Goal: Information Seeking & Learning: Learn about a topic

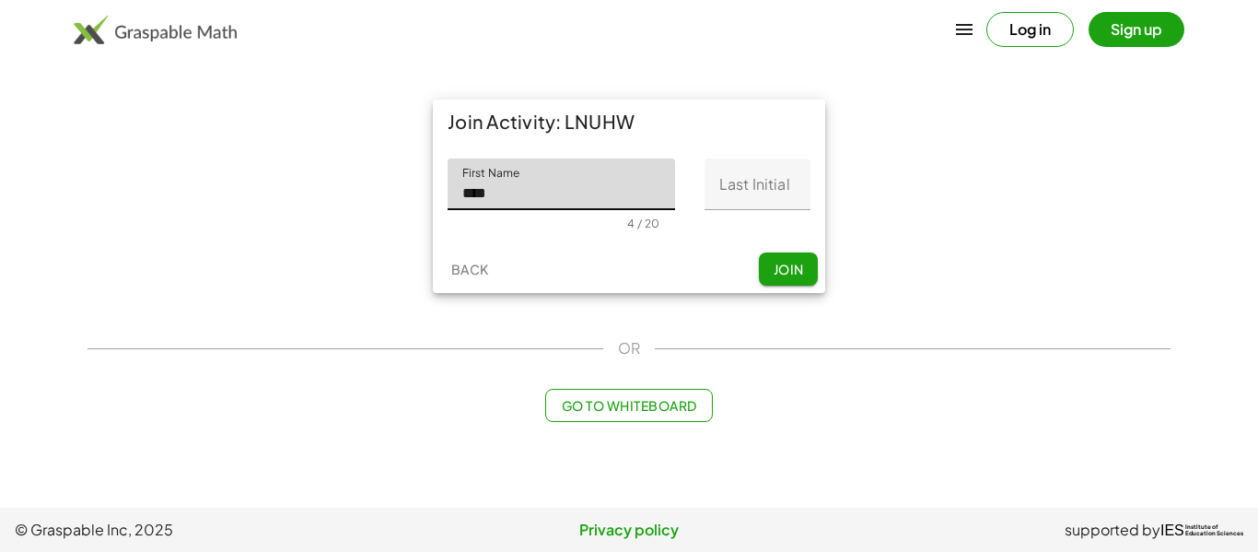
type input "****"
click at [722, 197] on input "Last Initial" at bounding box center [757, 184] width 106 height 52
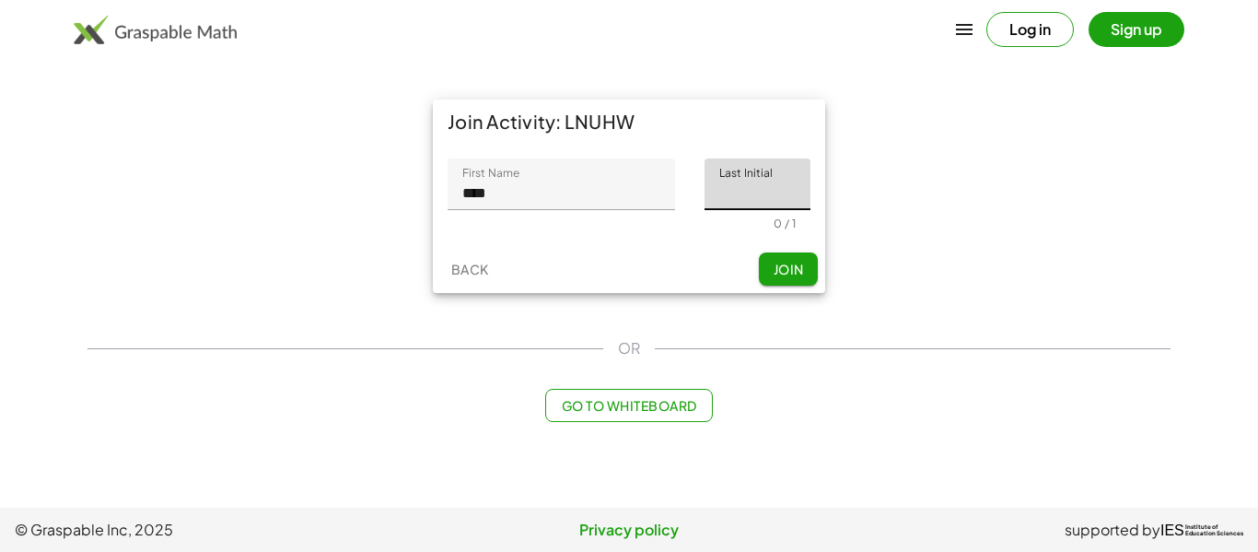
click at [722, 197] on input "Last Initial" at bounding box center [757, 184] width 106 height 52
type input "*"
click at [773, 257] on button "Join" at bounding box center [788, 268] width 59 height 33
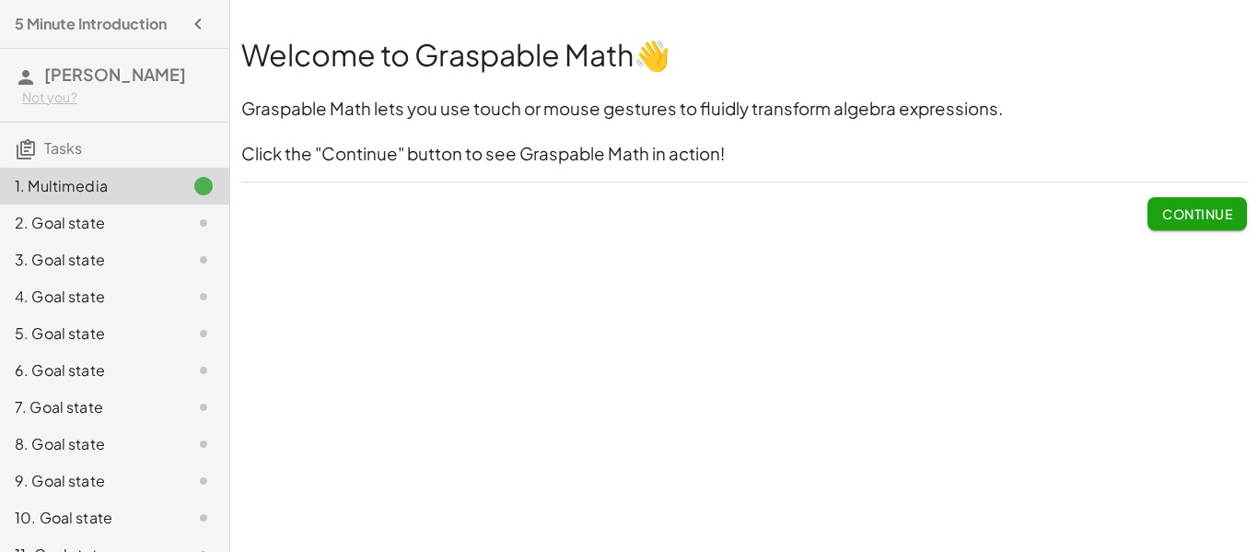
click at [1157, 225] on button "Continue" at bounding box center [1196, 213] width 99 height 33
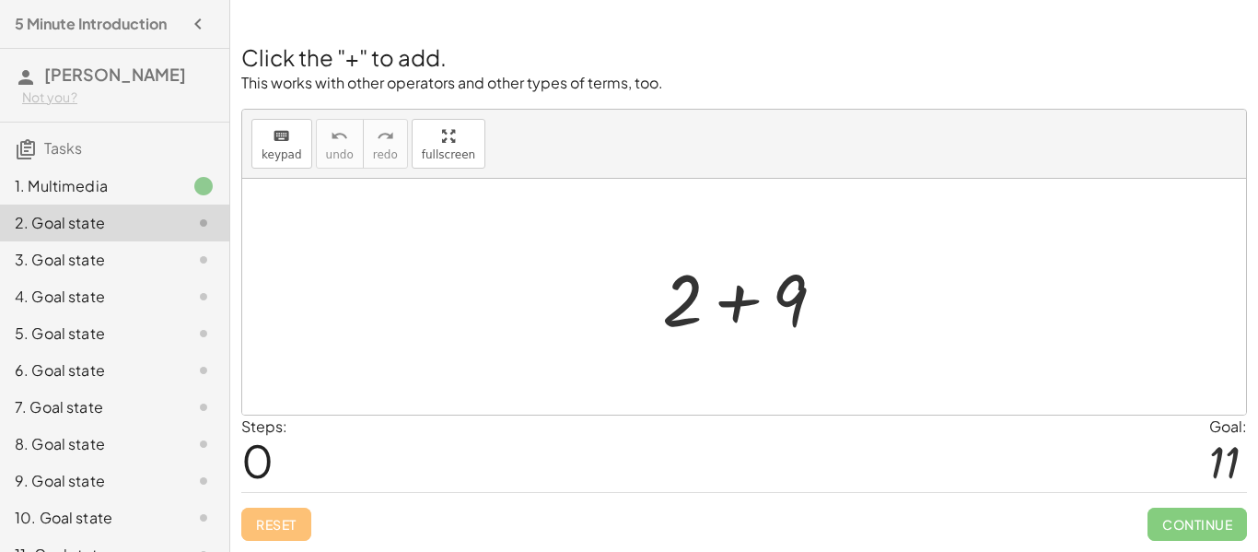
click at [741, 305] on div at bounding box center [751, 297] width 196 height 95
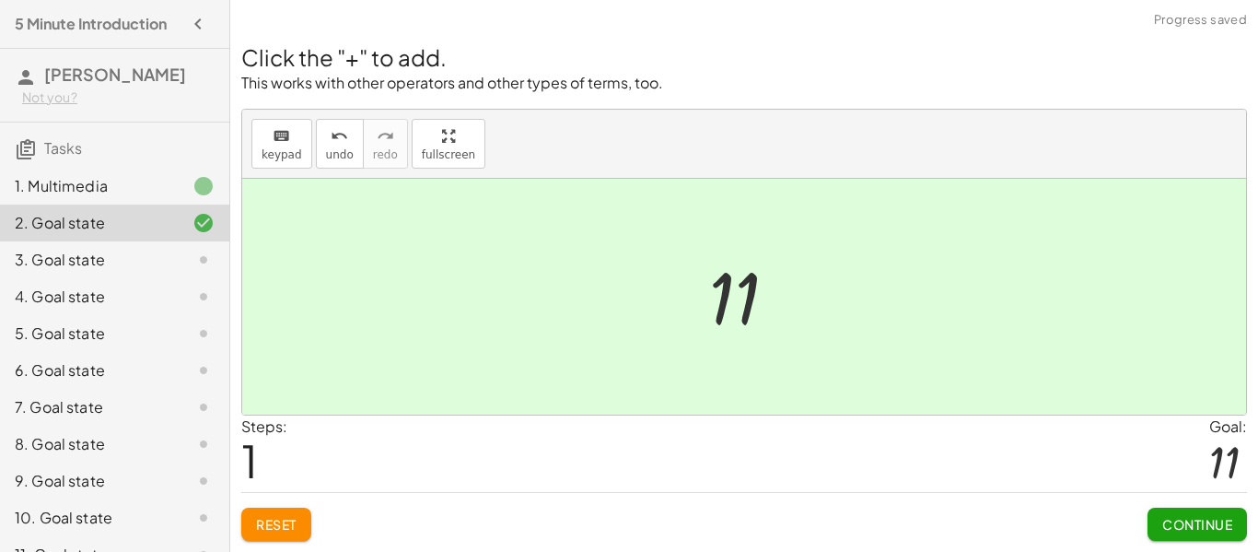
click at [1167, 516] on span "Continue" at bounding box center [1197, 524] width 70 height 17
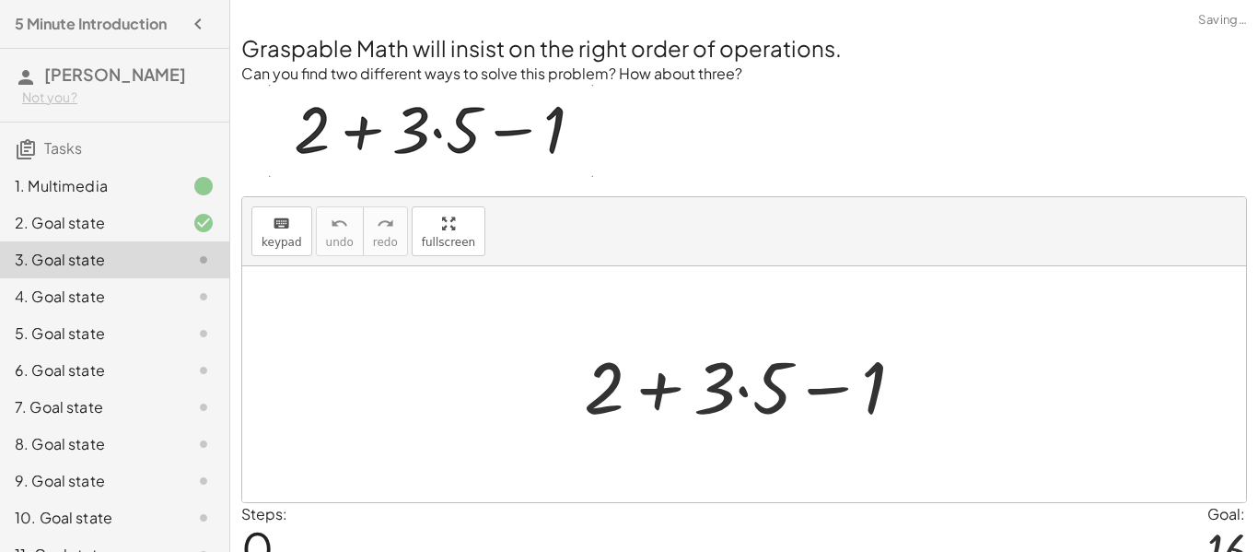
click at [1167, 515] on div "Steps: 0 Goal: 16" at bounding box center [744, 541] width 1006 height 76
click at [350, 129] on img at bounding box center [431, 131] width 324 height 92
click at [660, 416] on div at bounding box center [752, 384] width 354 height 95
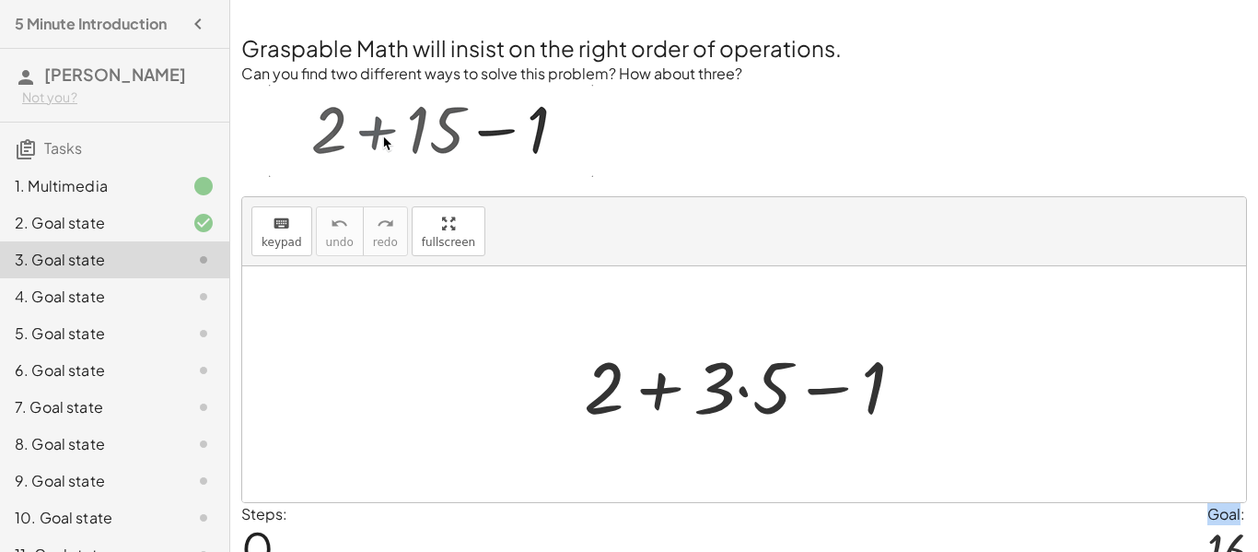
click at [818, 397] on div at bounding box center [752, 384] width 354 height 95
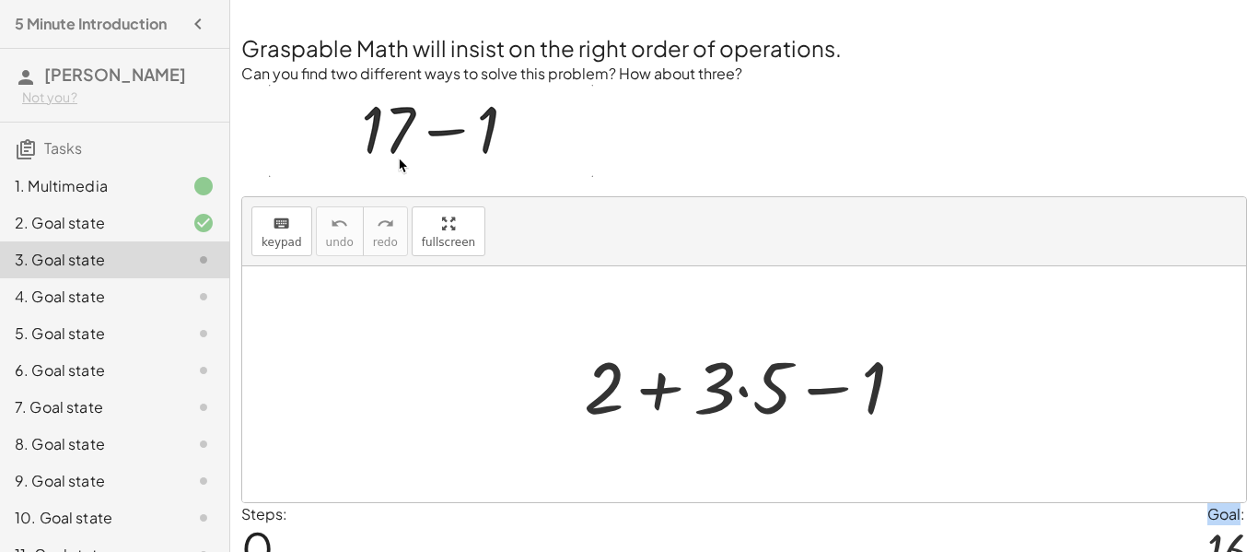
click at [720, 391] on div at bounding box center [752, 384] width 354 height 95
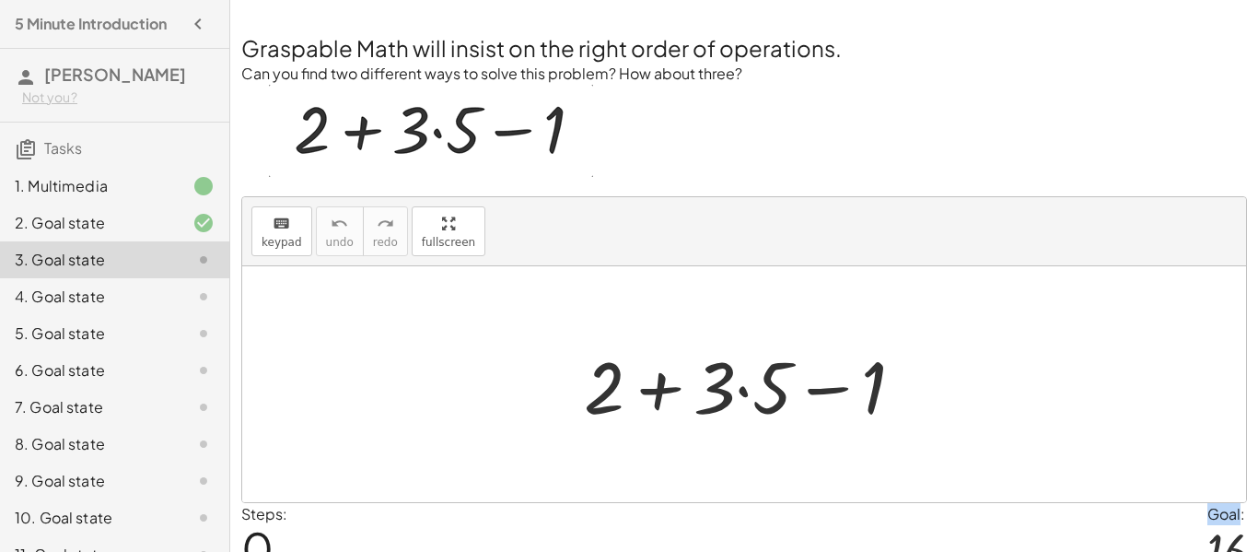
click at [740, 391] on div at bounding box center [752, 384] width 354 height 95
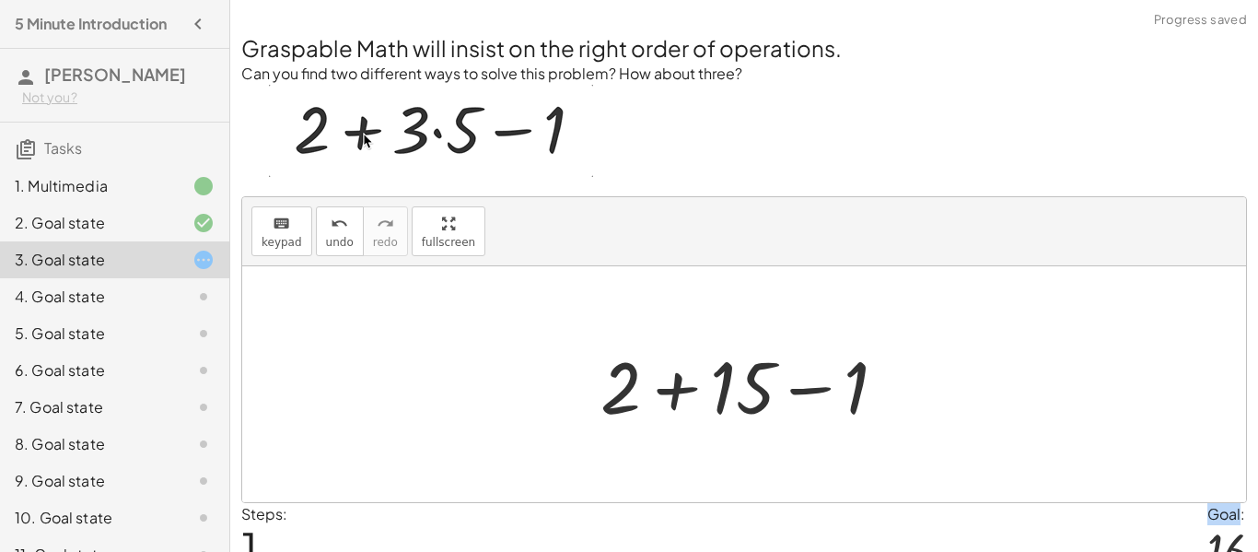
click at [796, 398] on div at bounding box center [751, 384] width 320 height 95
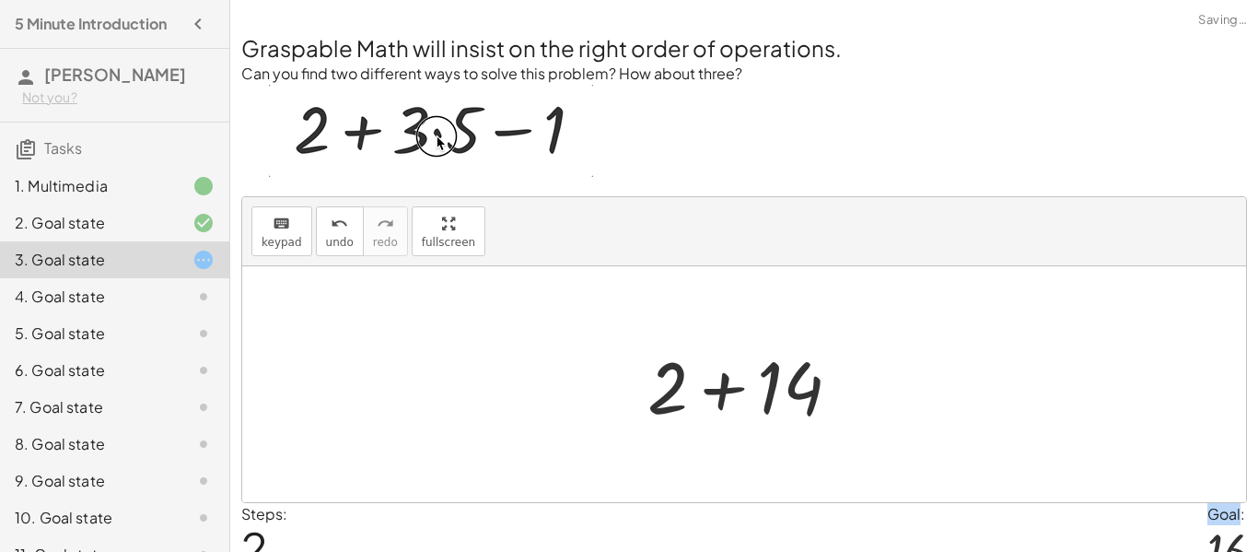
click at [741, 395] on div at bounding box center [751, 384] width 226 height 95
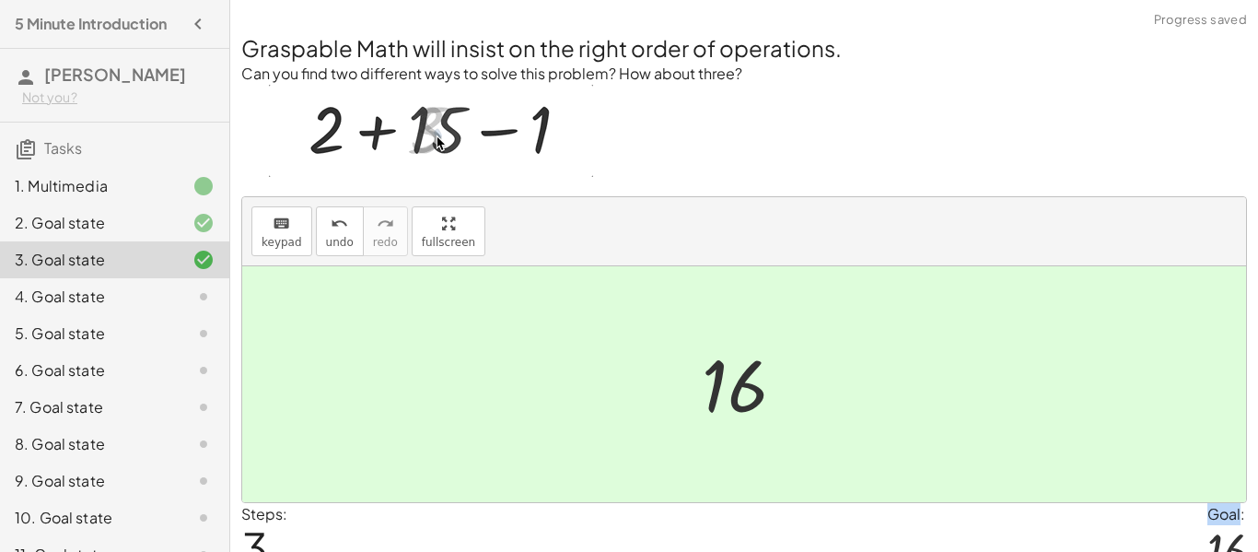
scroll to position [88, 0]
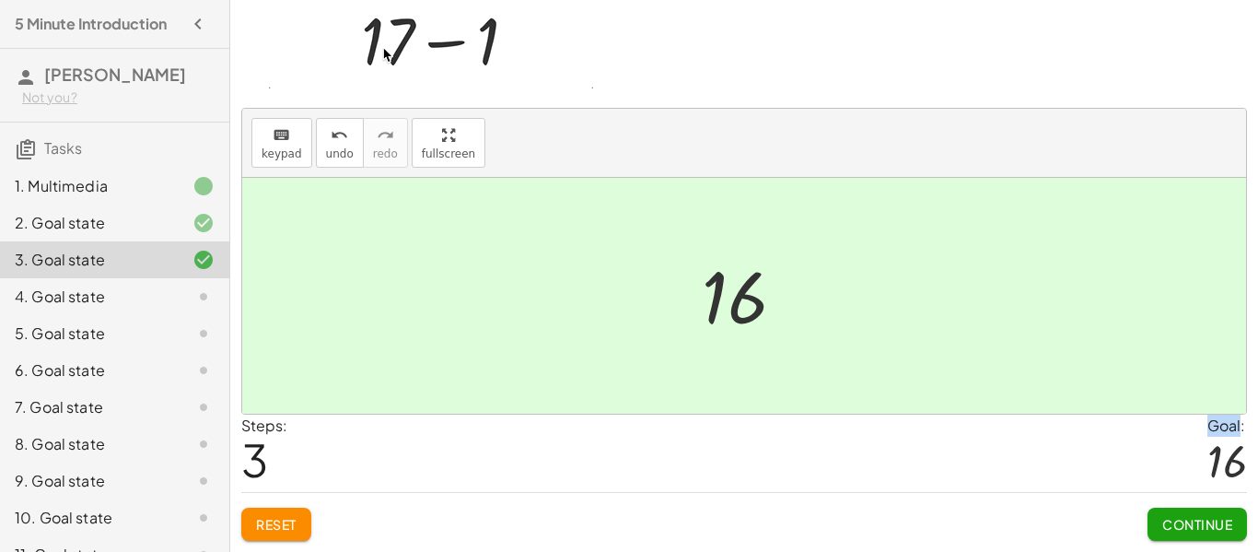
click at [1173, 509] on button "Continue" at bounding box center [1196, 523] width 99 height 33
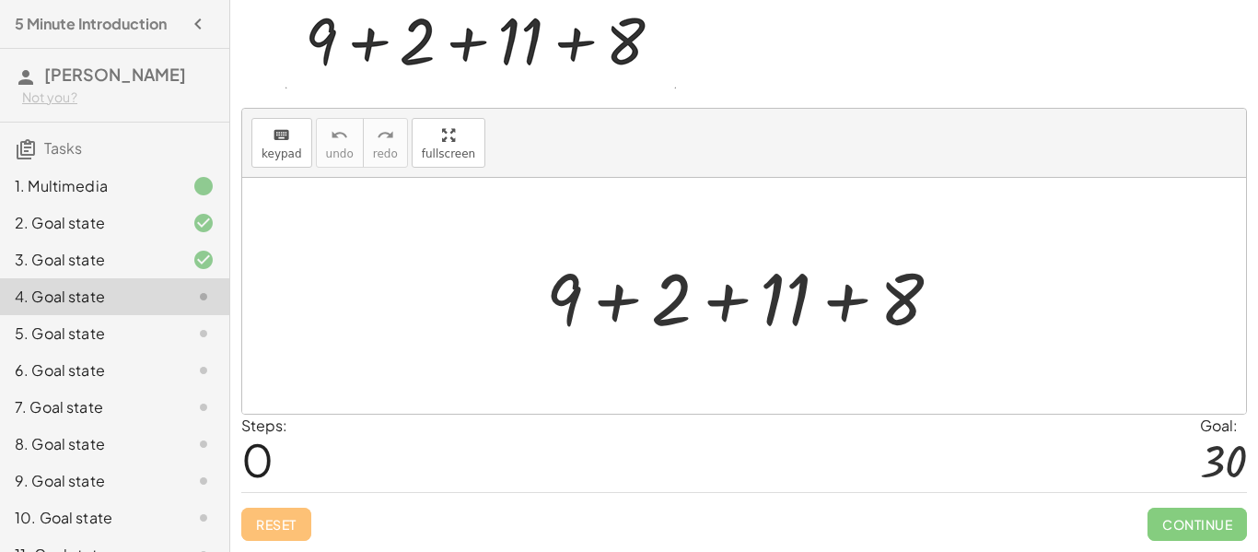
click at [622, 310] on div at bounding box center [751, 296] width 429 height 95
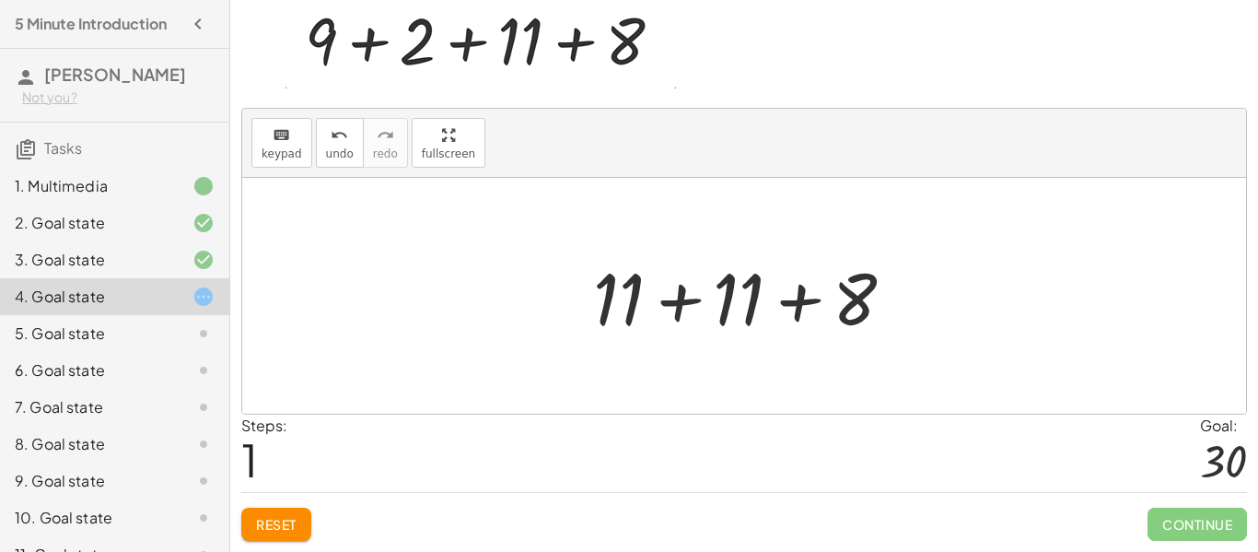
click at [670, 308] on div at bounding box center [751, 296] width 334 height 95
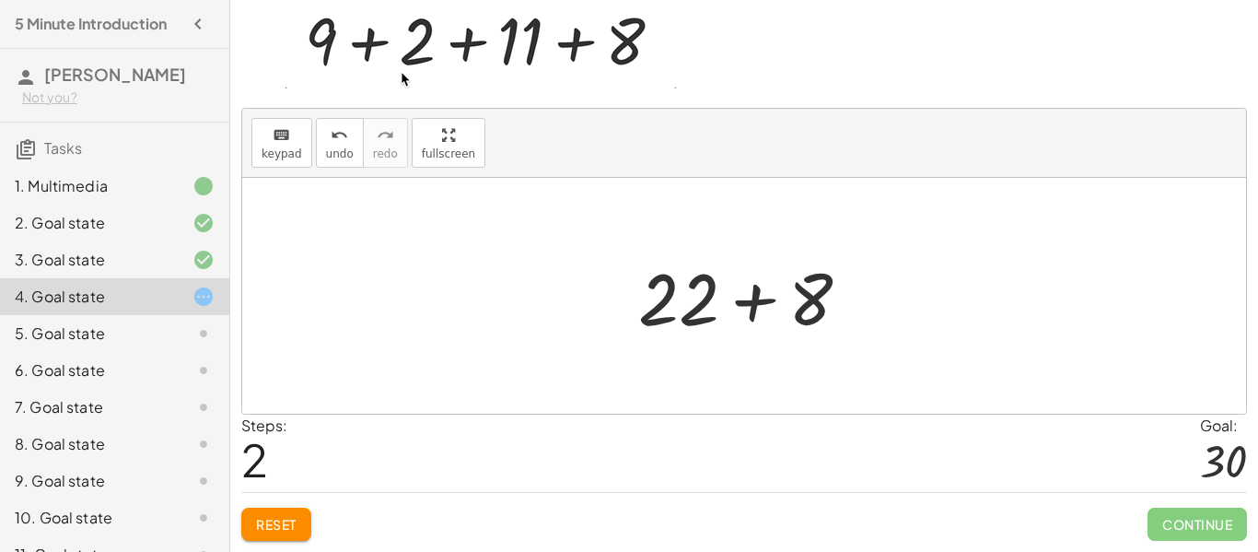
click at [735, 315] on div at bounding box center [751, 296] width 245 height 95
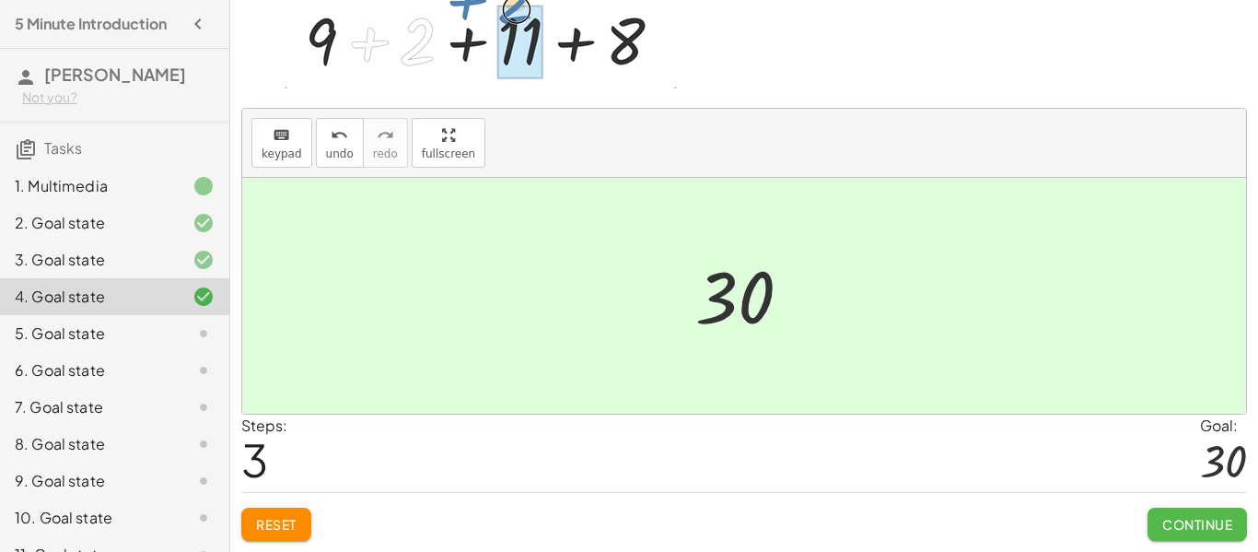
click at [1164, 525] on span "Continue" at bounding box center [1197, 524] width 70 height 17
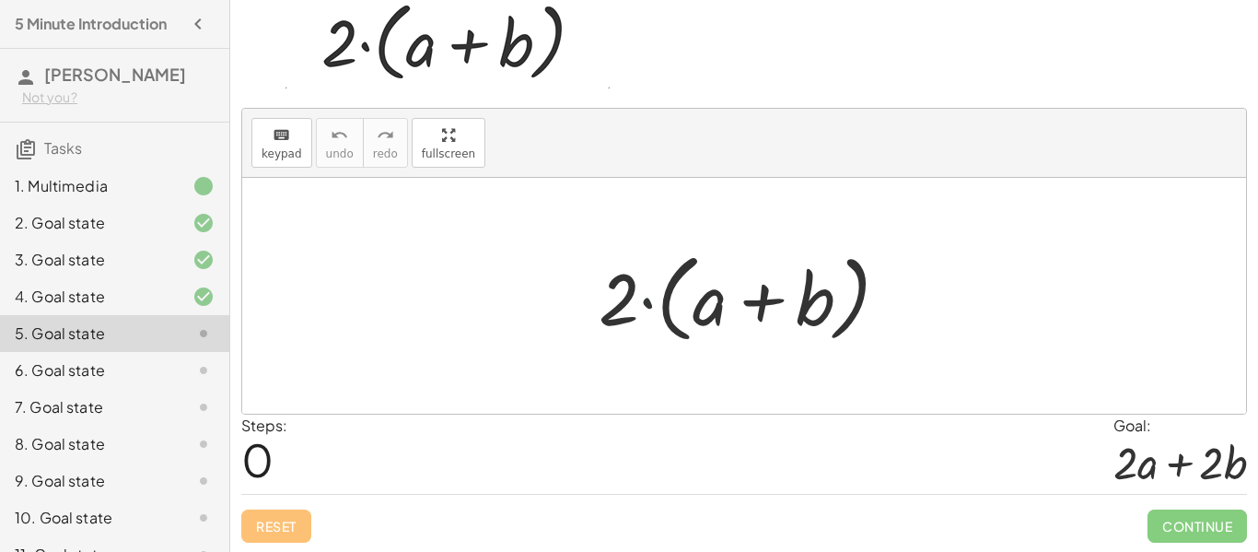
click at [647, 300] on div at bounding box center [750, 296] width 323 height 106
click at [734, 309] on div at bounding box center [750, 296] width 323 height 106
click at [751, 303] on div at bounding box center [750, 296] width 323 height 106
click at [849, 317] on div at bounding box center [750, 296] width 323 height 106
click at [636, 297] on div at bounding box center [750, 296] width 323 height 106
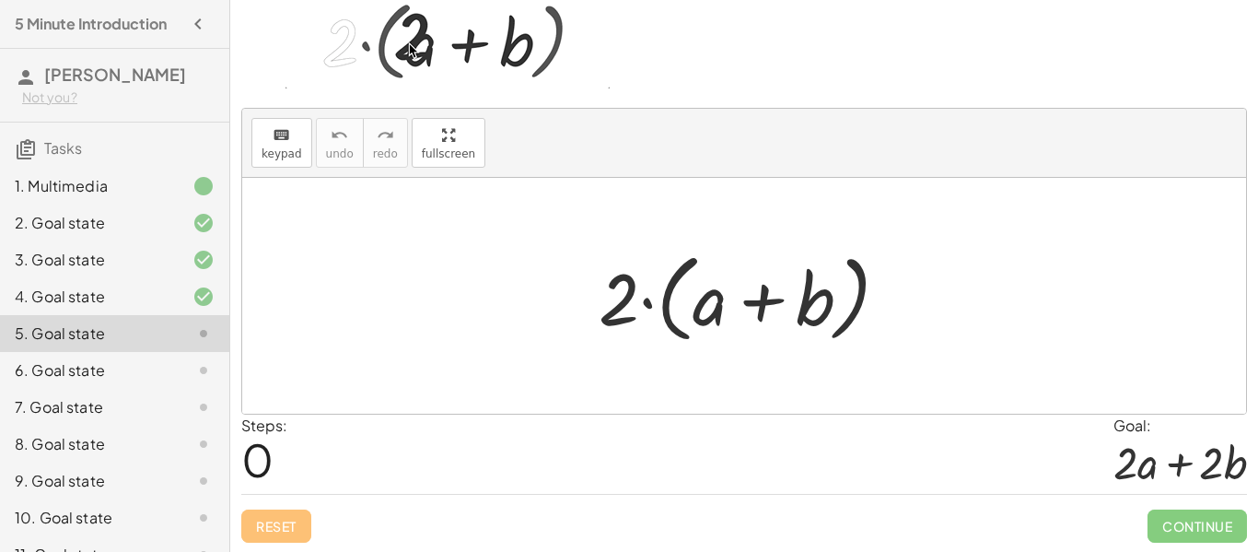
click at [626, 299] on div at bounding box center [750, 296] width 323 height 106
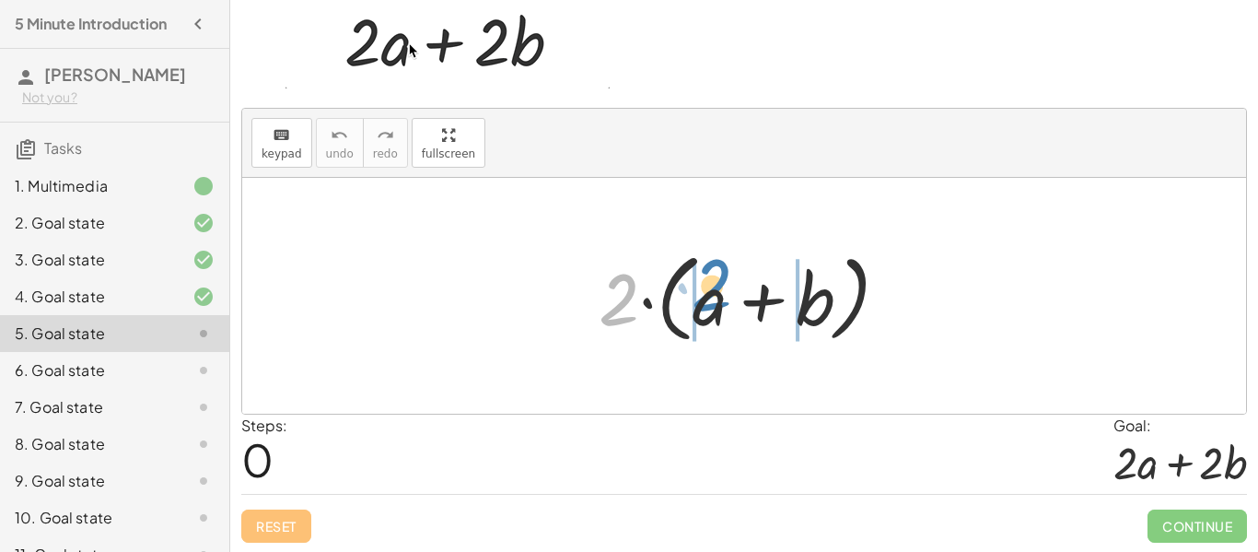
drag, startPoint x: 626, startPoint y: 299, endPoint x: 718, endPoint y: 286, distance: 93.0
click at [718, 286] on div at bounding box center [750, 296] width 323 height 106
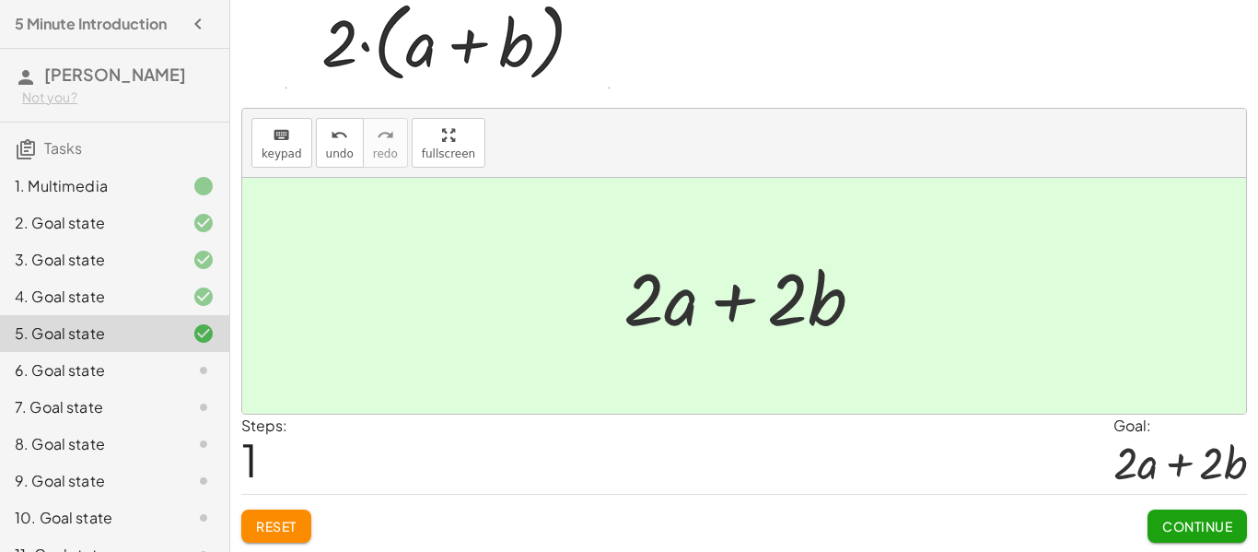
click at [763, 307] on div at bounding box center [751, 296] width 274 height 95
drag, startPoint x: 827, startPoint y: 312, endPoint x: 467, endPoint y: 405, distance: 371.9
click at [467, 405] on div "· 2 · ( + a + b ) · b + · 2 + a + b · 2 · · 2 ·" at bounding box center [744, 296] width 1004 height 236
click at [644, 318] on div at bounding box center [751, 296] width 274 height 95
click at [677, 314] on div at bounding box center [751, 296] width 274 height 95
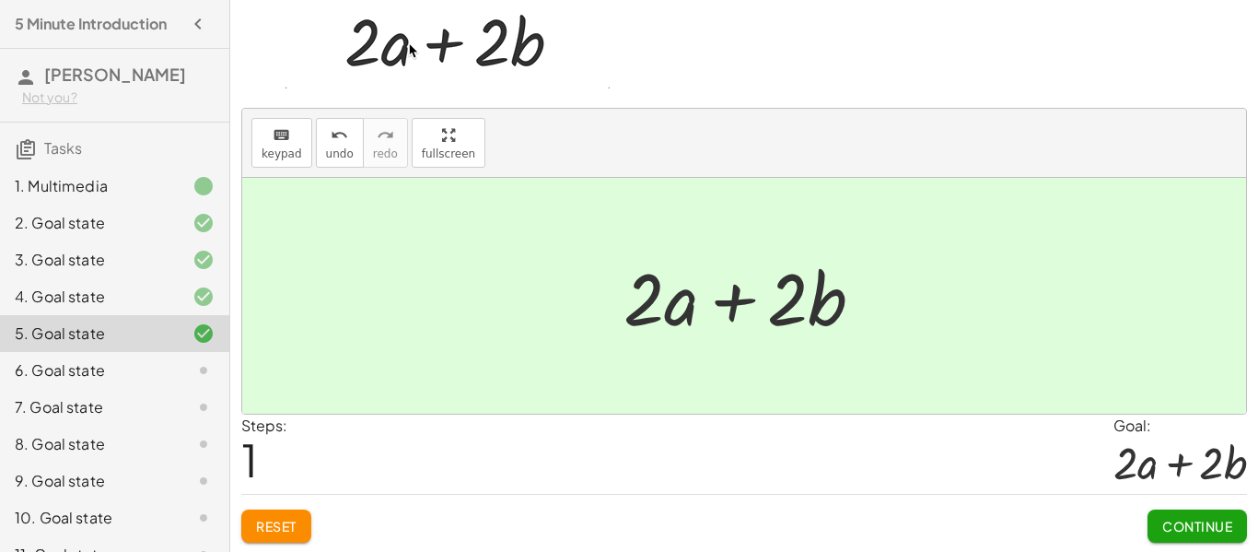
click at [739, 291] on div at bounding box center [751, 296] width 274 height 95
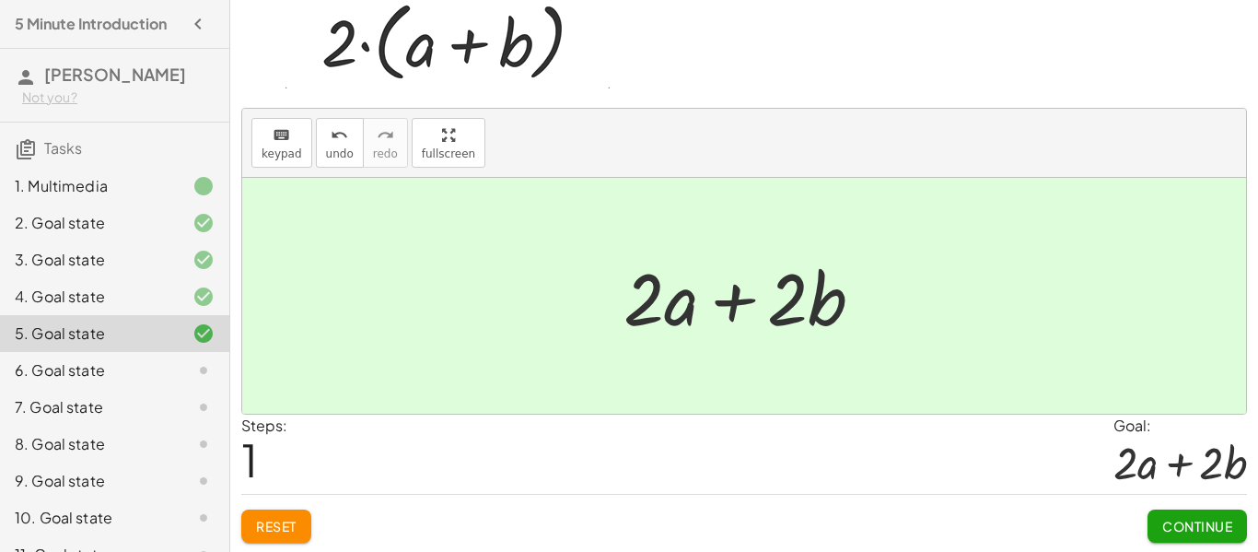
click at [1162, 533] on span "Continue" at bounding box center [1197, 526] width 70 height 17
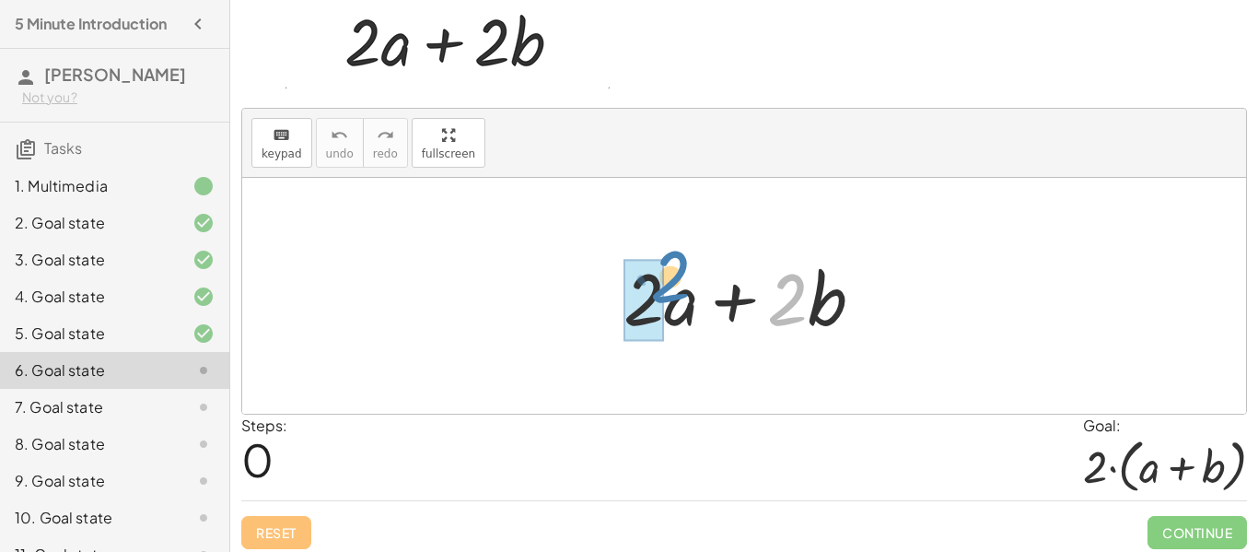
drag, startPoint x: 783, startPoint y: 286, endPoint x: 662, endPoint y: 266, distance: 122.3
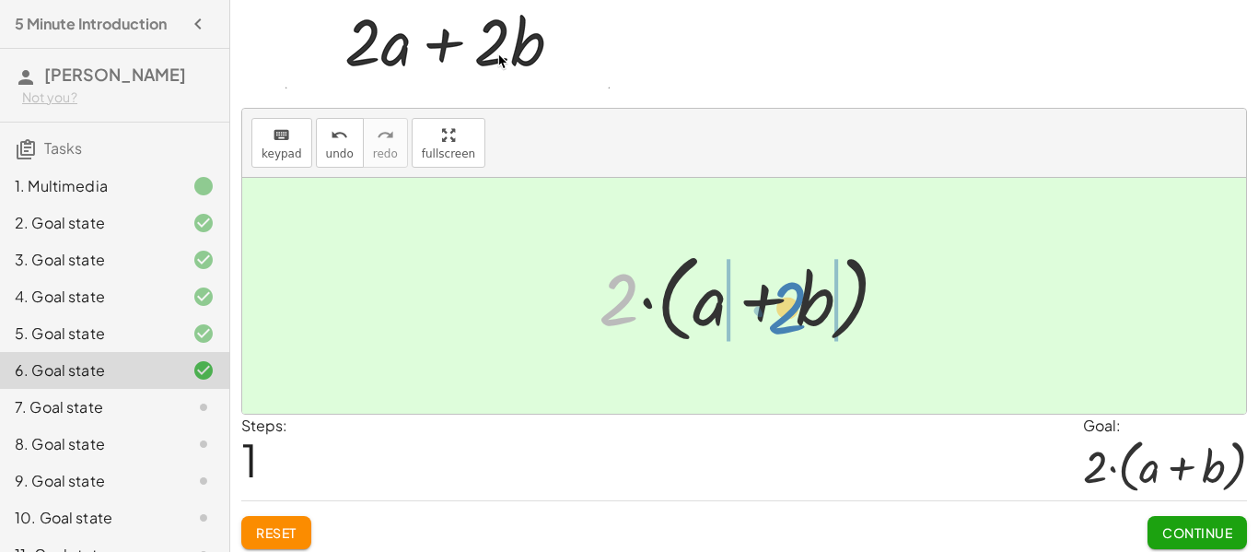
drag, startPoint x: 636, startPoint y: 291, endPoint x: 822, endPoint y: 299, distance: 186.2
click at [822, 299] on div at bounding box center [750, 296] width 323 height 106
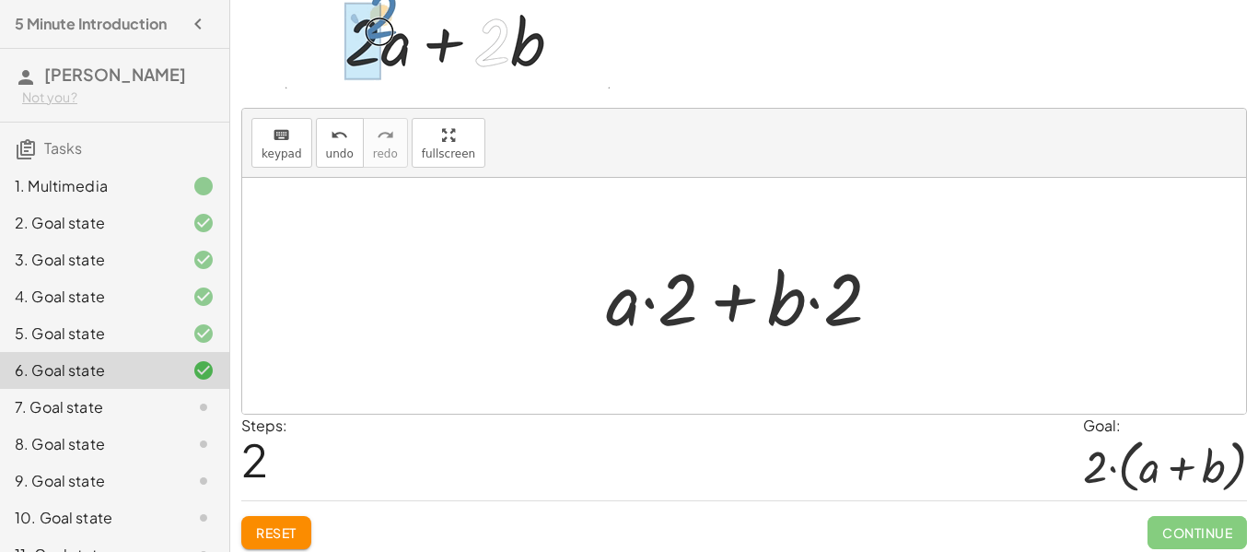
click at [741, 305] on div at bounding box center [751, 296] width 308 height 95
click at [656, 299] on div at bounding box center [751, 296] width 308 height 95
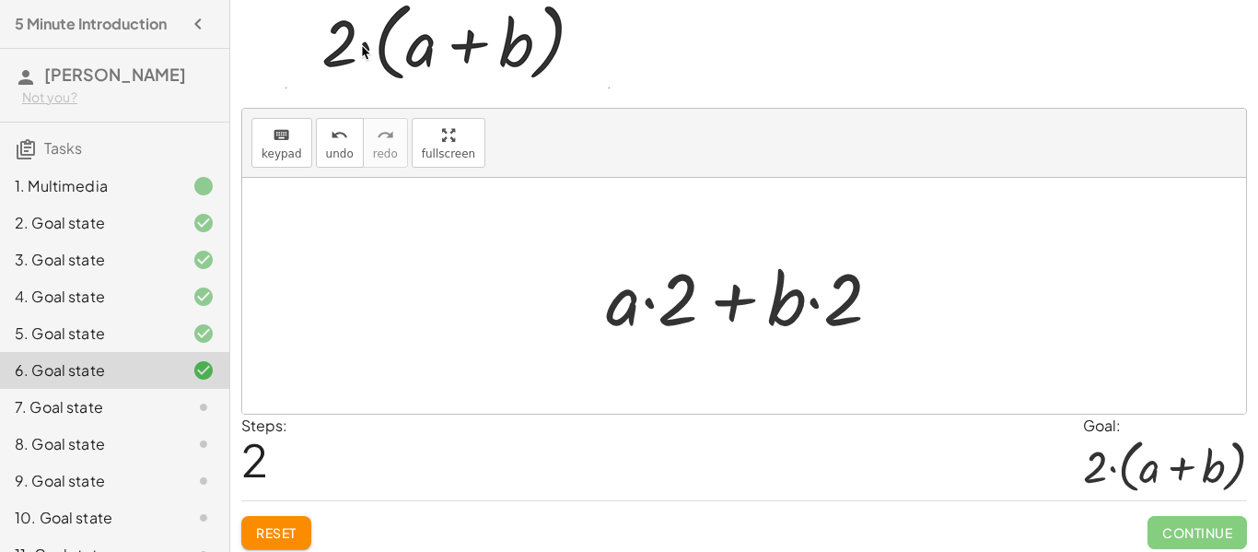
click at [650, 305] on div at bounding box center [751, 296] width 308 height 95
drag, startPoint x: 631, startPoint y: 309, endPoint x: 693, endPoint y: 305, distance: 61.9
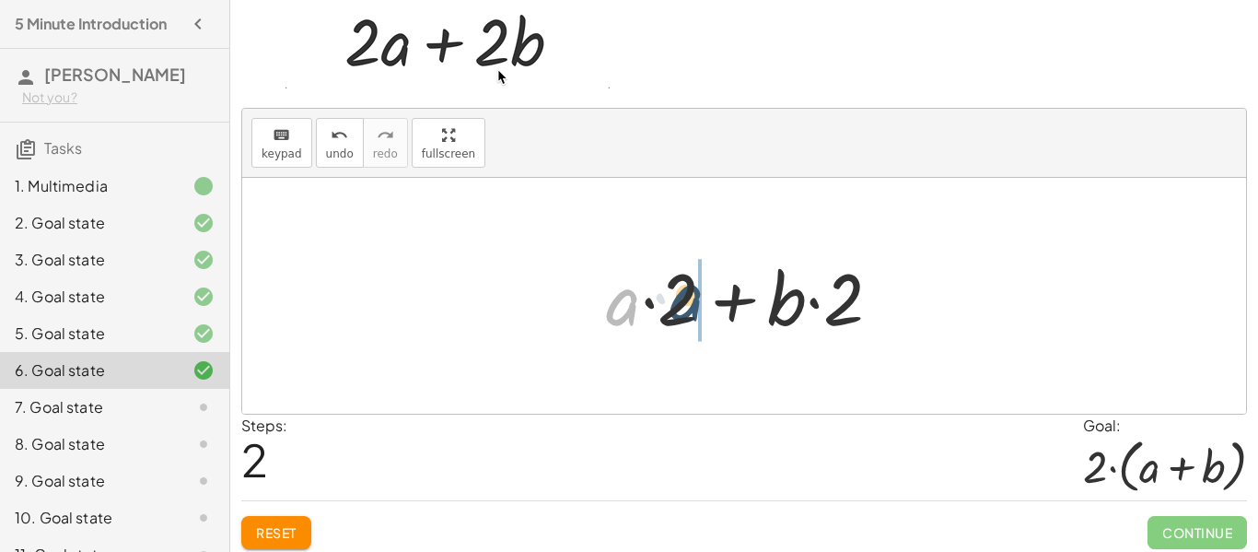
click at [693, 305] on div at bounding box center [751, 296] width 308 height 95
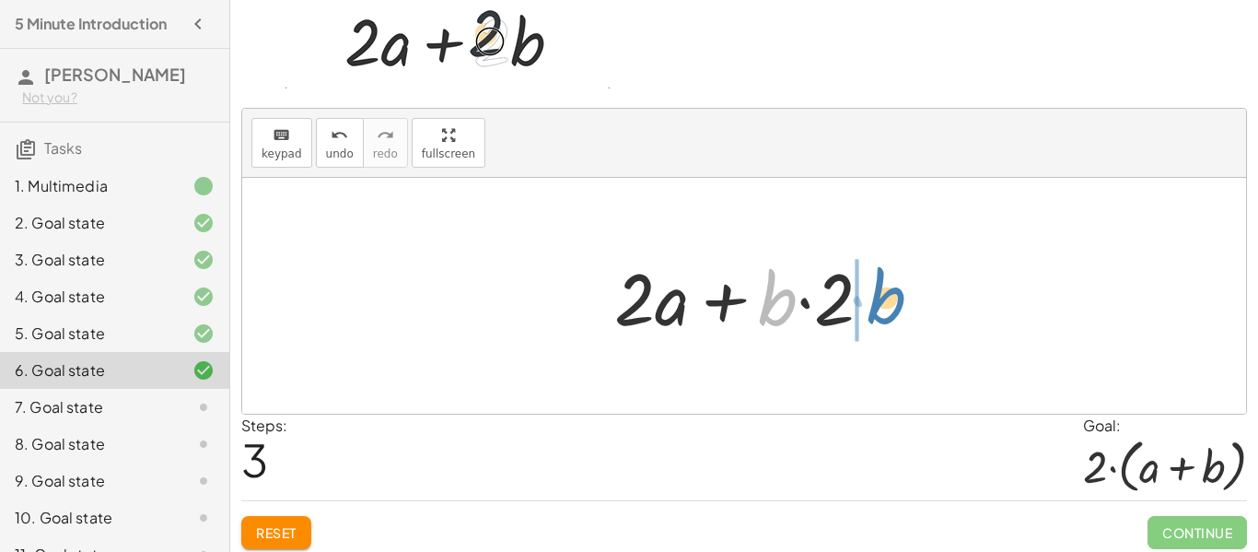
drag, startPoint x: 788, startPoint y: 308, endPoint x: 895, endPoint y: 306, distance: 106.8
click at [895, 306] on div at bounding box center [750, 296] width 291 height 95
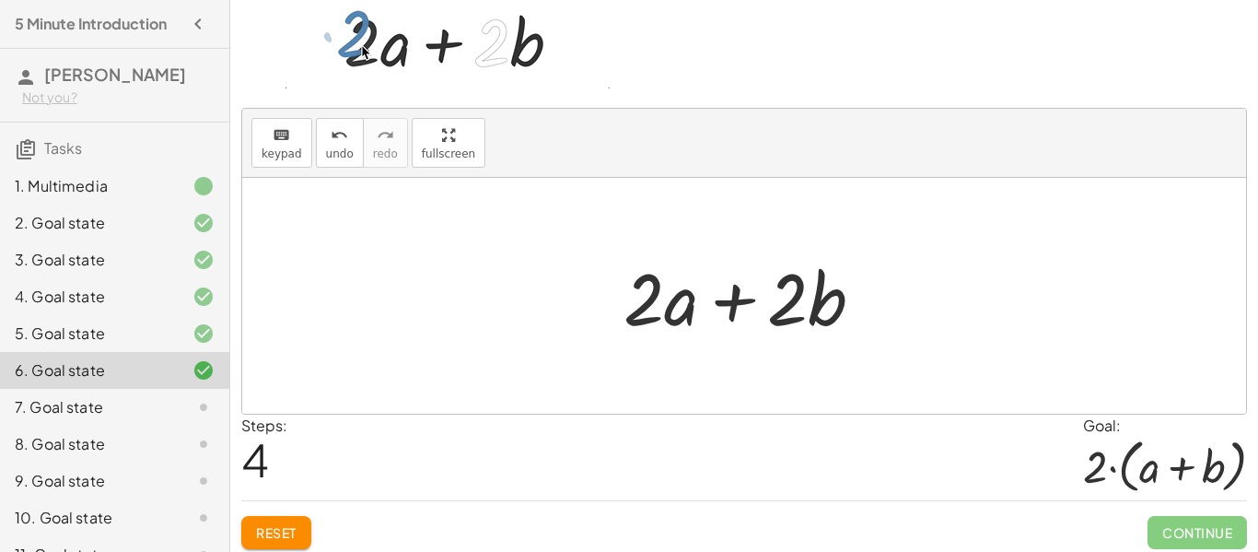
click at [739, 297] on div at bounding box center [751, 296] width 274 height 95
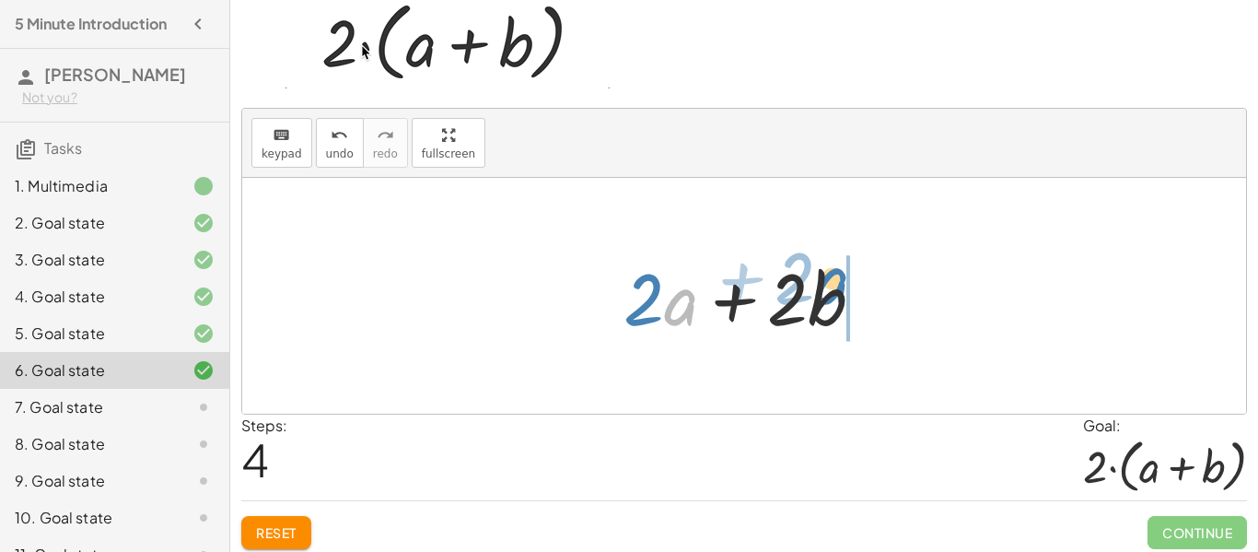
drag, startPoint x: 688, startPoint y: 308, endPoint x: 839, endPoint y: 291, distance: 151.9
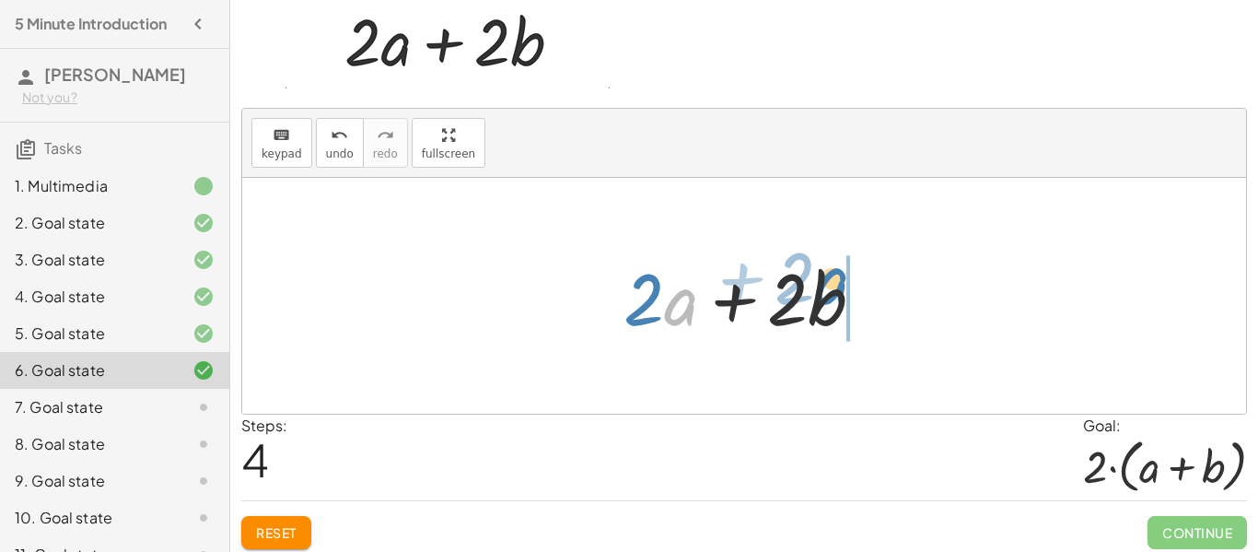
click at [839, 291] on div at bounding box center [751, 296] width 274 height 95
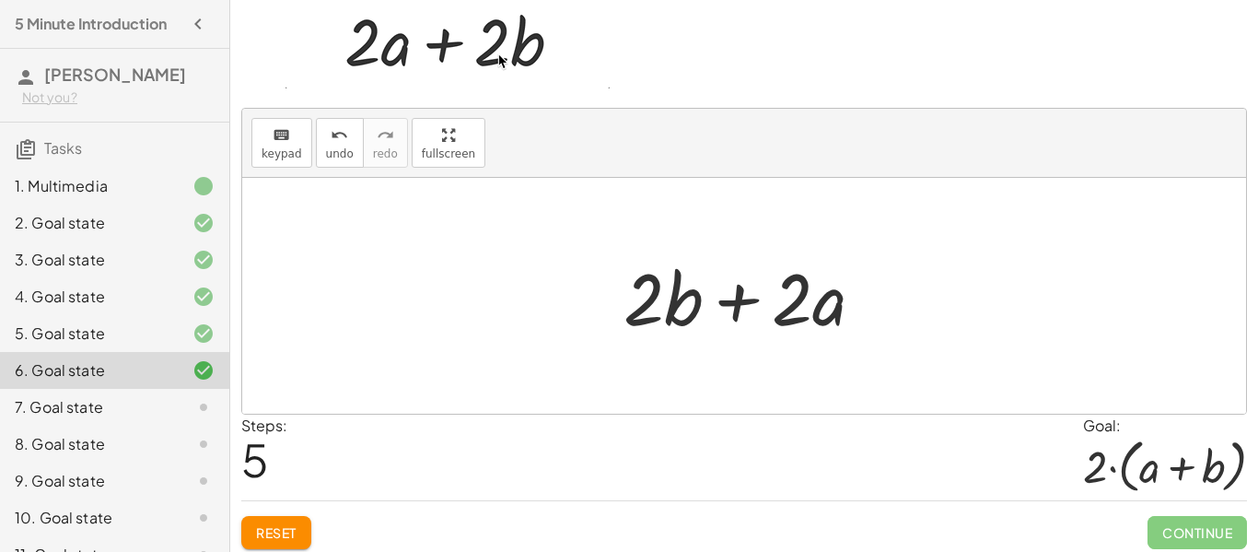
click at [744, 310] on div at bounding box center [751, 296] width 274 height 95
drag, startPoint x: 821, startPoint y: 325, endPoint x: 682, endPoint y: 315, distance: 138.5
click at [682, 315] on div at bounding box center [751, 296] width 274 height 95
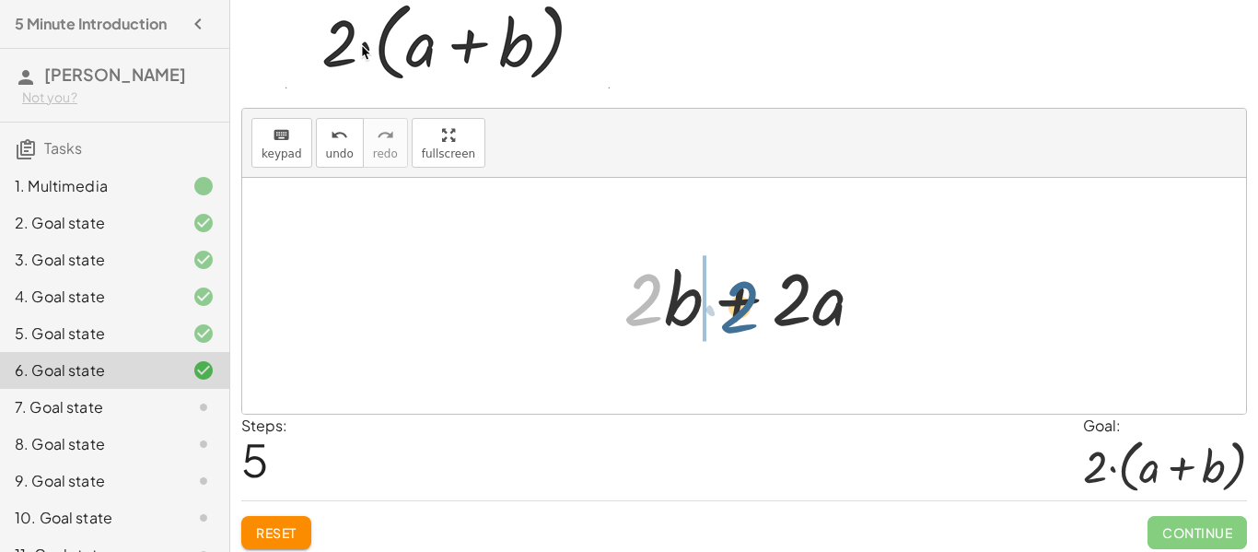
drag, startPoint x: 654, startPoint y: 316, endPoint x: 763, endPoint y: 322, distance: 109.8
click at [763, 322] on div at bounding box center [751, 296] width 274 height 95
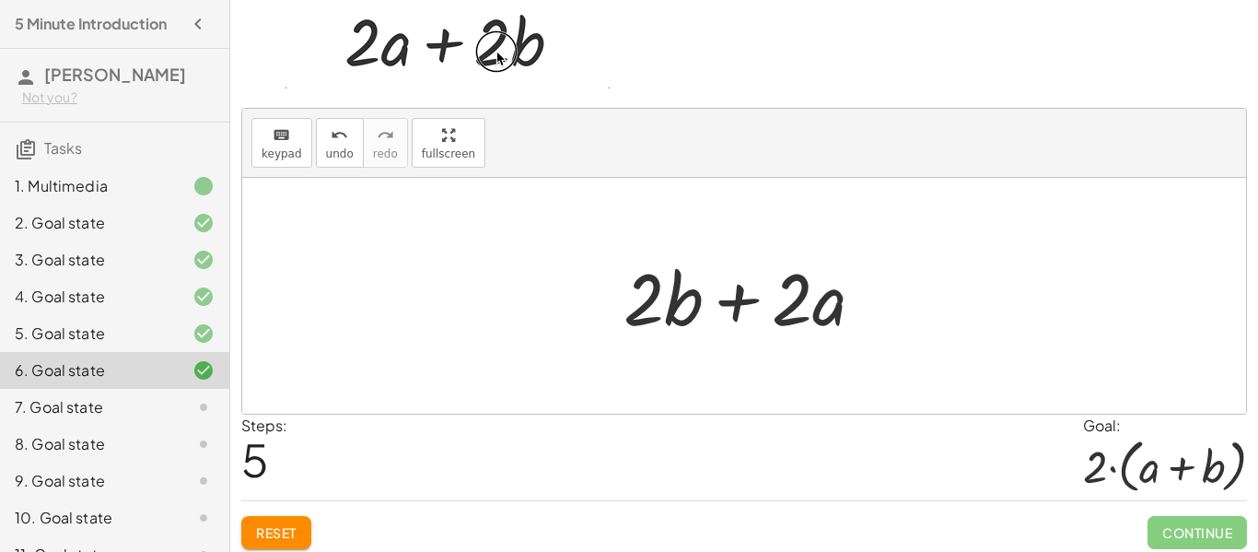
click at [192, 399] on icon at bounding box center [203, 407] width 22 height 22
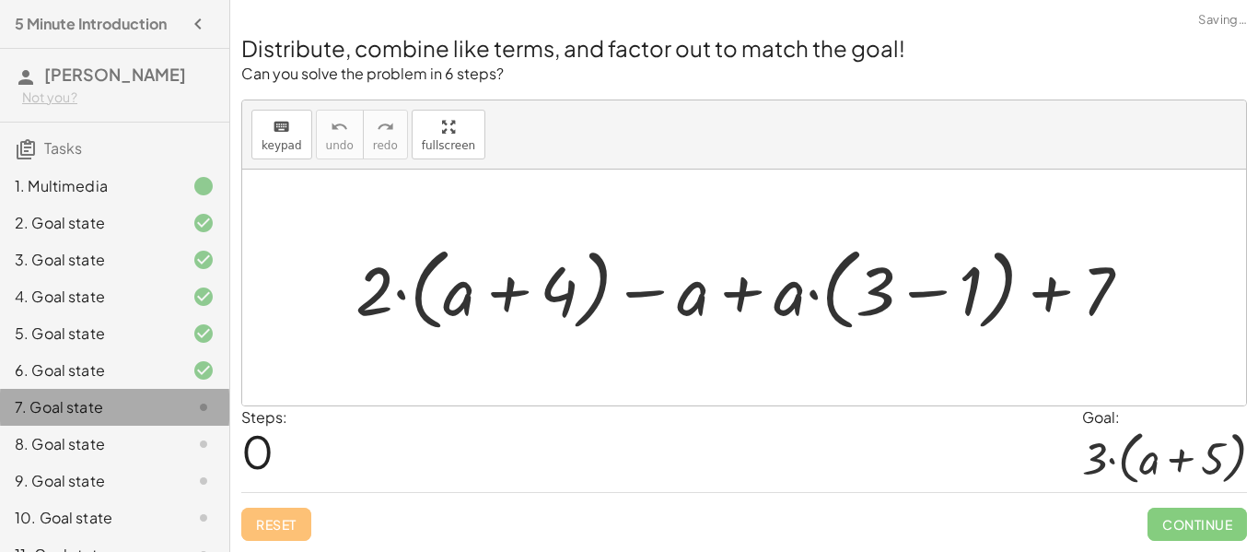
scroll to position [0, 0]
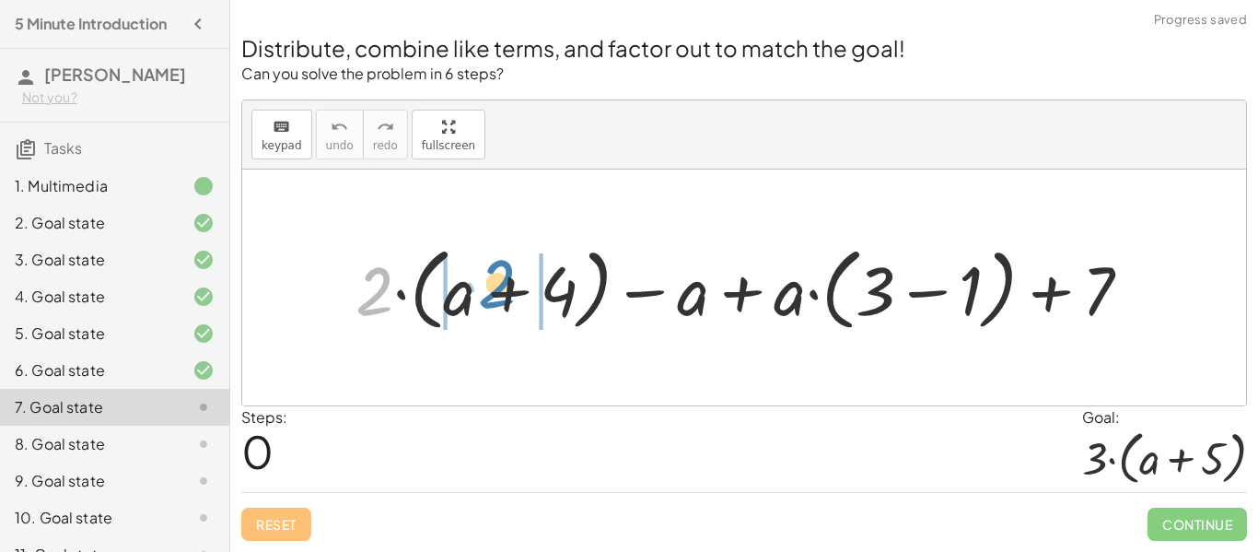
drag, startPoint x: 385, startPoint y: 281, endPoint x: 506, endPoint y: 274, distance: 121.7
click at [506, 274] on div at bounding box center [750, 287] width 809 height 99
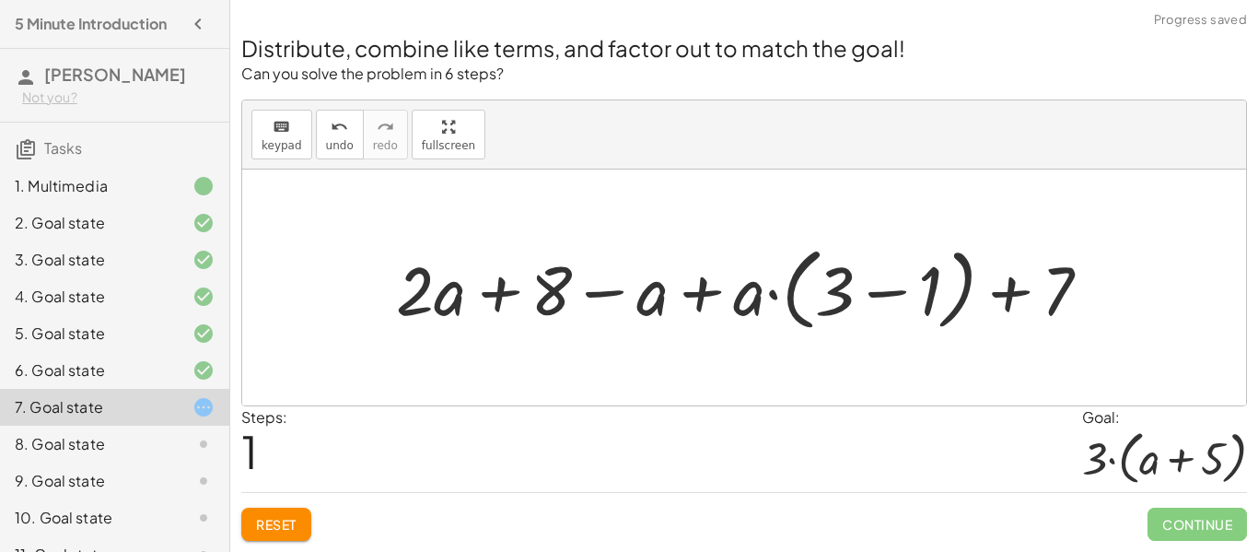
click at [699, 309] on div at bounding box center [750, 287] width 727 height 99
drag, startPoint x: 1022, startPoint y: 297, endPoint x: 635, endPoint y: 303, distance: 386.8
click at [635, 303] on div at bounding box center [750, 287] width 727 height 99
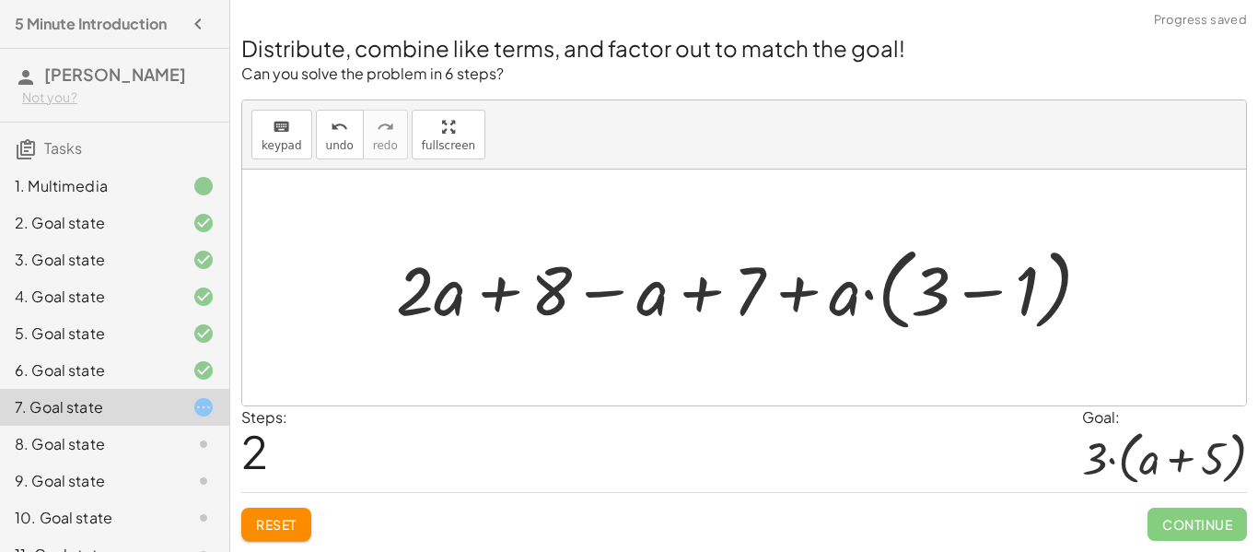
click at [701, 294] on div at bounding box center [750, 287] width 727 height 99
click at [795, 300] on div at bounding box center [750, 287] width 727 height 99
drag, startPoint x: 739, startPoint y: 285, endPoint x: 409, endPoint y: 298, distance: 329.9
click at [409, 298] on div at bounding box center [750, 287] width 727 height 99
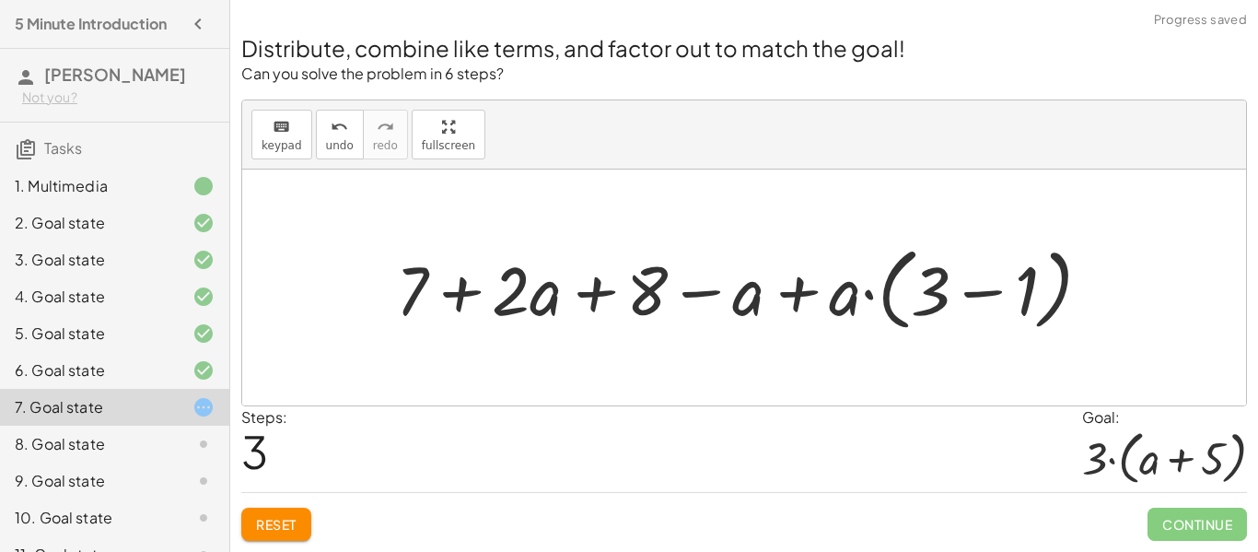
click at [462, 298] on div at bounding box center [750, 287] width 727 height 99
drag, startPoint x: 399, startPoint y: 279, endPoint x: 1069, endPoint y: 293, distance: 670.5
click at [1069, 293] on div at bounding box center [750, 287] width 727 height 99
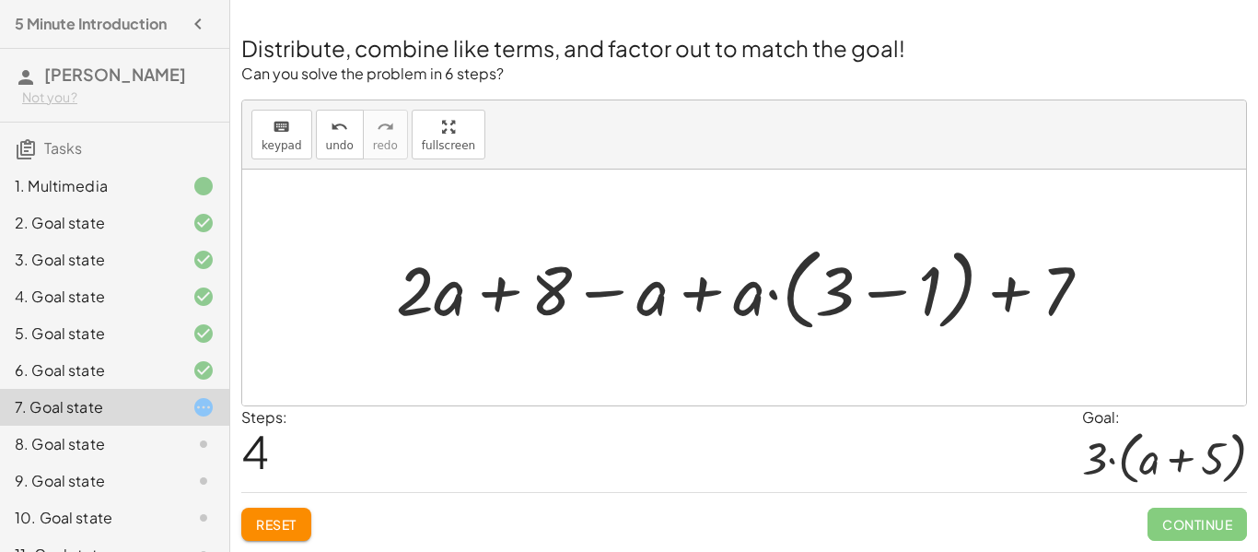
click at [890, 299] on div at bounding box center [750, 287] width 727 height 99
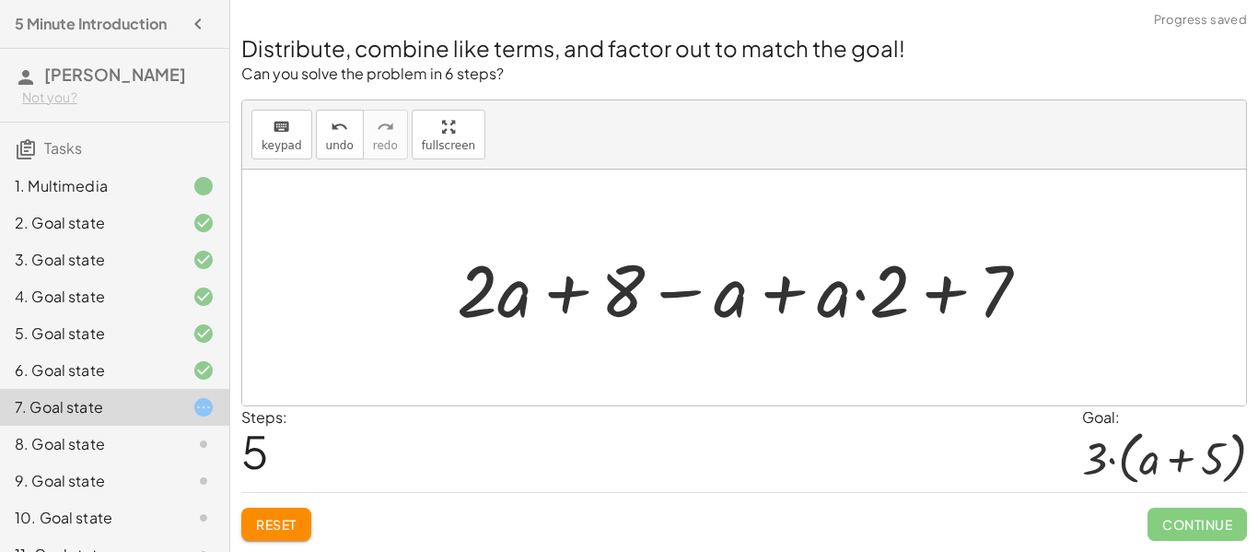
click at [850, 297] on div at bounding box center [751, 287] width 606 height 95
click at [861, 295] on div at bounding box center [751, 287] width 606 height 95
click at [792, 297] on div at bounding box center [751, 287] width 606 height 95
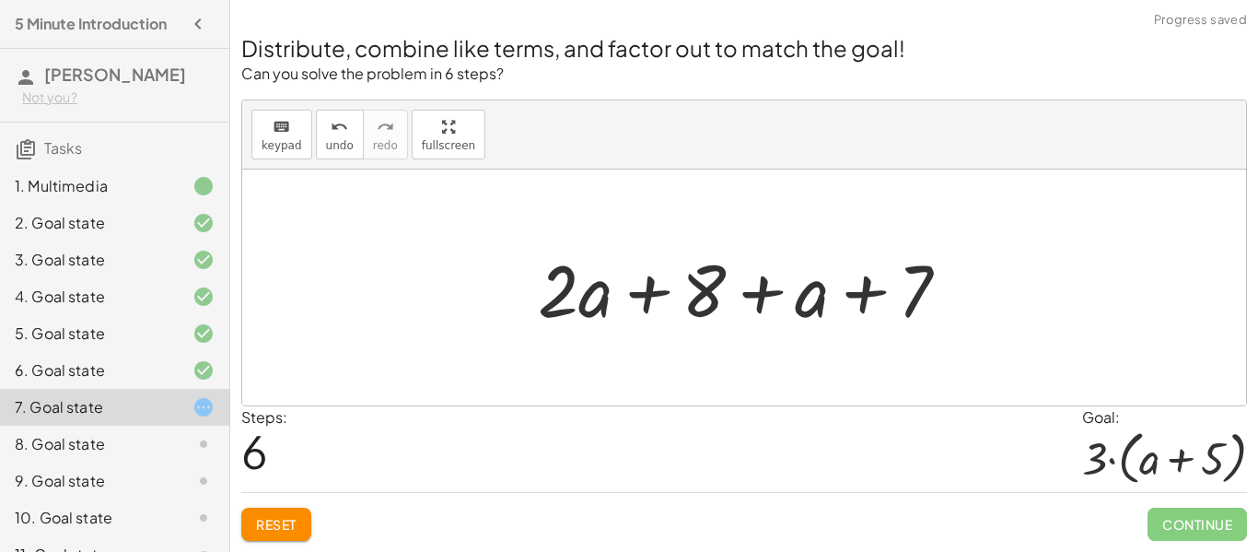
click at [753, 298] on div at bounding box center [751, 287] width 445 height 95
click at [645, 304] on div at bounding box center [751, 287] width 445 height 95
click at [867, 294] on div at bounding box center [751, 287] width 445 height 95
click at [761, 291] on div at bounding box center [751, 287] width 445 height 95
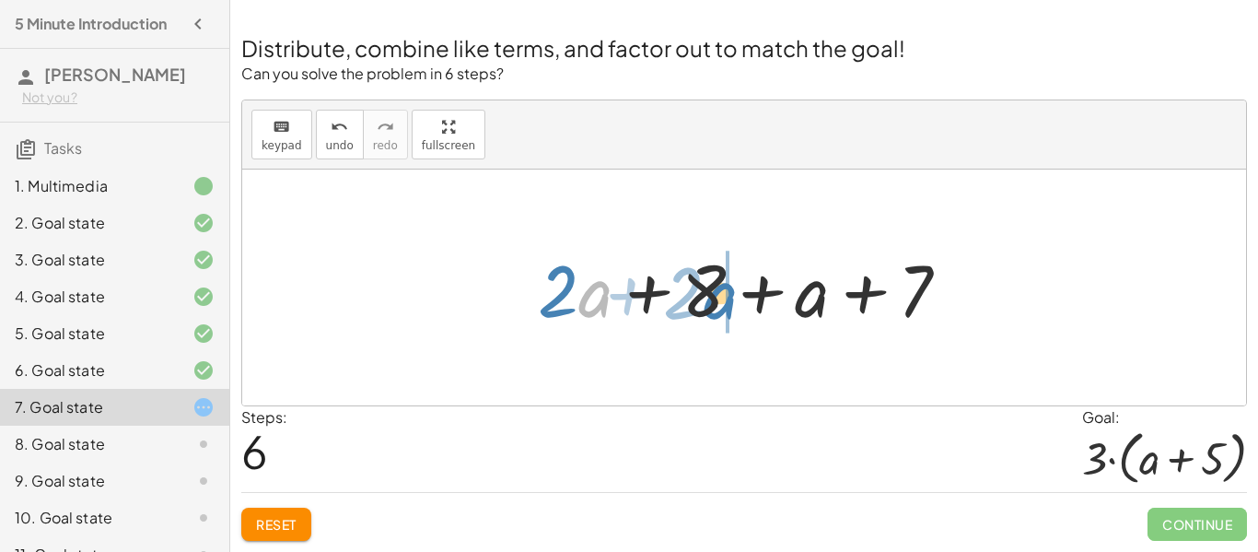
drag, startPoint x: 585, startPoint y: 288, endPoint x: 711, endPoint y: 290, distance: 126.2
click at [711, 290] on div at bounding box center [751, 287] width 445 height 95
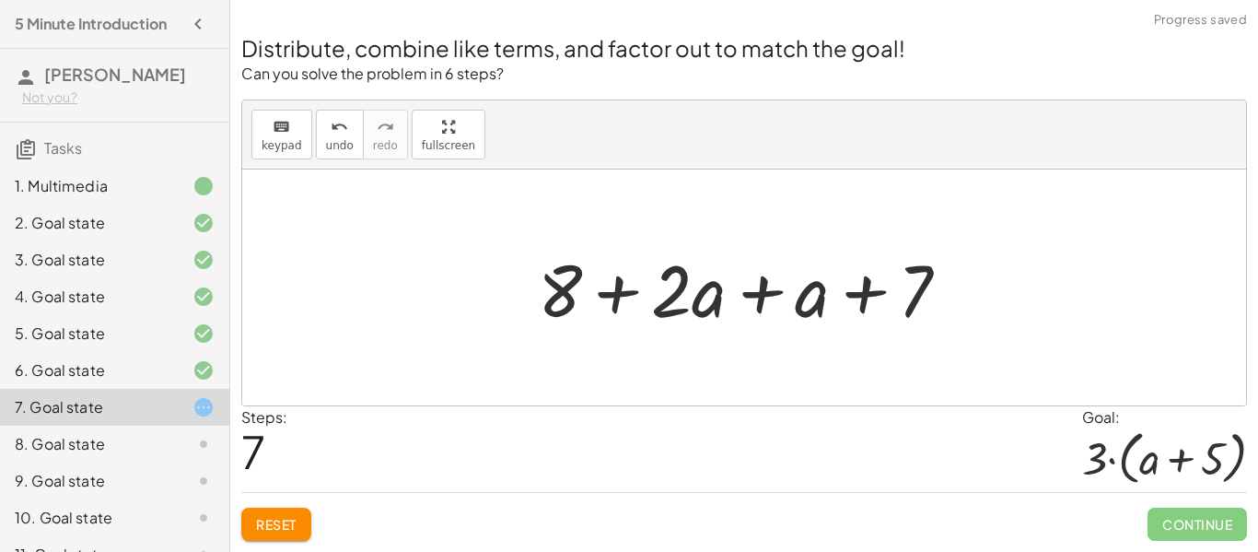
click at [678, 291] on div at bounding box center [751, 287] width 445 height 95
click at [764, 295] on div at bounding box center [751, 287] width 445 height 95
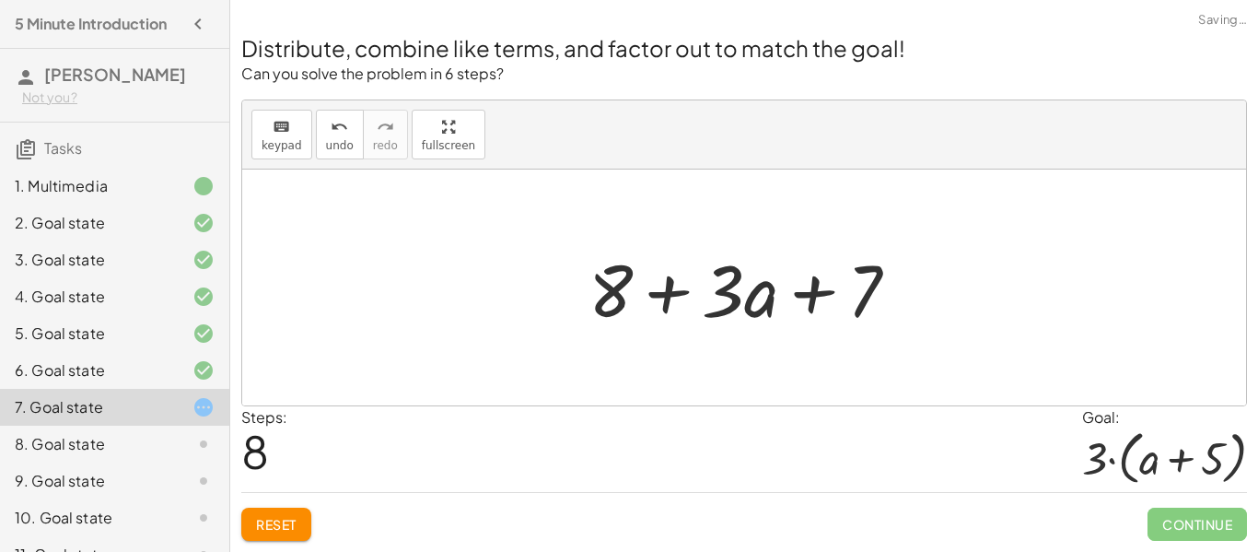
click at [663, 294] on div at bounding box center [750, 287] width 343 height 95
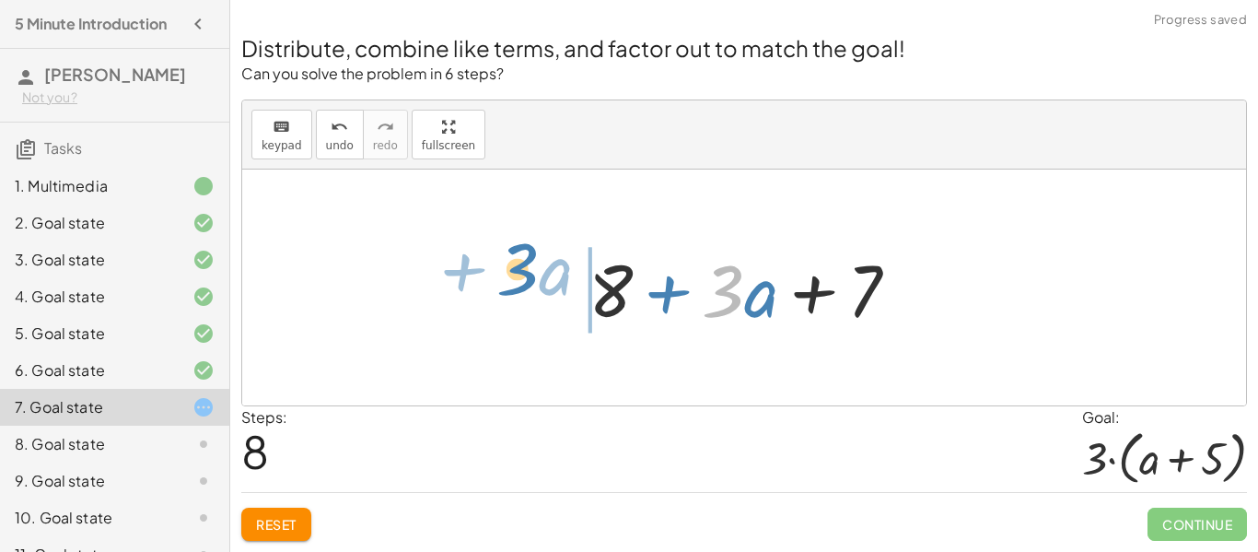
drag, startPoint x: 728, startPoint y: 302, endPoint x: 523, endPoint y: 280, distance: 206.5
click at [523, 280] on div "+ · 2 · ( + a + 4 ) − a + · a · ( + 3 − 1 ) + 7 + · 2 · a + · 2 · 4 − a + · a ·…" at bounding box center [744, 287] width 1004 height 236
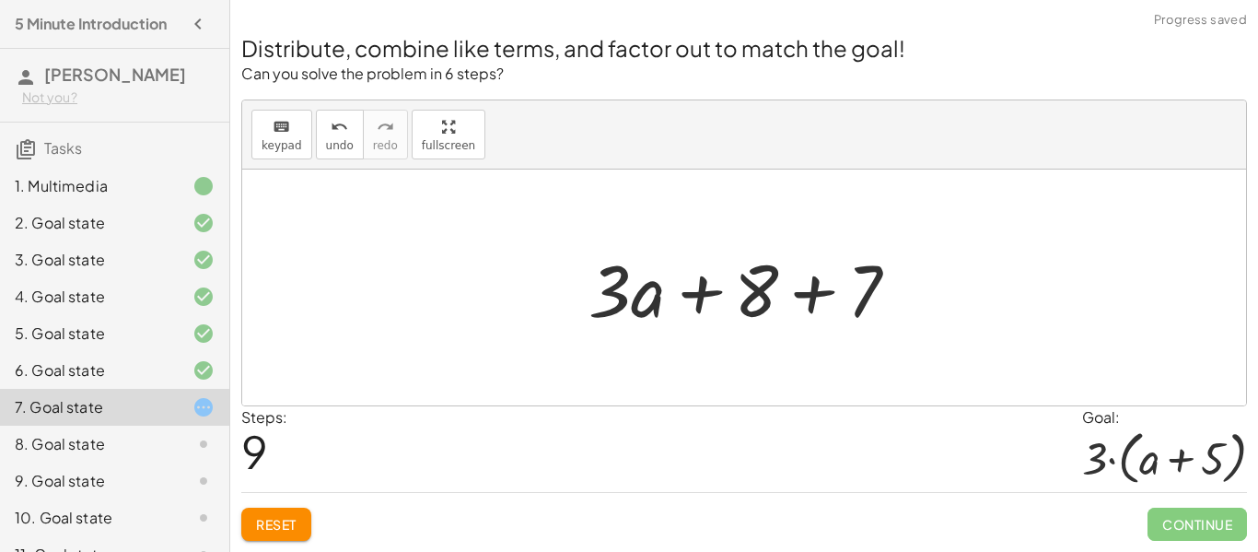
click at [709, 306] on div at bounding box center [750, 287] width 343 height 95
click at [813, 303] on div at bounding box center [750, 287] width 343 height 95
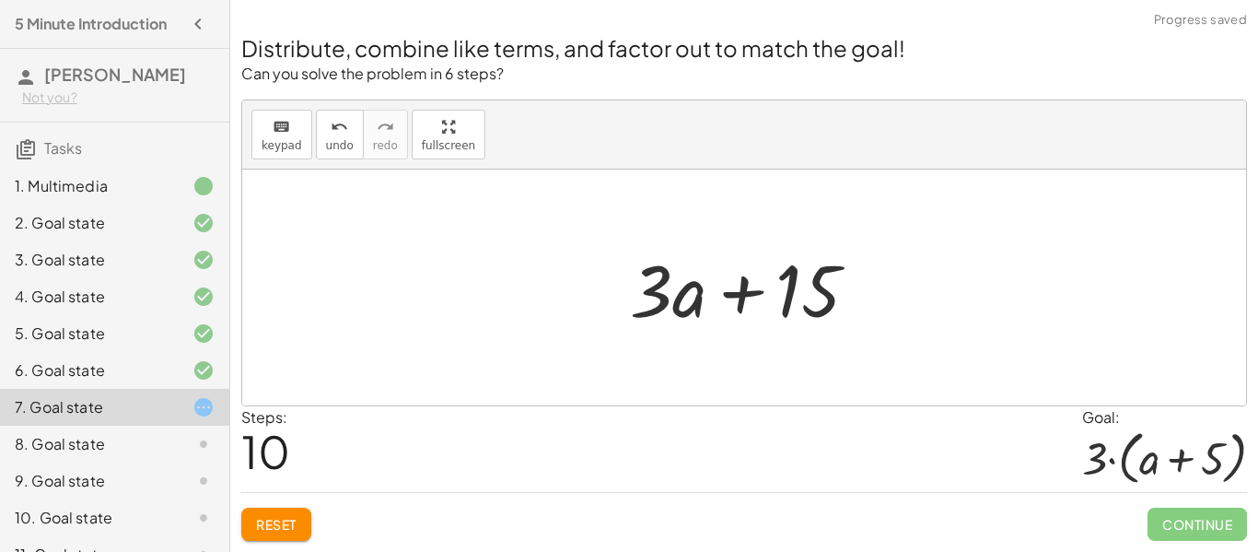
click at [739, 301] on div at bounding box center [752, 287] width 262 height 95
click at [285, 132] on icon "keyboard" at bounding box center [281, 127] width 17 height 22
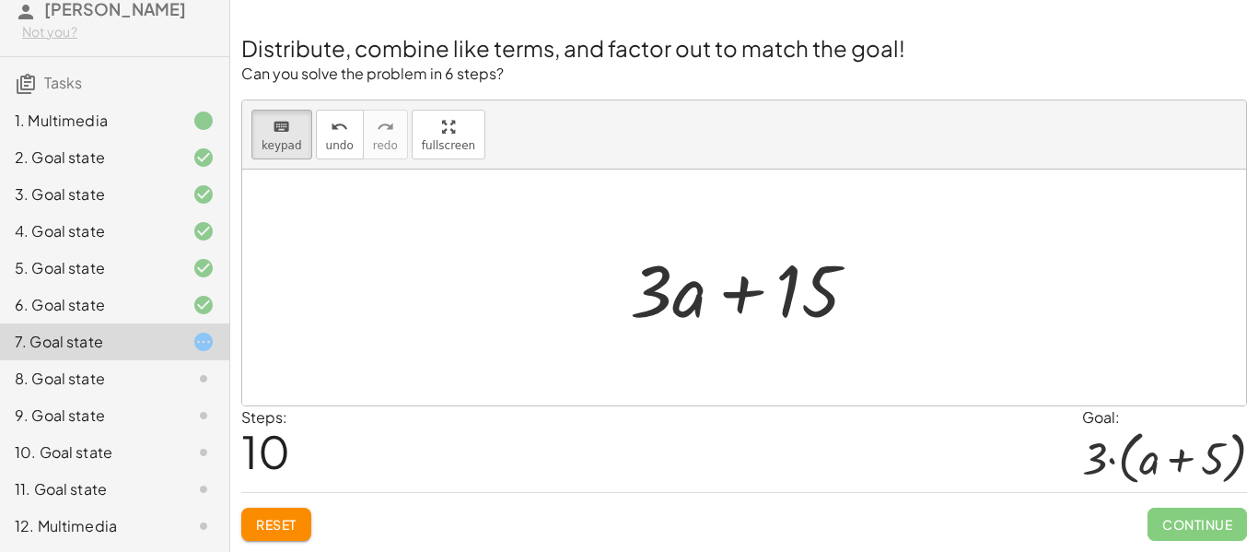
click at [93, 517] on div "12. Multimedia" at bounding box center [89, 526] width 148 height 22
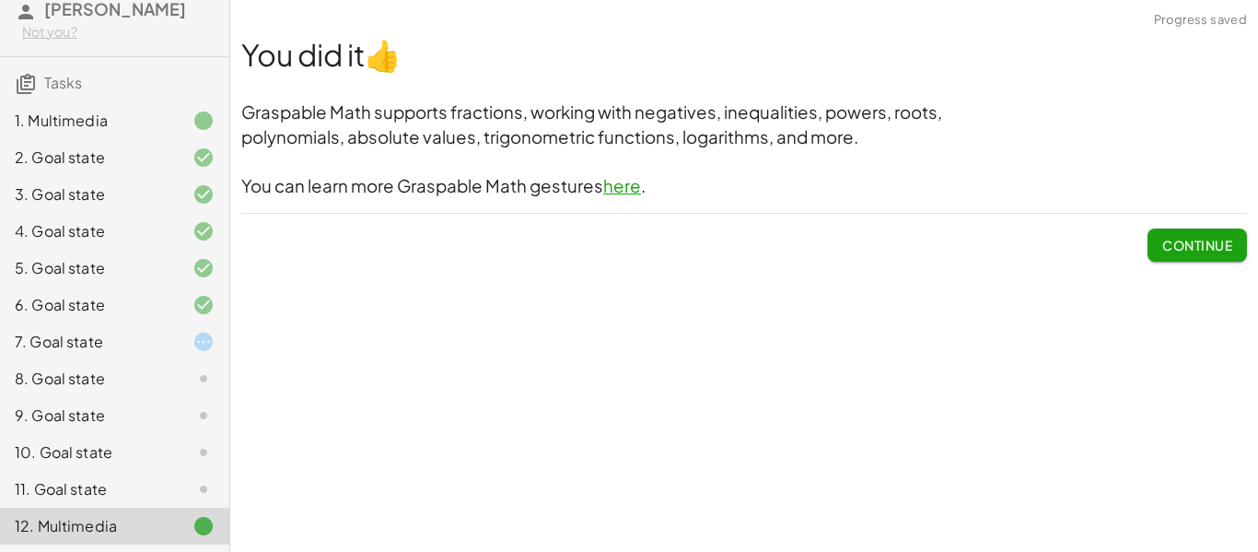
click at [122, 451] on div "10. Goal state" at bounding box center [89, 452] width 148 height 22
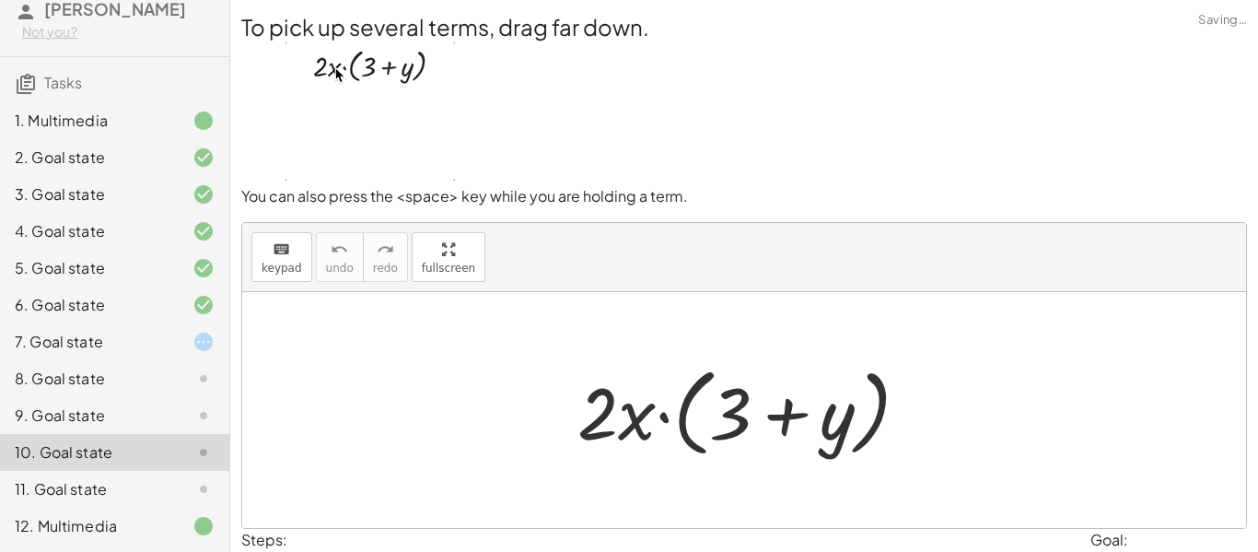
click at [109, 483] on div "11. Goal state" at bounding box center [89, 489] width 148 height 22
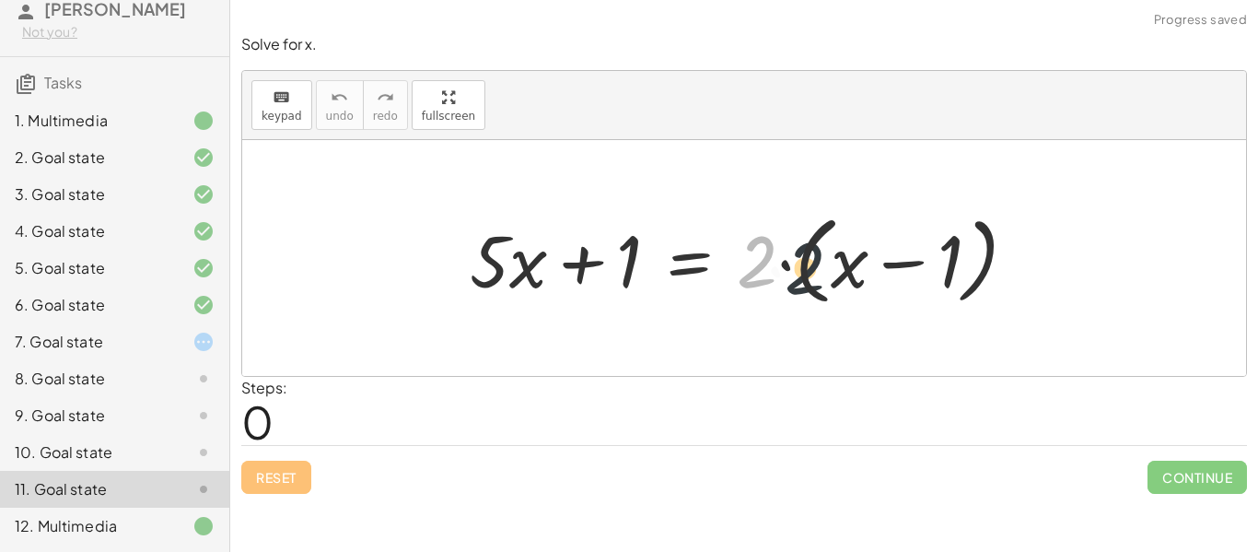
drag, startPoint x: 763, startPoint y: 266, endPoint x: 836, endPoint y: 274, distance: 73.1
click at [836, 274] on div at bounding box center [750, 258] width 581 height 106
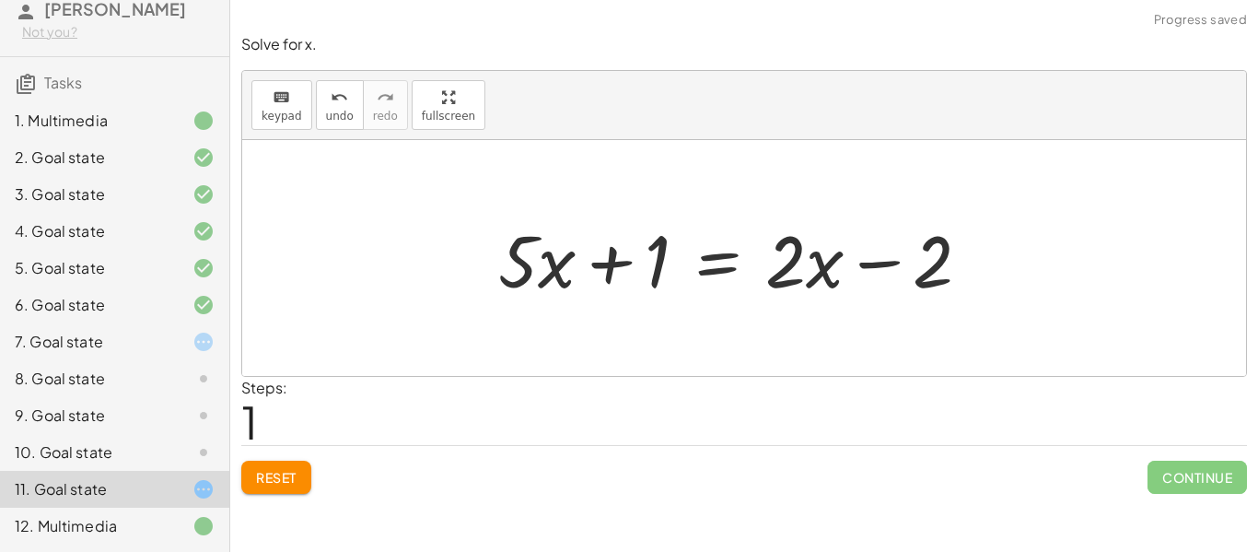
click at [870, 265] on div at bounding box center [742, 258] width 506 height 95
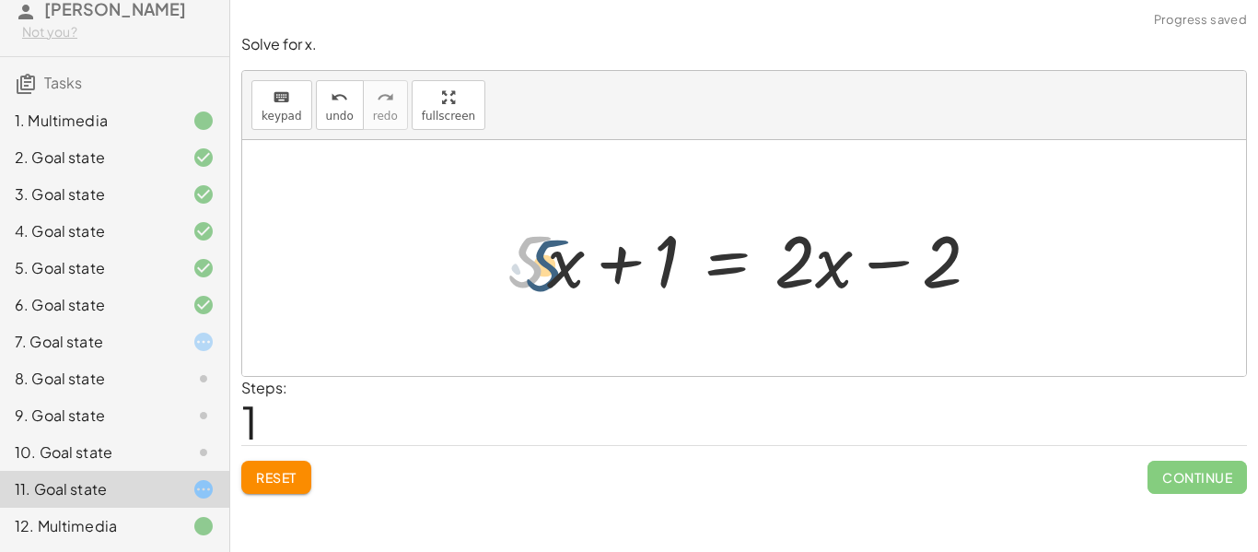
drag, startPoint x: 530, startPoint y: 258, endPoint x: 545, endPoint y: 262, distance: 16.1
click at [545, 262] on div at bounding box center [751, 258] width 506 height 95
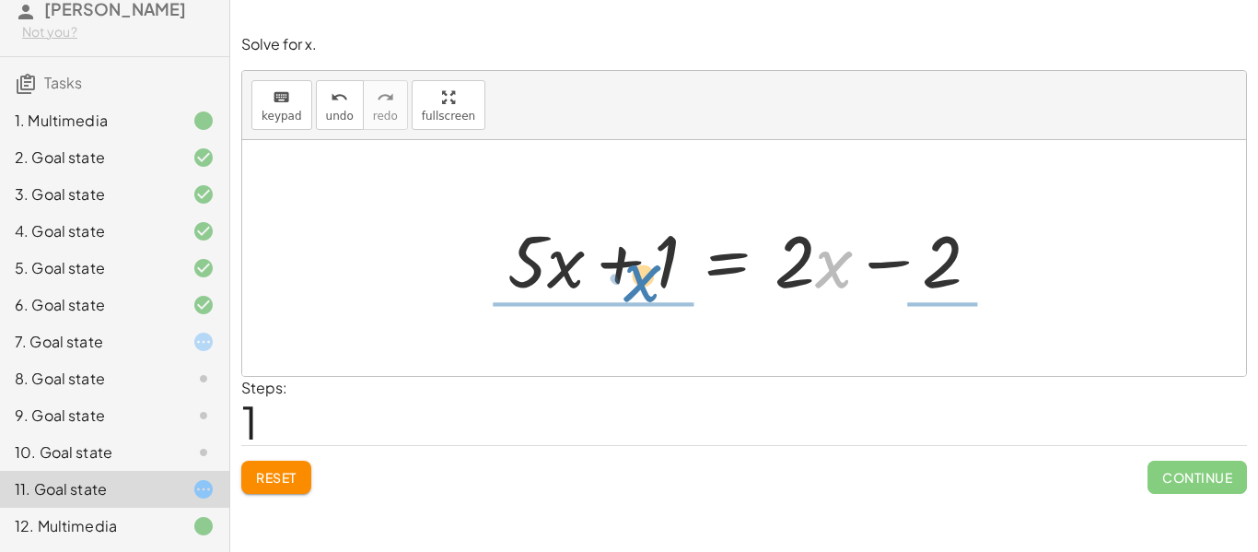
drag, startPoint x: 832, startPoint y: 280, endPoint x: 646, endPoint y: 293, distance: 187.4
click at [646, 293] on div at bounding box center [751, 258] width 506 height 95
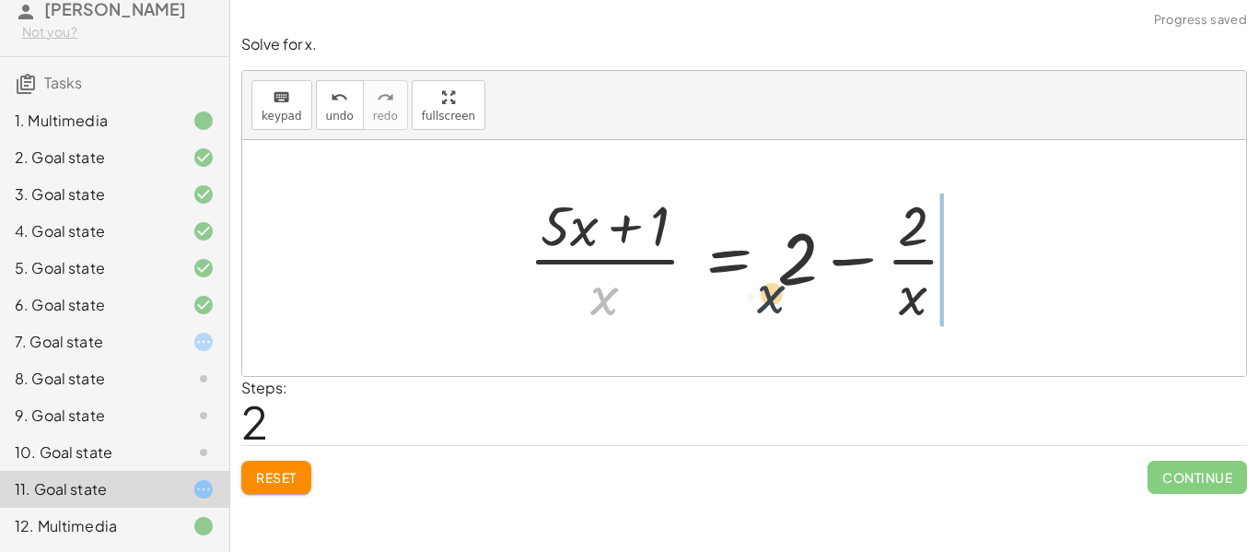
drag, startPoint x: 585, startPoint y: 300, endPoint x: 866, endPoint y: 287, distance: 281.2
click at [866, 287] on div at bounding box center [750, 258] width 462 height 142
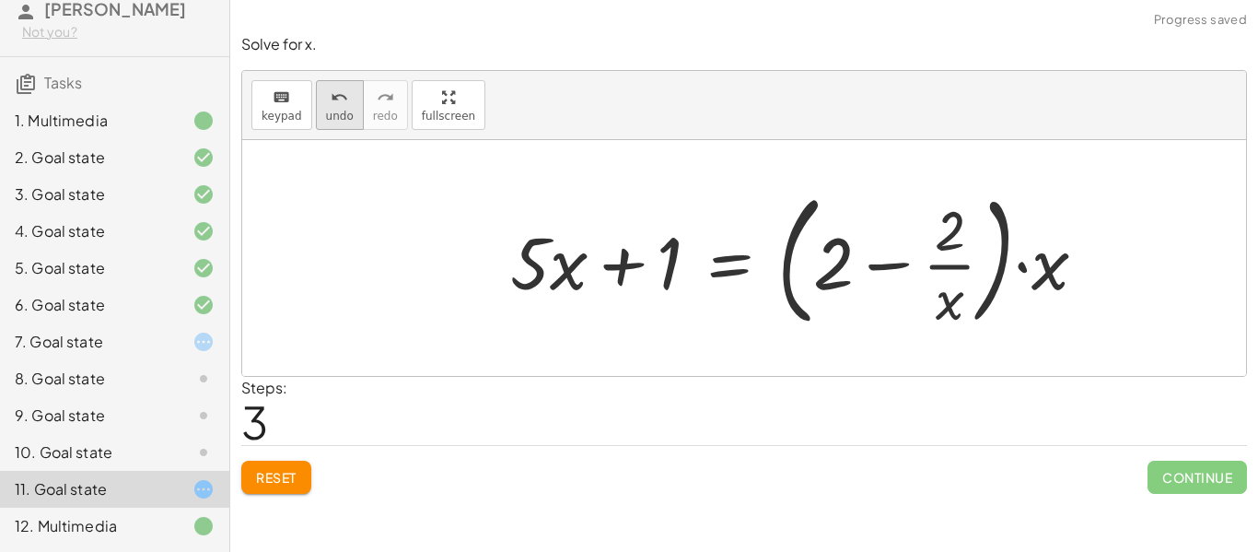
click at [331, 98] on icon "undo" at bounding box center [339, 98] width 17 height 22
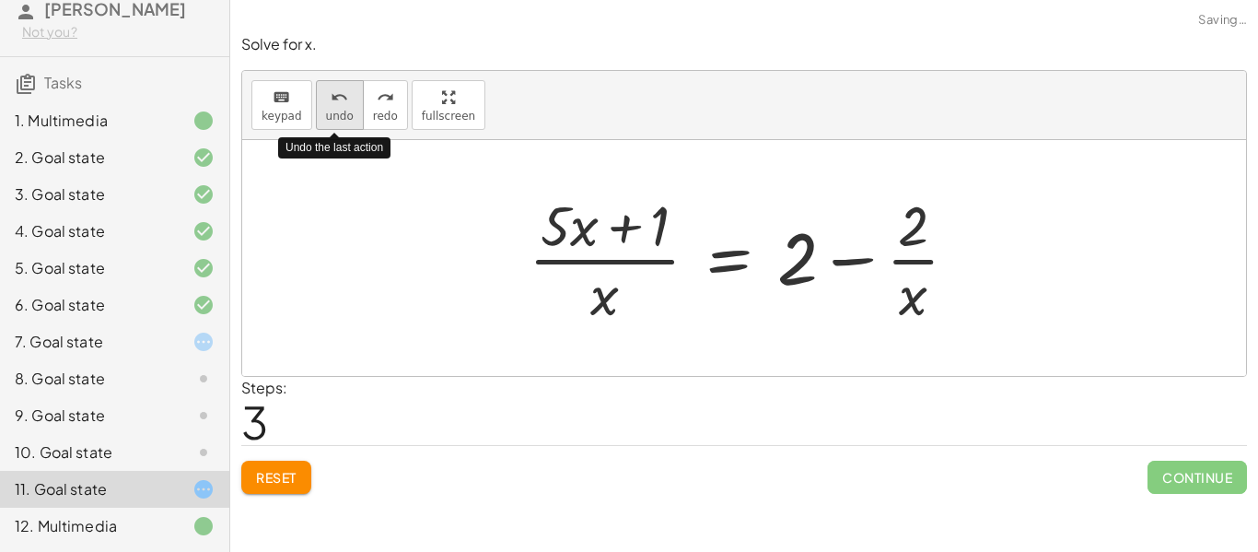
click at [331, 98] on icon "undo" at bounding box center [339, 98] width 17 height 22
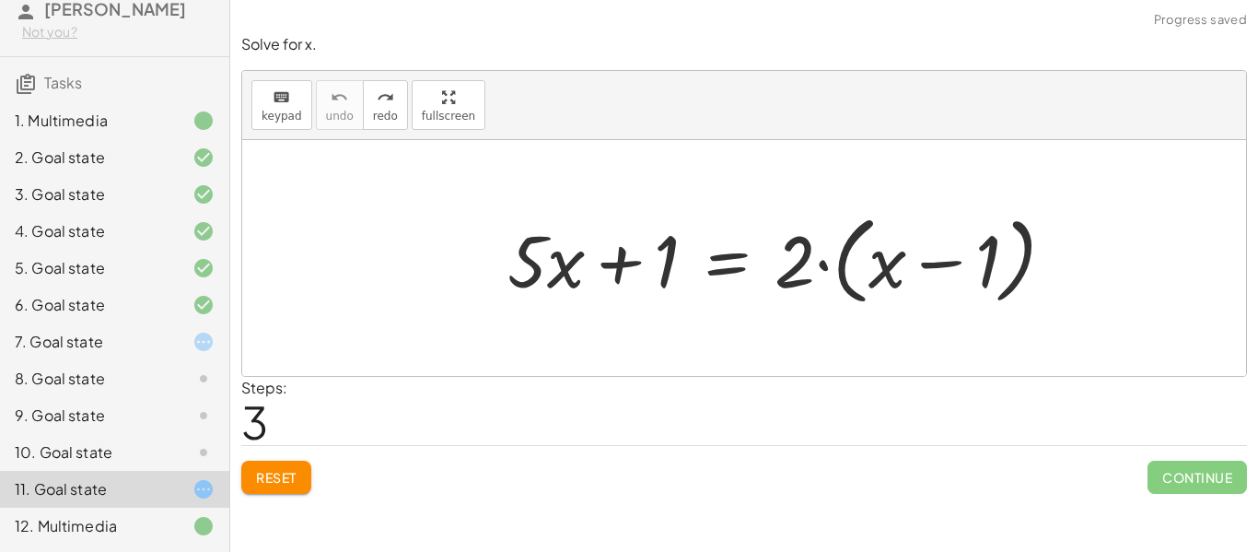
click at [126, 380] on div "8. Goal state" at bounding box center [89, 378] width 148 height 22
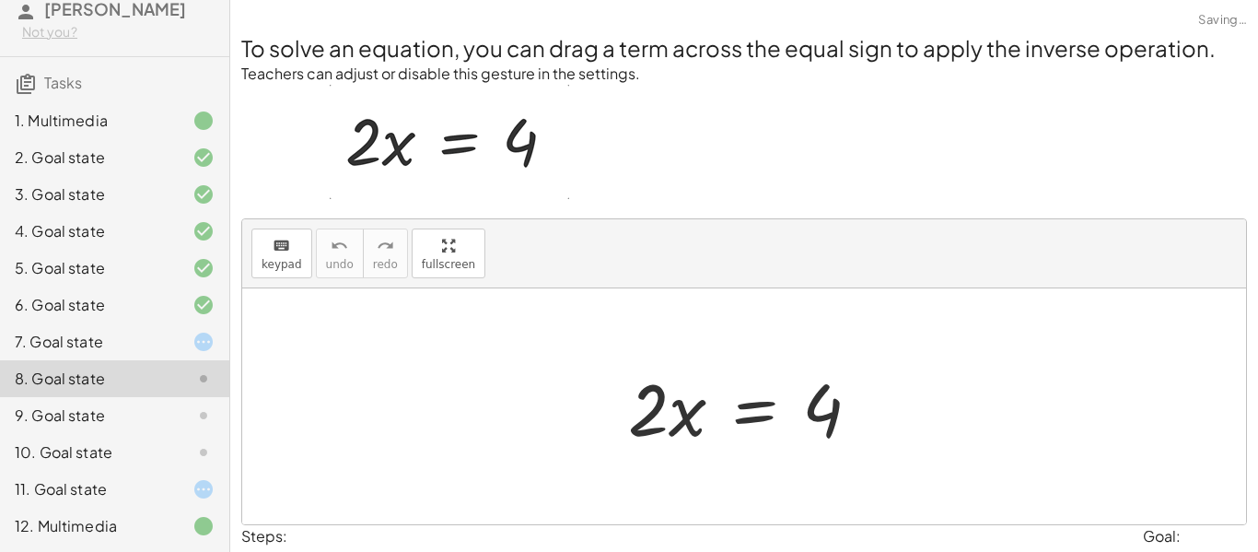
scroll to position [111, 0]
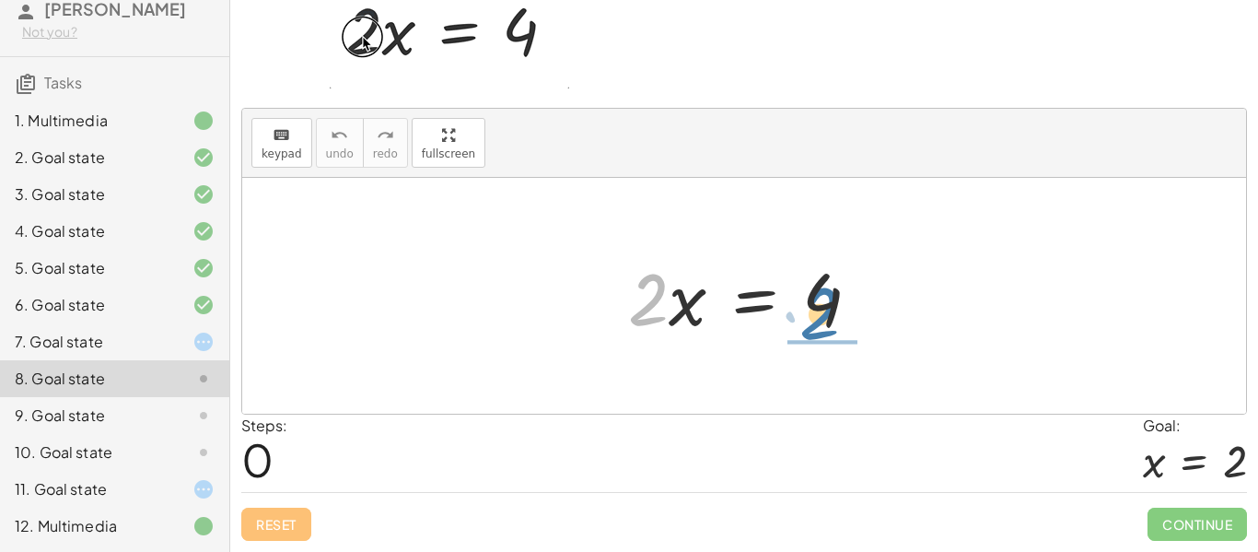
drag, startPoint x: 651, startPoint y: 301, endPoint x: 851, endPoint y: 316, distance: 200.4
click at [851, 316] on div at bounding box center [751, 296] width 265 height 95
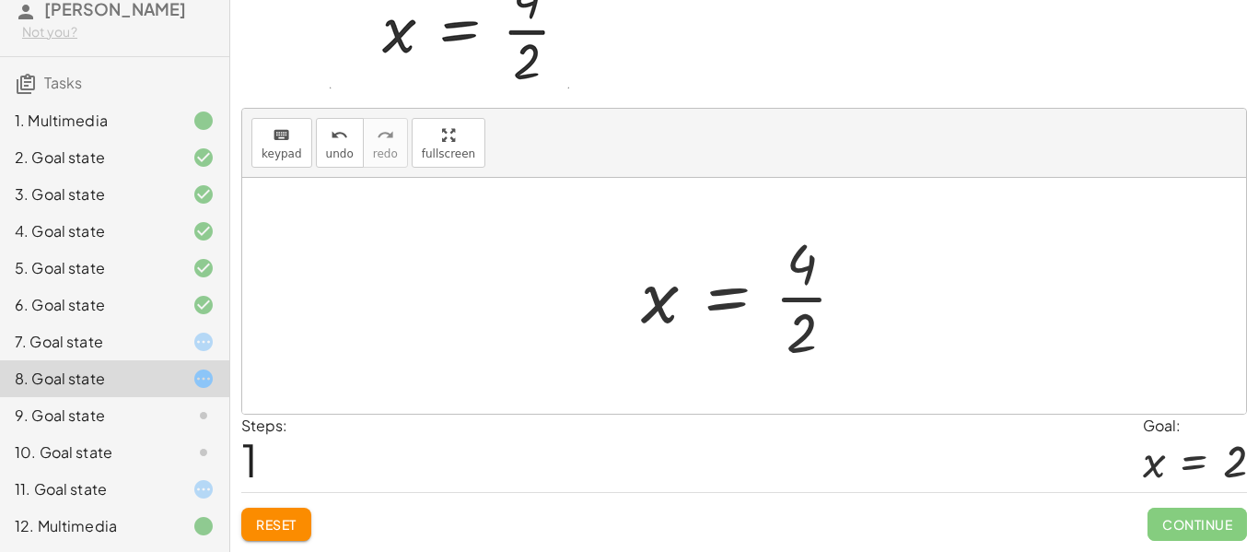
click at [717, 298] on div at bounding box center [751, 296] width 239 height 142
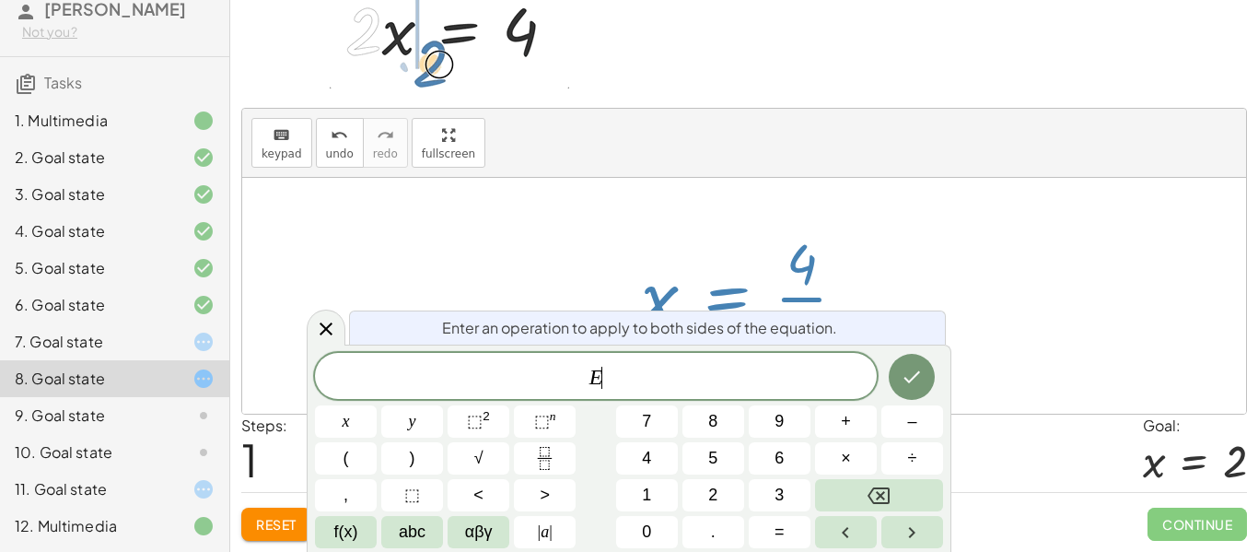
scroll to position [1, 0]
click at [932, 311] on div "Enter an operation to apply to both sides of the equation." at bounding box center [647, 327] width 597 height 34
click at [335, 328] on icon at bounding box center [326, 329] width 22 height 22
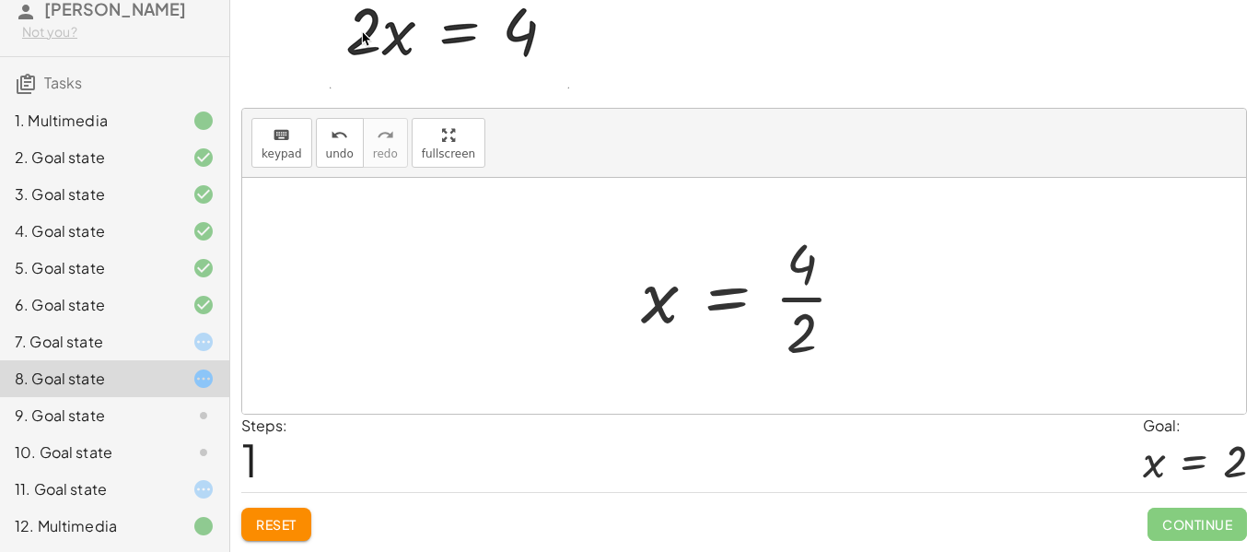
click at [804, 333] on div at bounding box center [751, 296] width 239 height 142
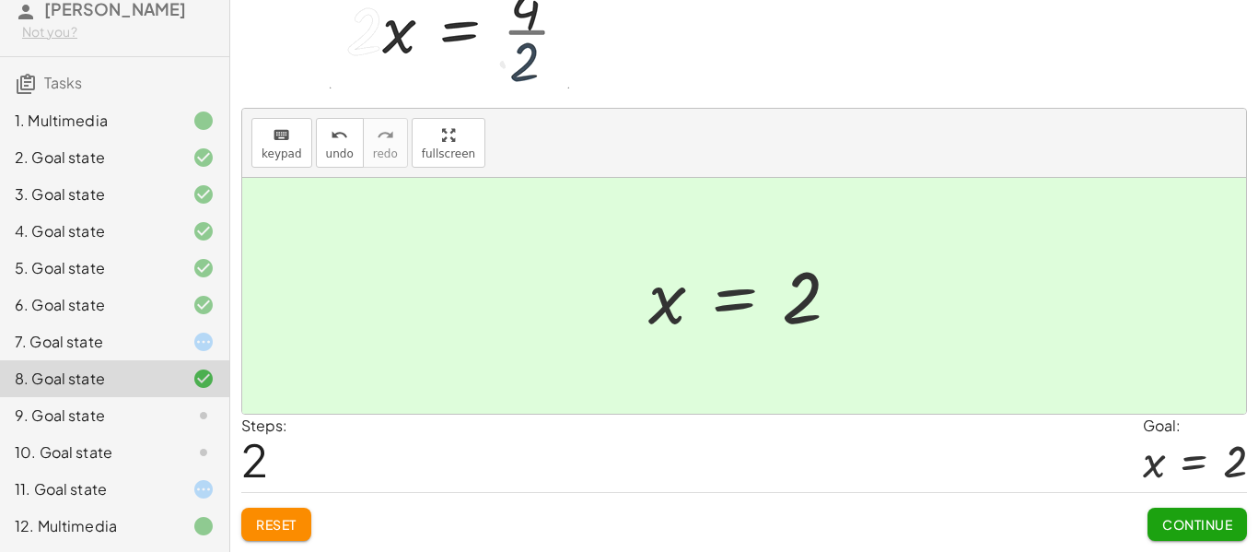
click at [1175, 525] on span "Continue" at bounding box center [1197, 524] width 70 height 17
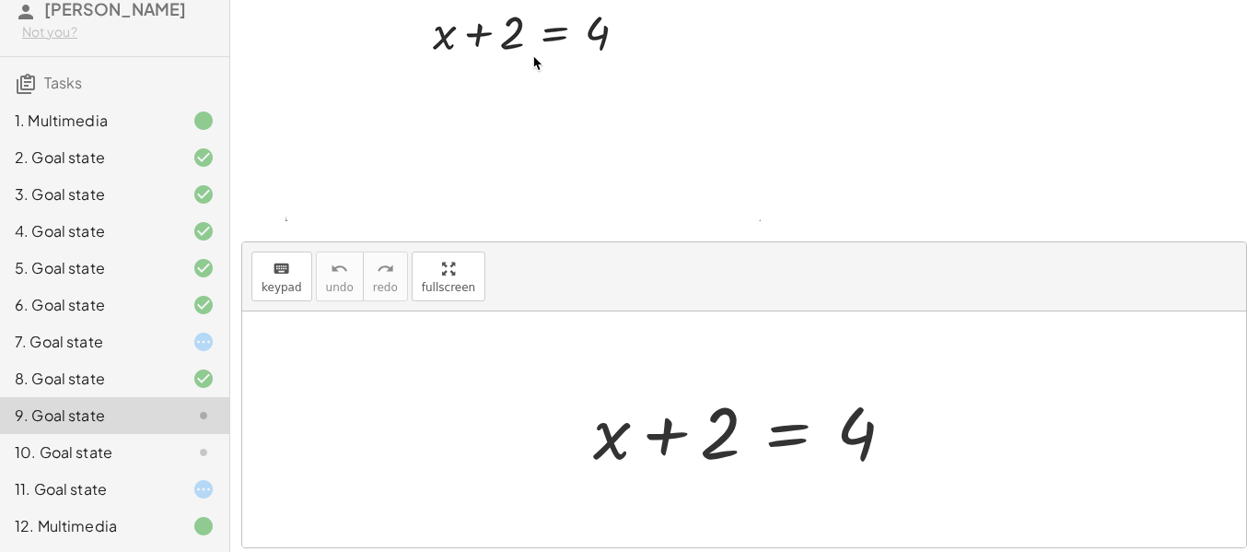
click at [1175, 525] on div at bounding box center [744, 429] width 1004 height 236
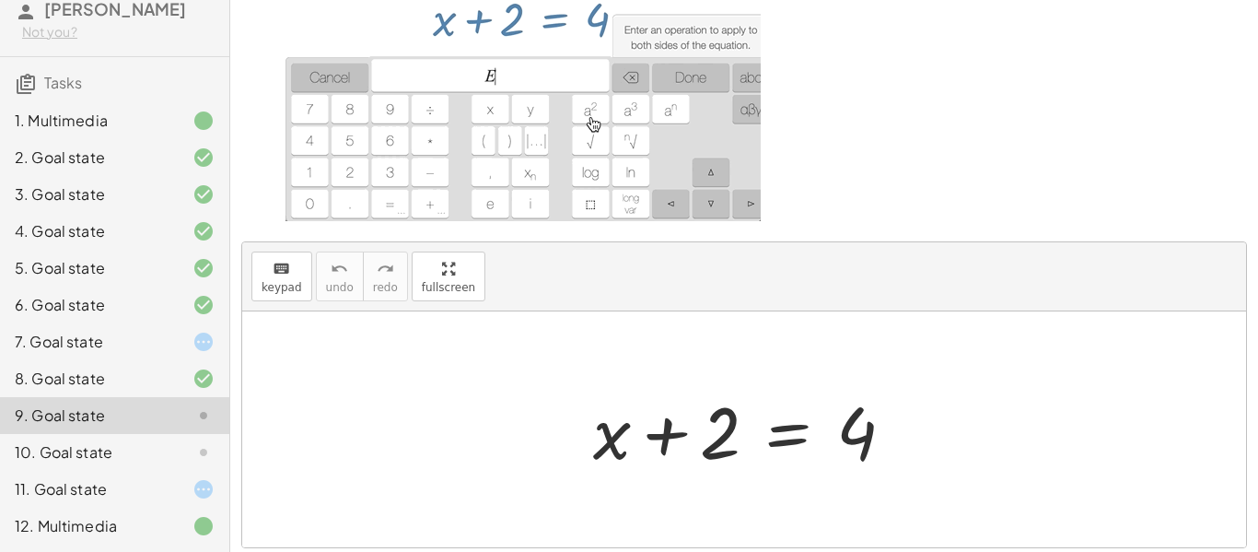
click at [787, 436] on div at bounding box center [751, 429] width 334 height 95
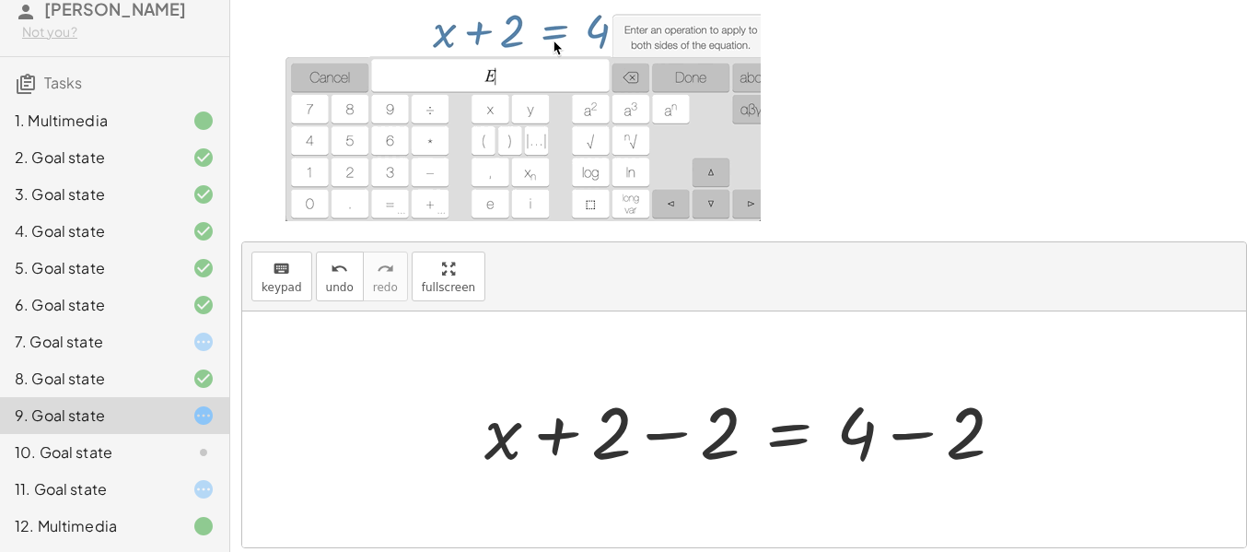
scroll to position [243, 0]
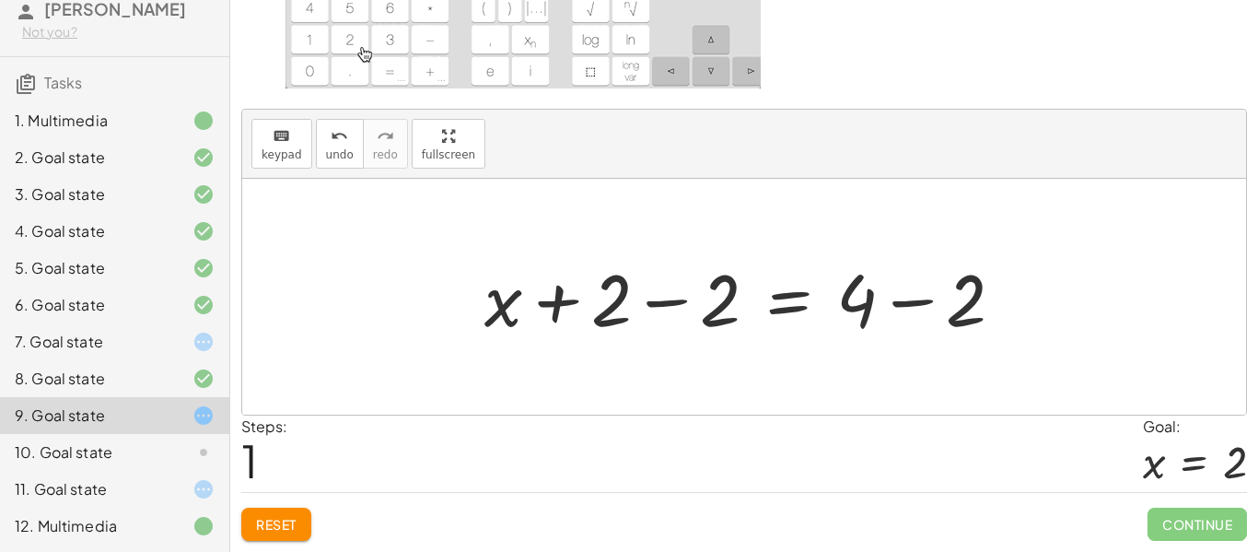
click at [670, 308] on div at bounding box center [751, 297] width 553 height 95
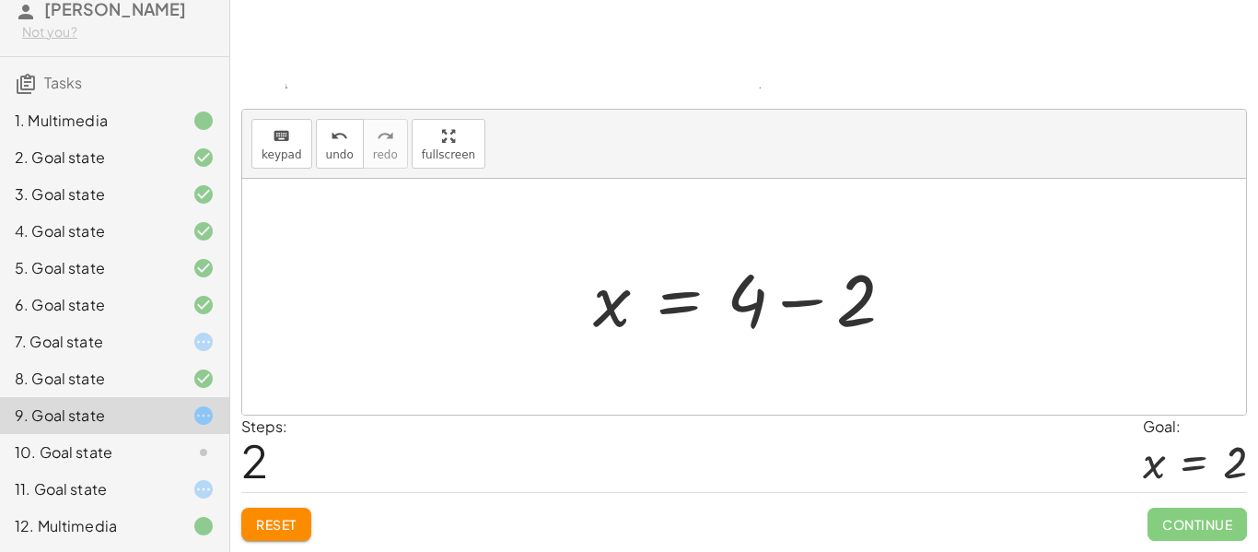
click at [814, 312] on div at bounding box center [751, 297] width 334 height 95
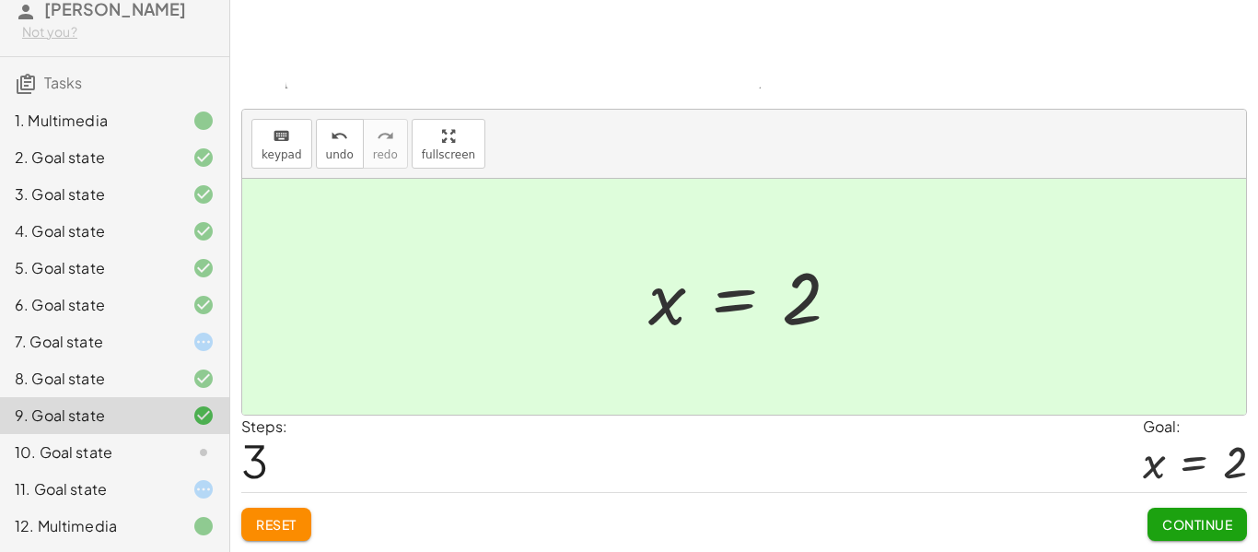
click at [1201, 551] on div "You can also click the "=" sign and use the keyboard to subtract "2" from both …" at bounding box center [744, 154] width 1028 height 795
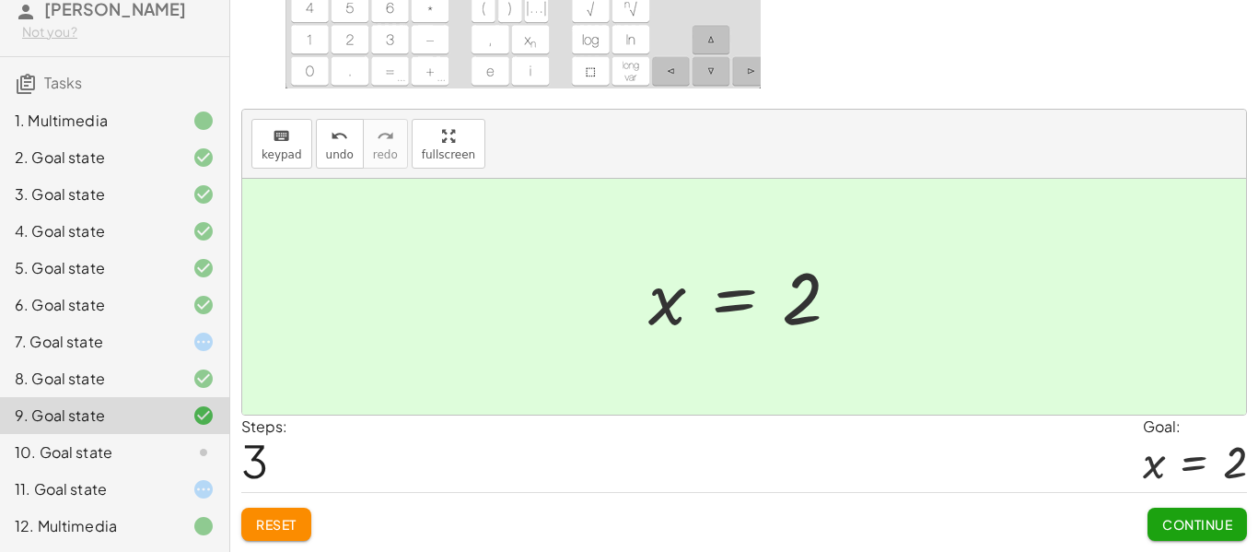
click at [1193, 542] on div "You can also click the "=" sign and use the keyboard to subtract "2" from both …" at bounding box center [744, 154] width 1028 height 795
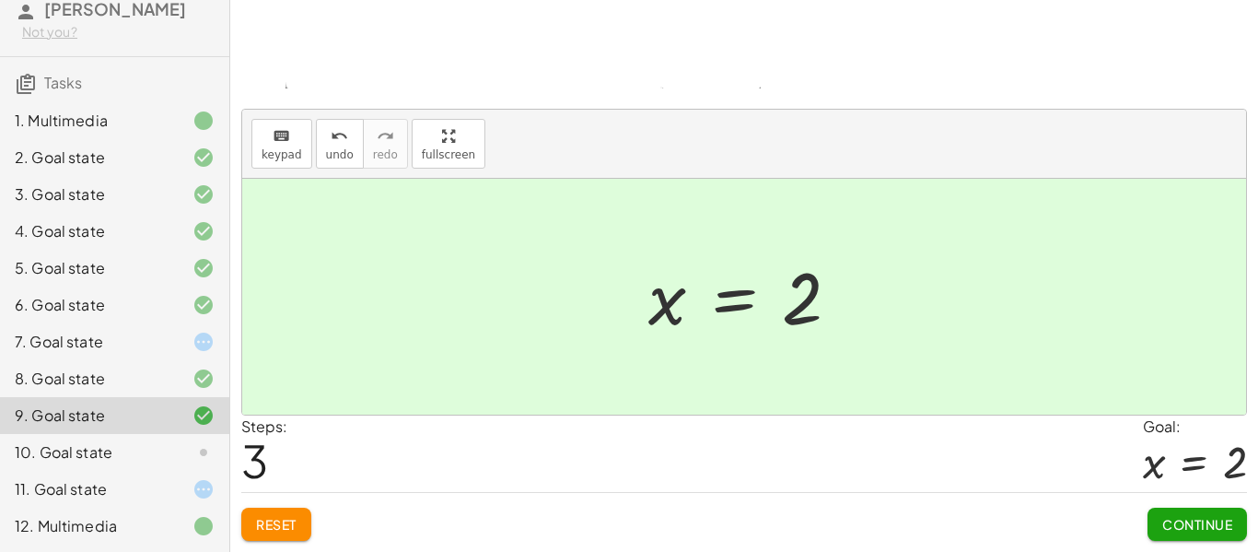
click at [1231, 530] on span "Continue" at bounding box center [1197, 524] width 70 height 17
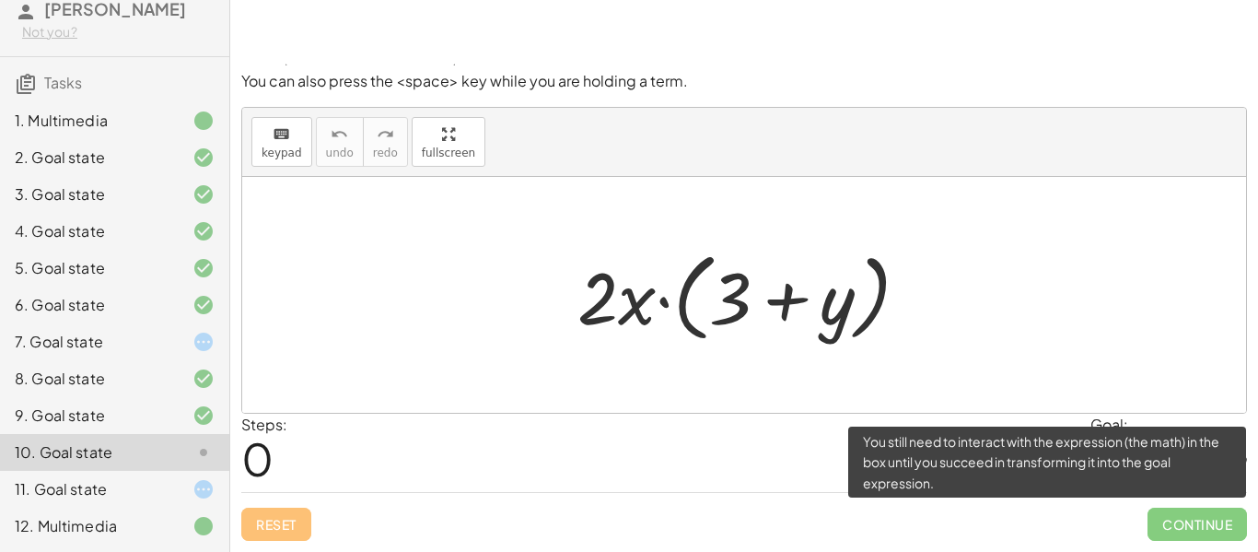
scroll to position [115, 0]
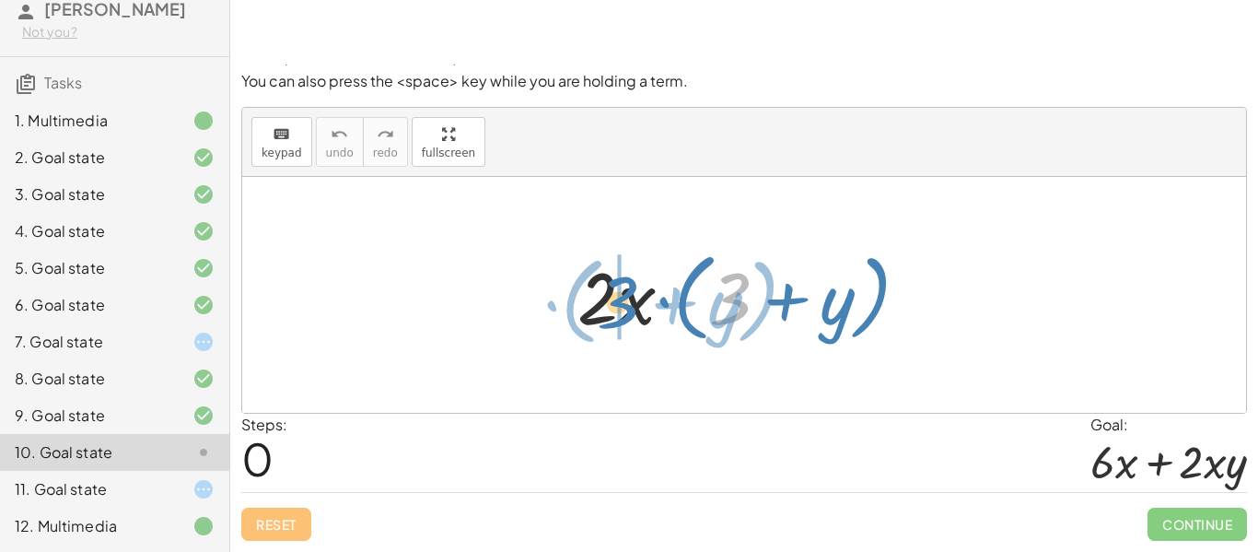
drag, startPoint x: 726, startPoint y: 306, endPoint x: 611, endPoint y: 309, distance: 115.2
click at [611, 309] on div at bounding box center [750, 295] width 365 height 106
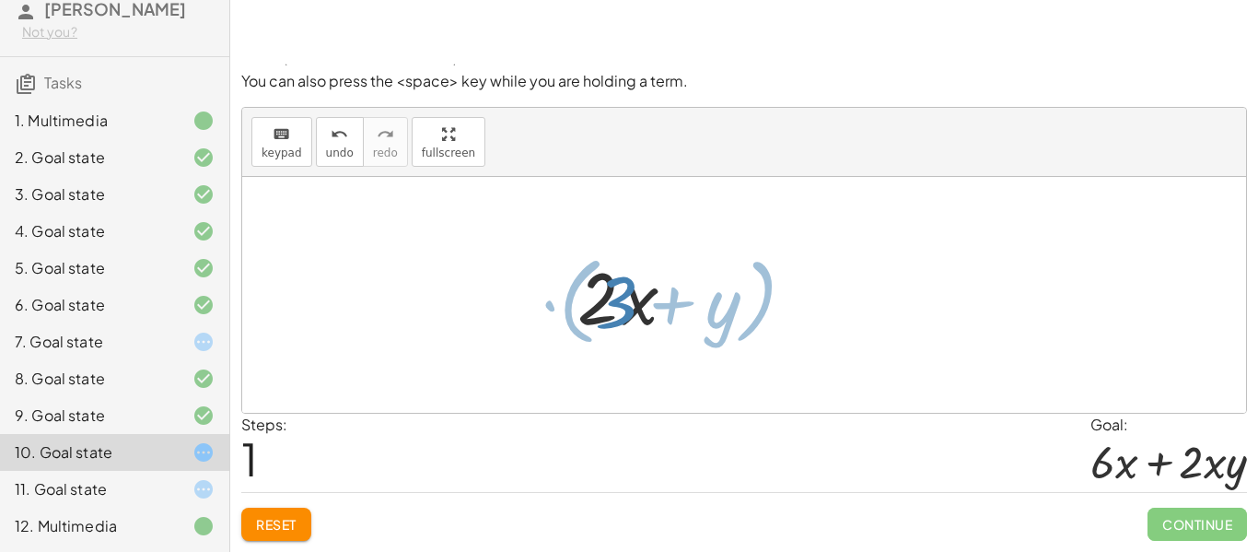
click at [611, 309] on div at bounding box center [751, 295] width 382 height 106
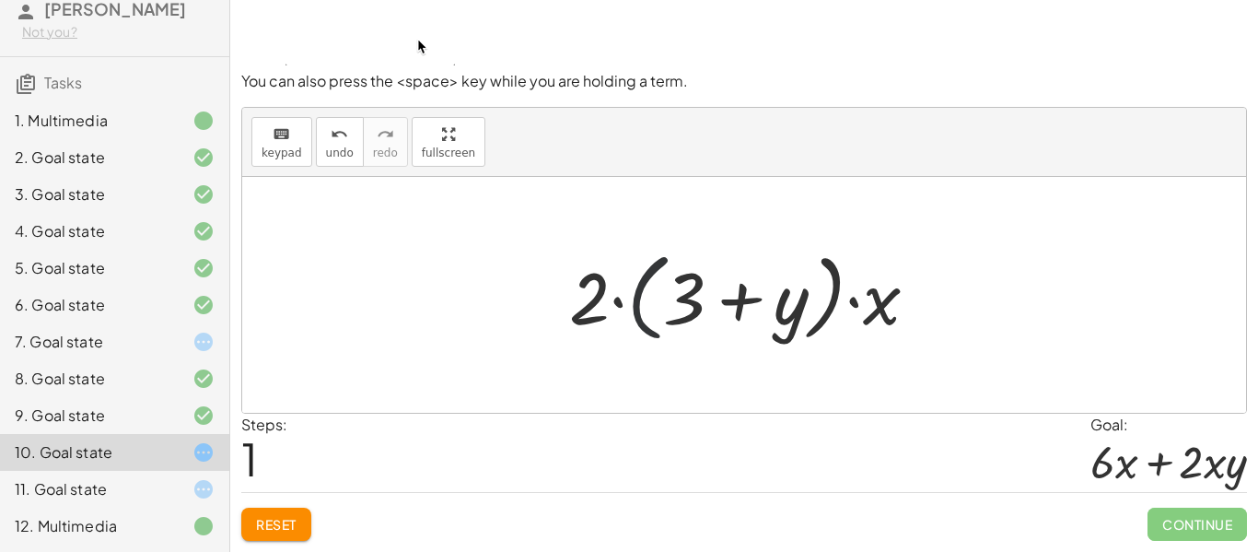
click at [639, 304] on div at bounding box center [751, 295] width 382 height 106
click at [624, 306] on div at bounding box center [751, 295] width 382 height 106
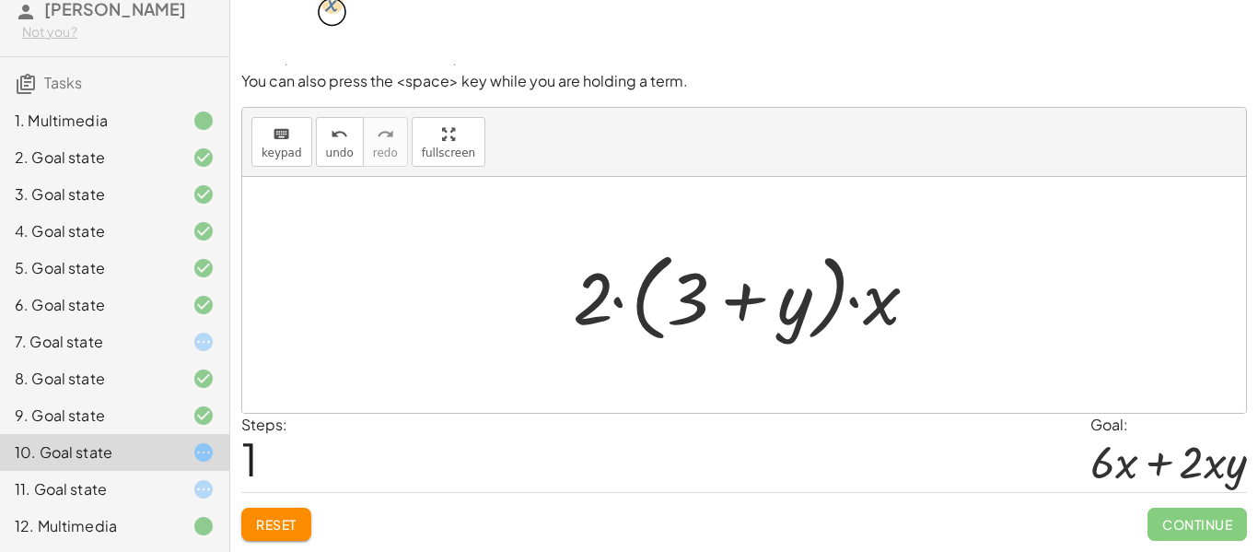
click at [578, 294] on div at bounding box center [751, 295] width 382 height 106
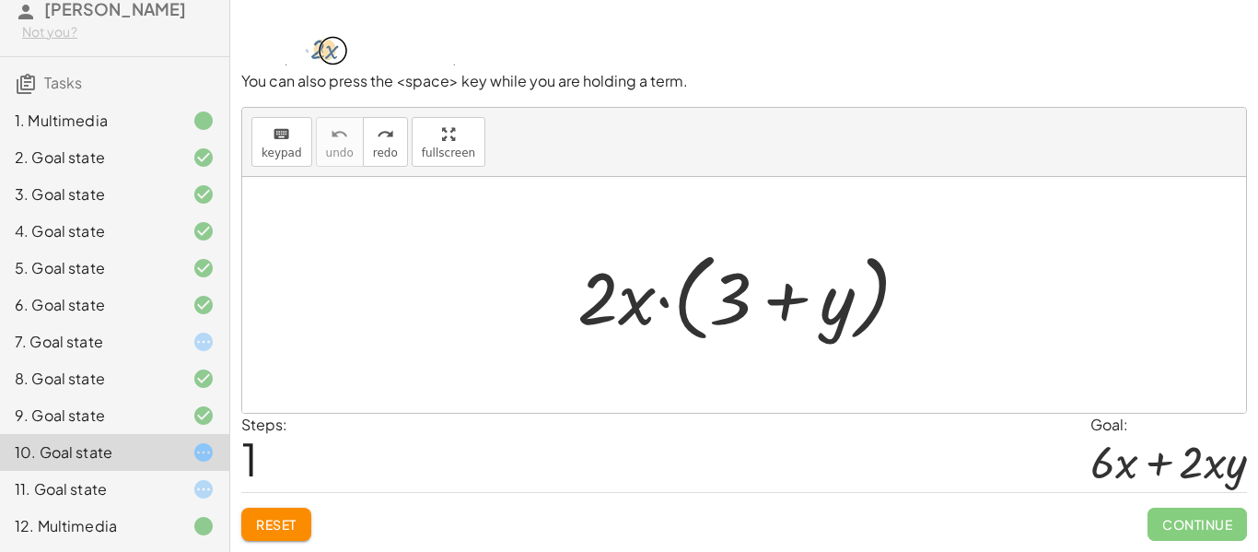
click at [652, 308] on div at bounding box center [750, 295] width 365 height 106
click at [636, 311] on div at bounding box center [750, 295] width 365 height 106
click at [776, 316] on div at bounding box center [750, 295] width 365 height 106
click at [787, 308] on div at bounding box center [750, 295] width 365 height 106
click at [704, 315] on div at bounding box center [750, 295] width 365 height 106
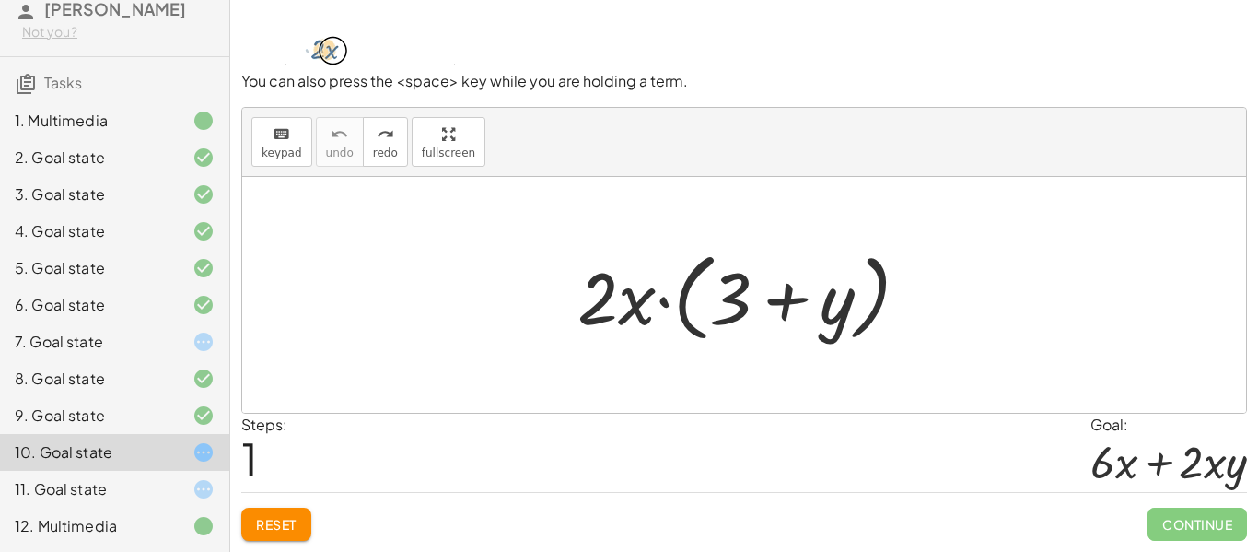
click at [663, 304] on div at bounding box center [750, 295] width 365 height 106
click at [648, 308] on div at bounding box center [750, 295] width 365 height 106
drag, startPoint x: 636, startPoint y: 309, endPoint x: 762, endPoint y: 305, distance: 126.2
click at [762, 305] on div at bounding box center [750, 295] width 365 height 106
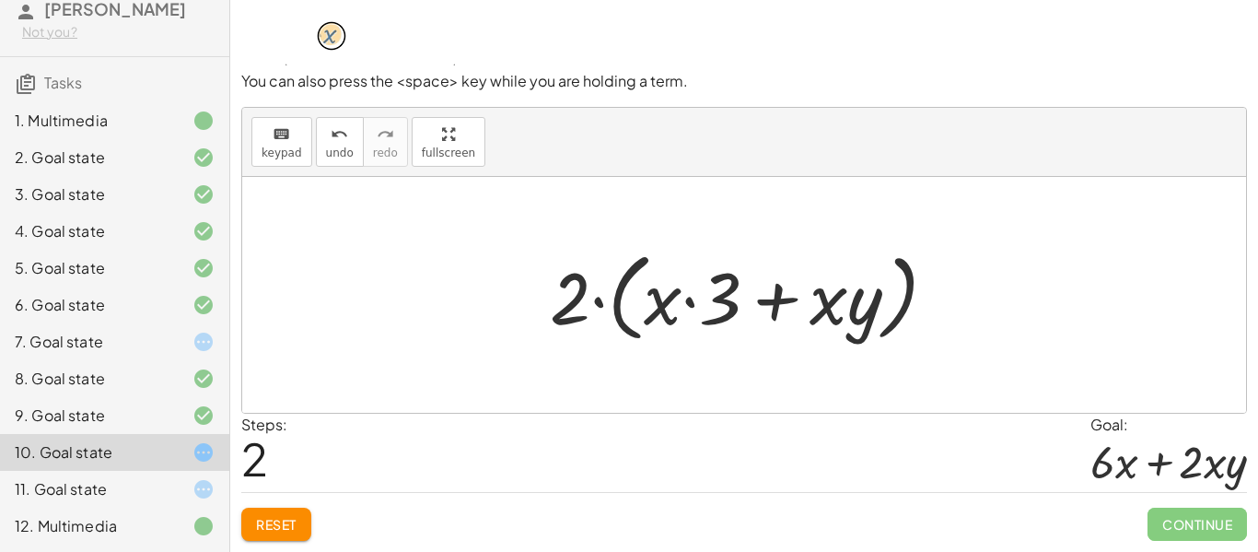
click at [786, 298] on div at bounding box center [751, 295] width 420 height 106
click at [693, 300] on div at bounding box center [751, 295] width 420 height 106
click at [425, 255] on div "keyboard keypad undo undo redo redo fullscreen · 2 · x · ( + 3 + y ) · 2 · ( + …" at bounding box center [744, 260] width 1004 height 305
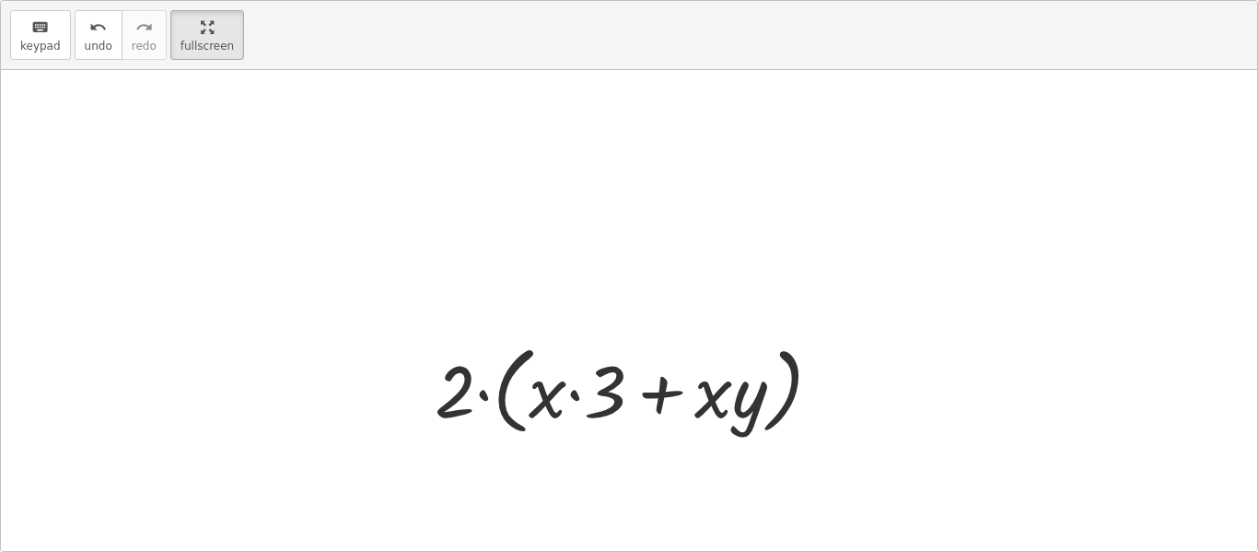
scroll to position [65, 0]
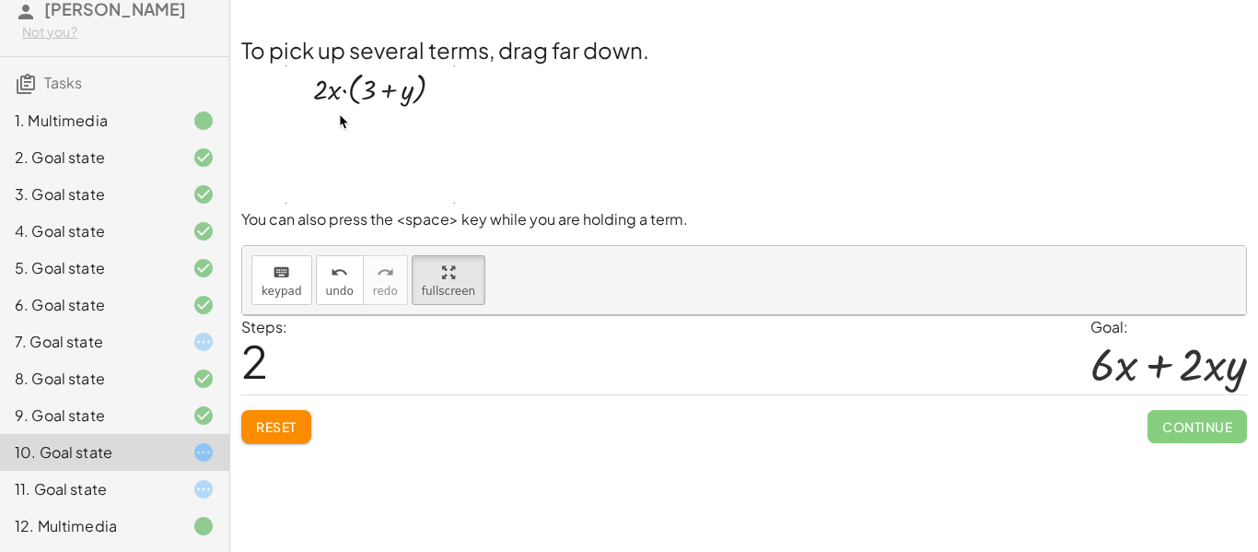
click at [122, 480] on div "11. Goal state" at bounding box center [89, 489] width 148 height 22
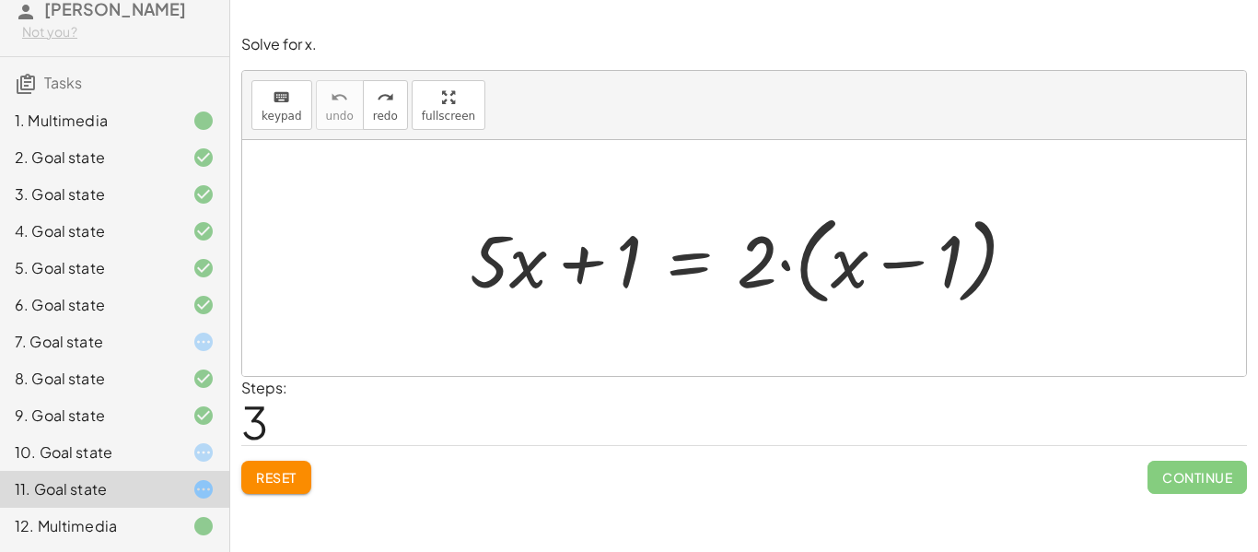
click at [156, 541] on div "12. Multimedia" at bounding box center [114, 525] width 229 height 37
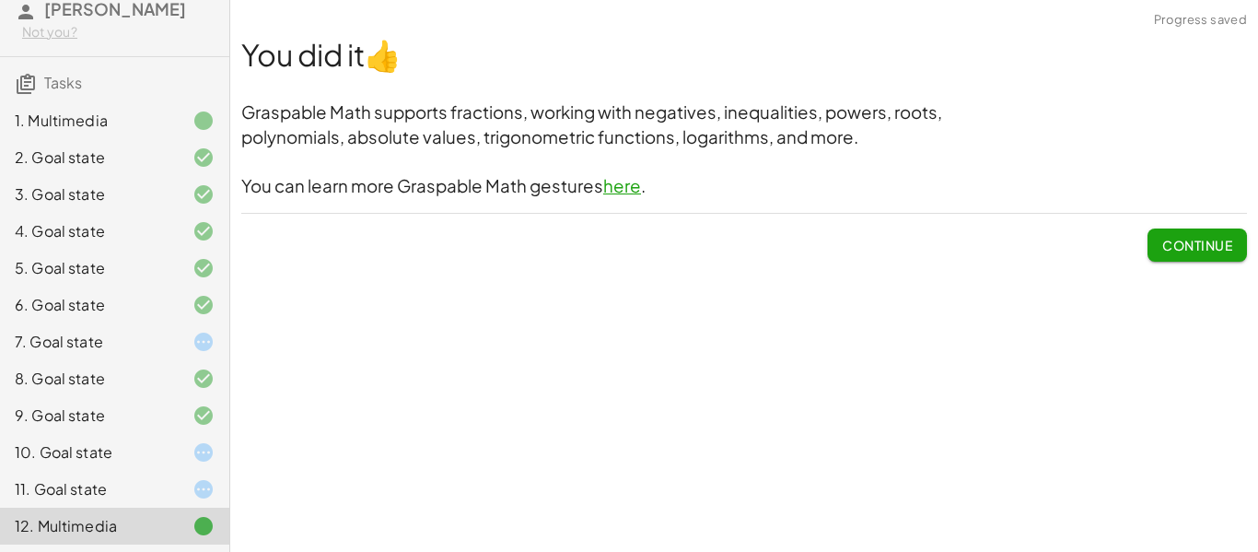
click at [1190, 271] on div "You did it 👍 Graspable Math supports fractions, working with negatives, inequal…" at bounding box center [744, 148] width 1028 height 250
click at [1202, 258] on button "Continue" at bounding box center [1196, 244] width 99 height 33
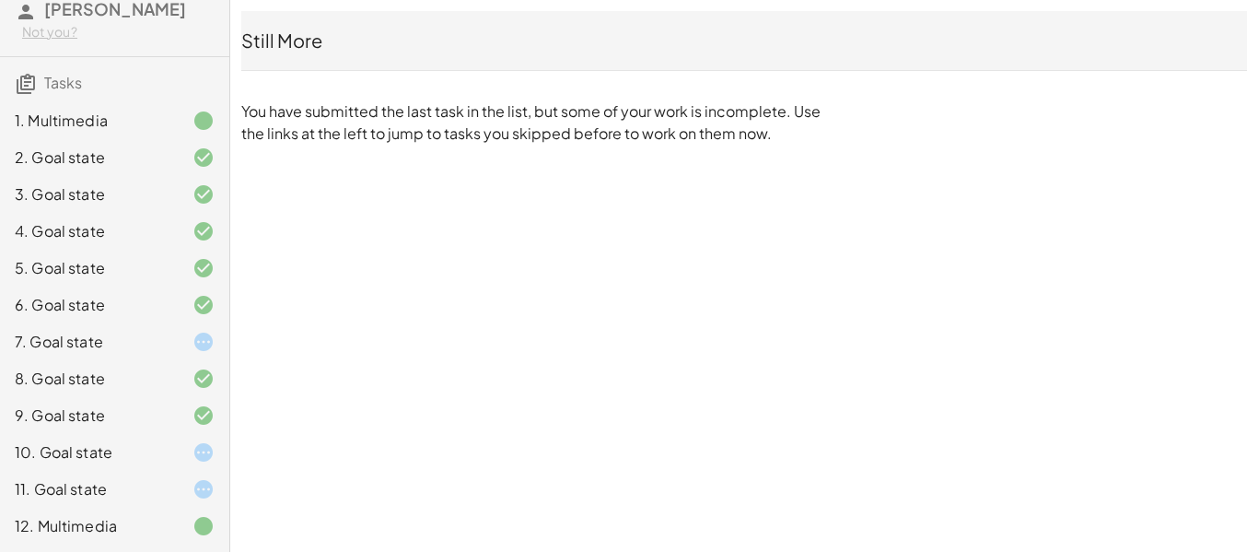
click at [198, 472] on div "11. Goal state" at bounding box center [114, 489] width 229 height 37
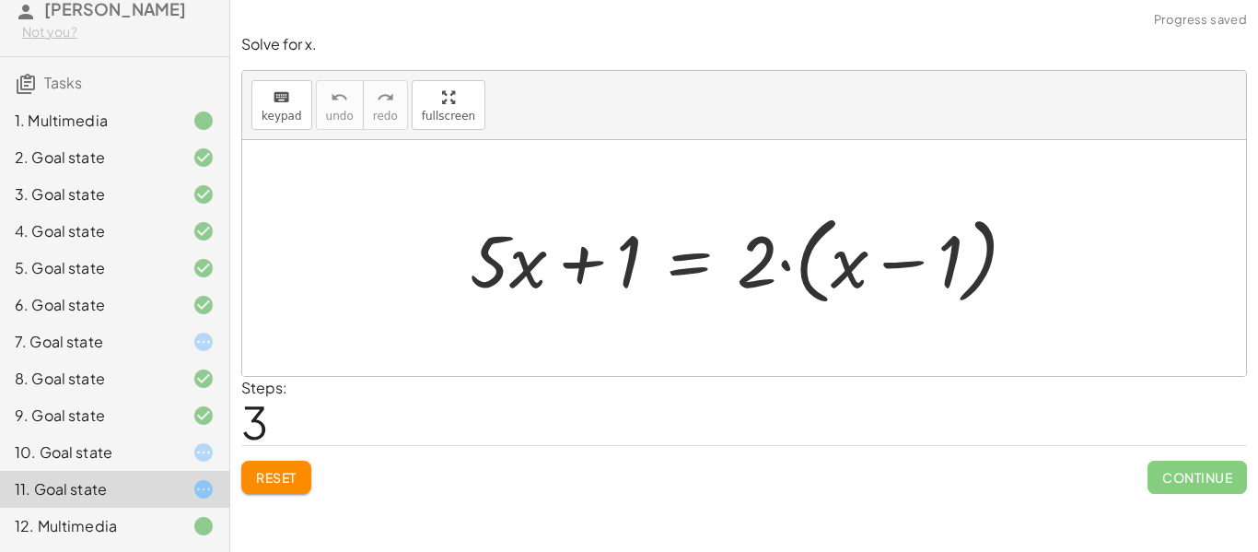
click at [170, 456] on div at bounding box center [189, 452] width 52 height 22
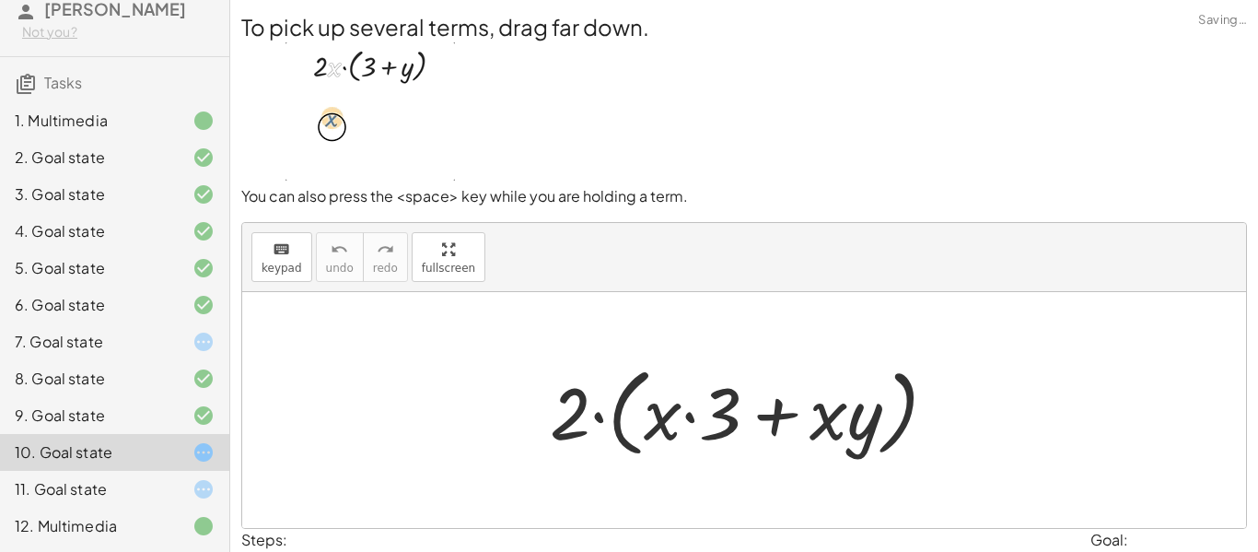
scroll to position [115, 0]
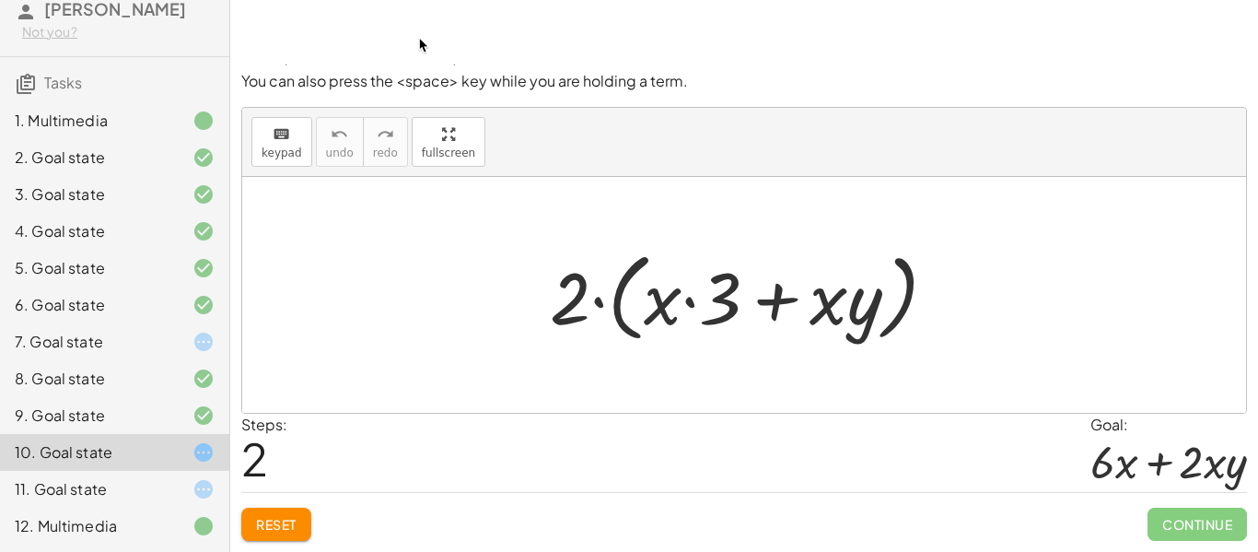
click at [301, 538] on button "Reset" at bounding box center [276, 523] width 70 height 33
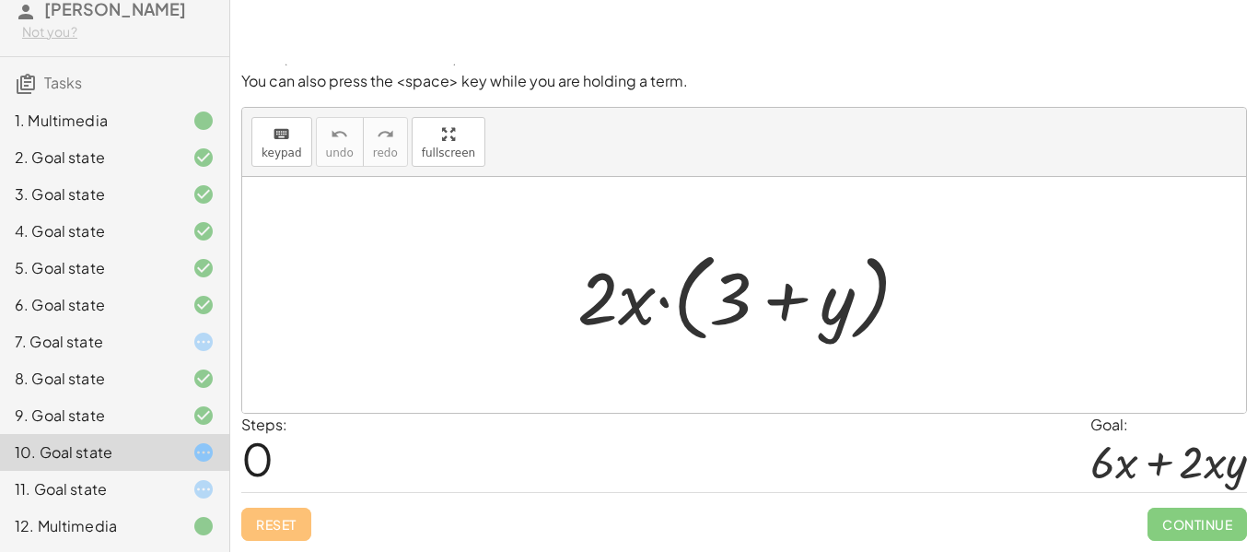
scroll to position [0, 0]
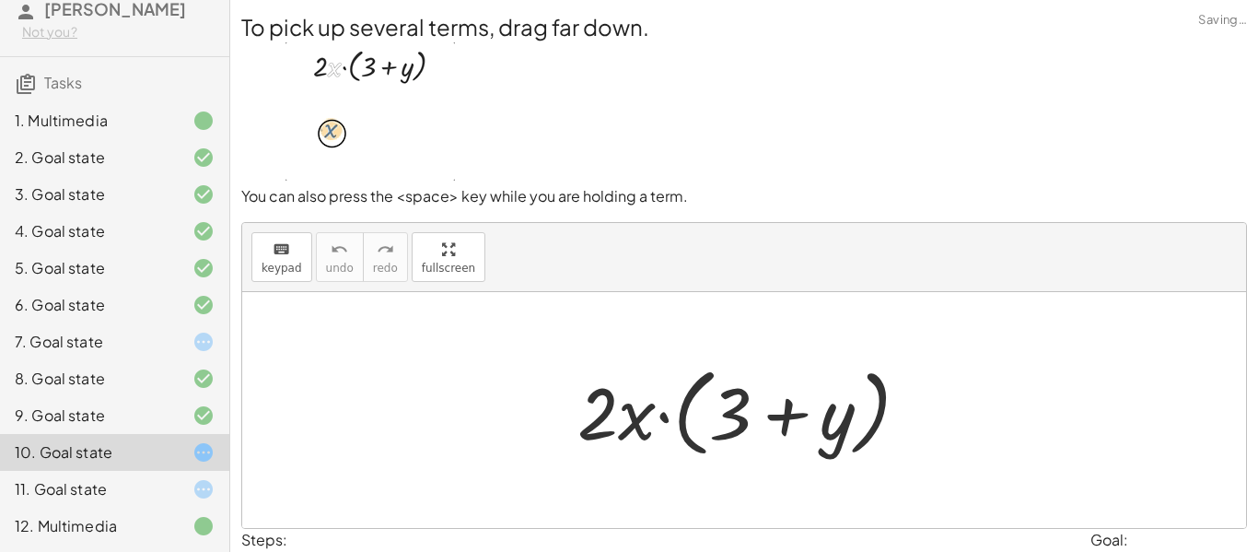
click at [693, 254] on div "keyboard keypad undo [PERSON_NAME] redo fullscreen" at bounding box center [744, 257] width 1004 height 69
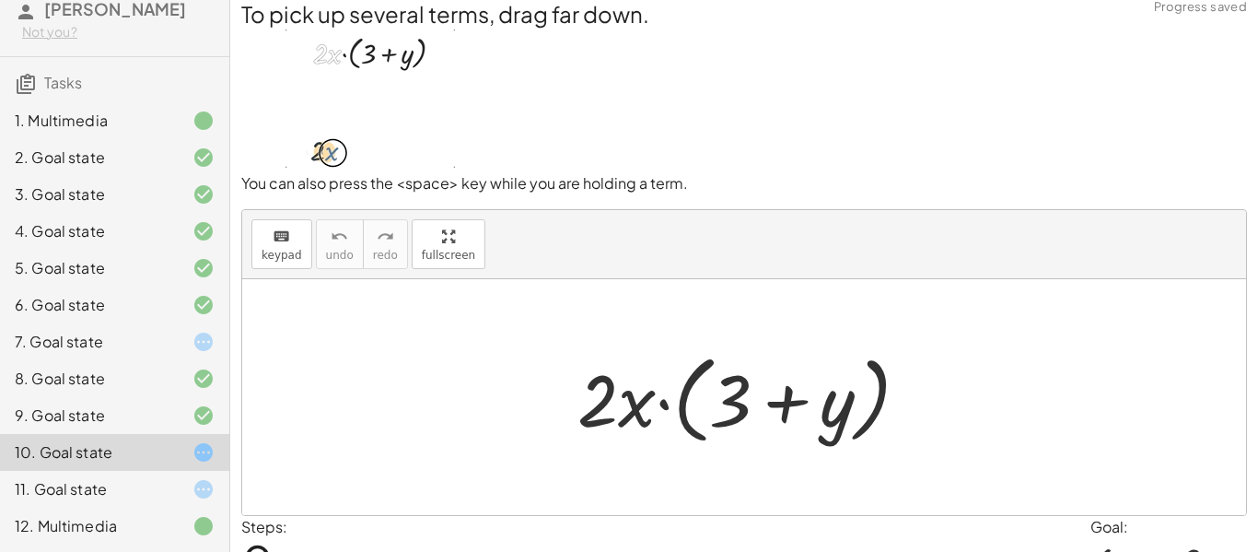
scroll to position [15, 0]
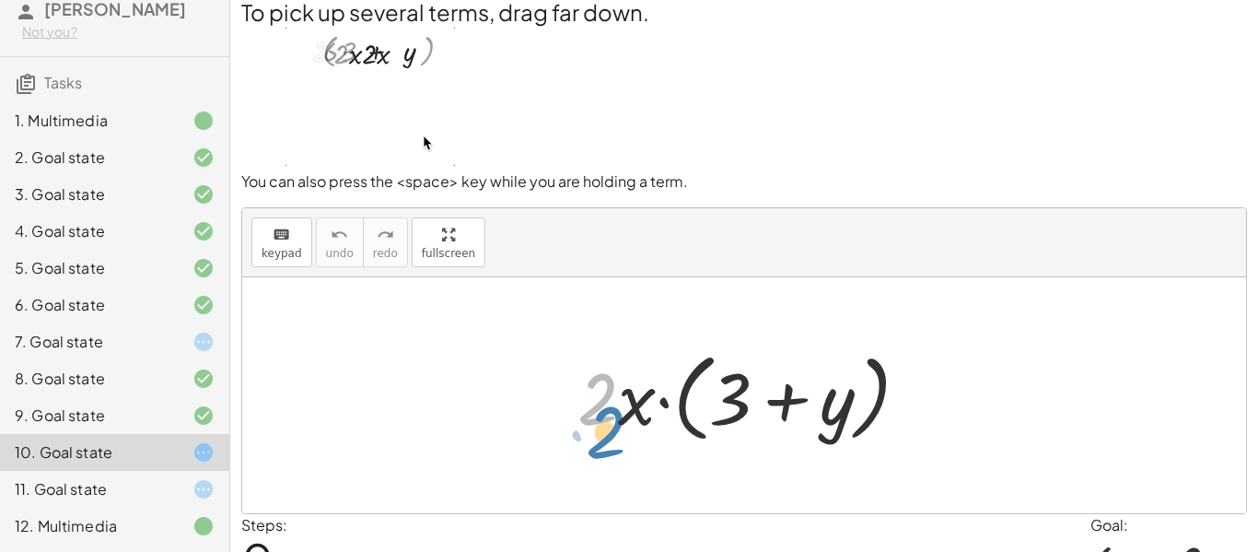
drag, startPoint x: 611, startPoint y: 402, endPoint x: 619, endPoint y: 436, distance: 34.2
click at [619, 436] on div at bounding box center [750, 396] width 365 height 106
drag, startPoint x: 599, startPoint y: 395, endPoint x: 599, endPoint y: 504, distance: 108.7
click at [599, 504] on div at bounding box center [744, 395] width 1004 height 236
click at [655, 416] on div at bounding box center [750, 396] width 365 height 106
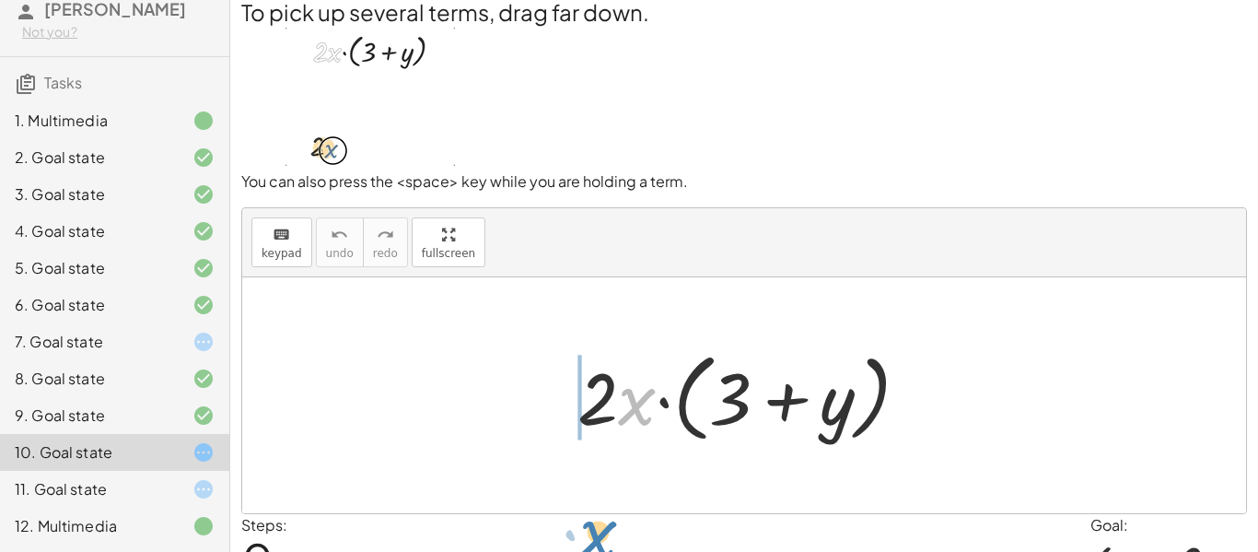
drag, startPoint x: 618, startPoint y: 406, endPoint x: 579, endPoint y: 539, distance: 138.1
click at [579, 539] on div "To pick up several terms, drag far down. You can also press the <space> key whi…" at bounding box center [744, 318] width 1028 height 667
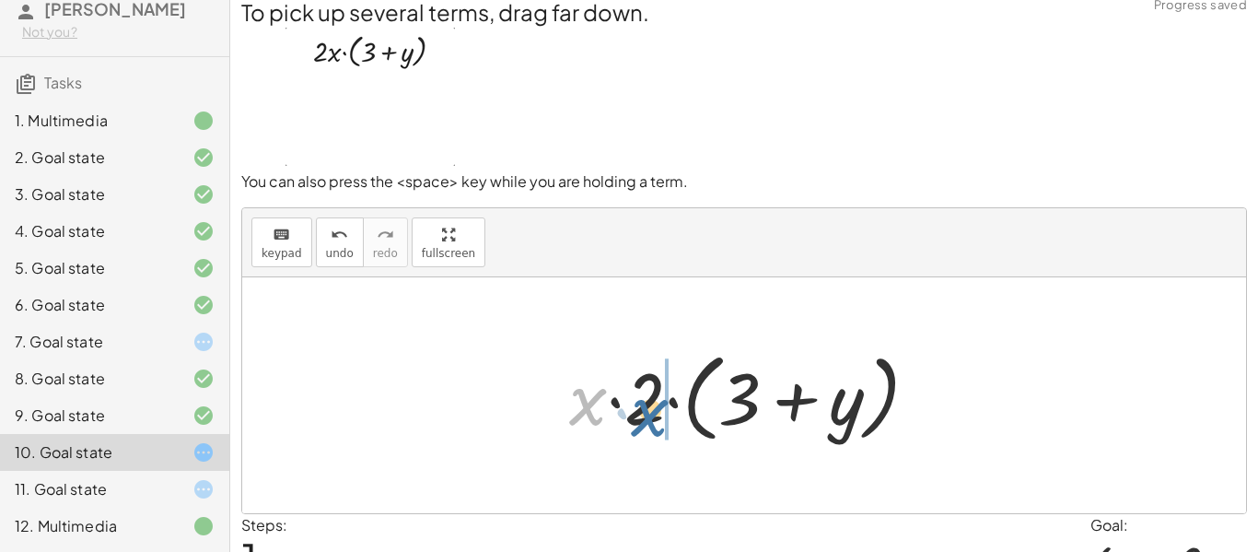
drag, startPoint x: 583, startPoint y: 404, endPoint x: 646, endPoint y: 414, distance: 64.3
click at [646, 414] on div at bounding box center [751, 396] width 382 height 106
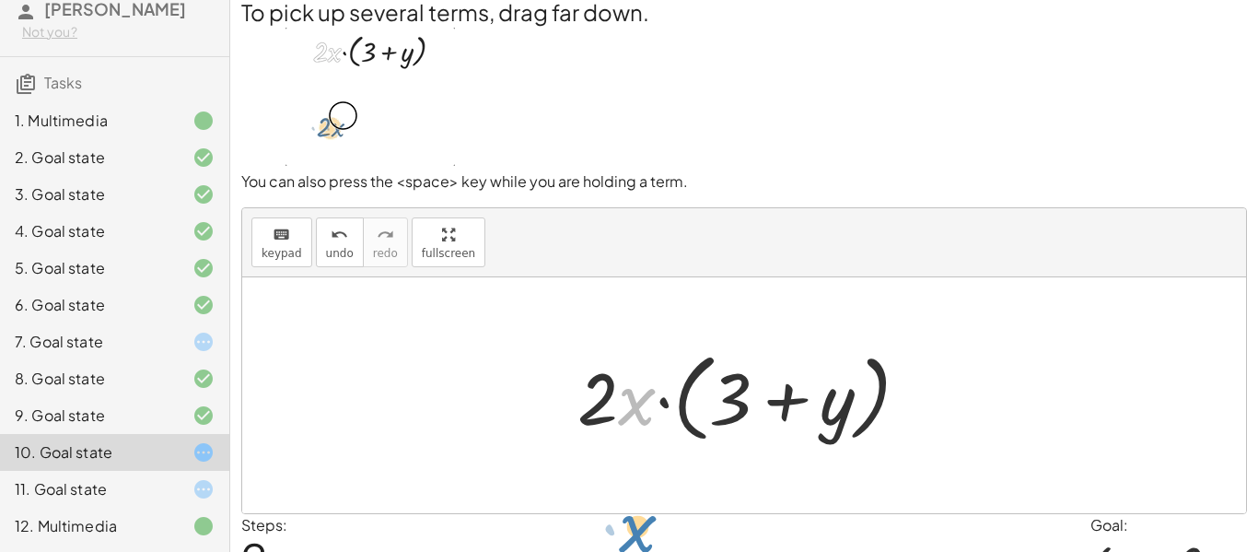
drag, startPoint x: 634, startPoint y: 411, endPoint x: 634, endPoint y: 538, distance: 127.1
click at [634, 538] on div "To pick up several terms, drag far down. You can also press the <space> key whi…" at bounding box center [744, 318] width 1028 height 667
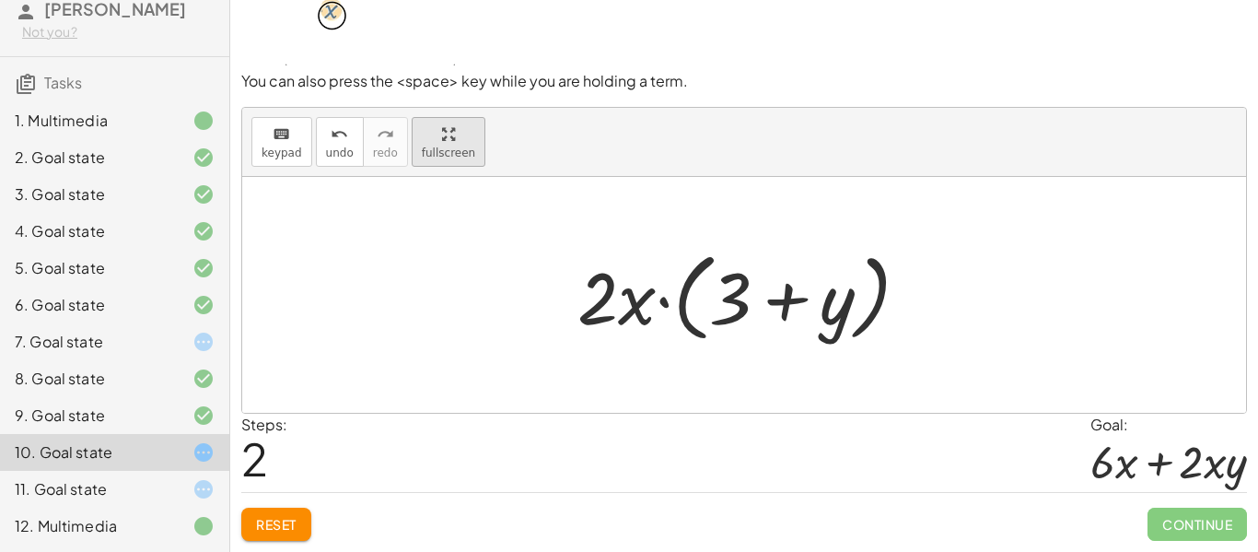
click at [432, 167] on button "fullscreen" at bounding box center [449, 142] width 74 height 50
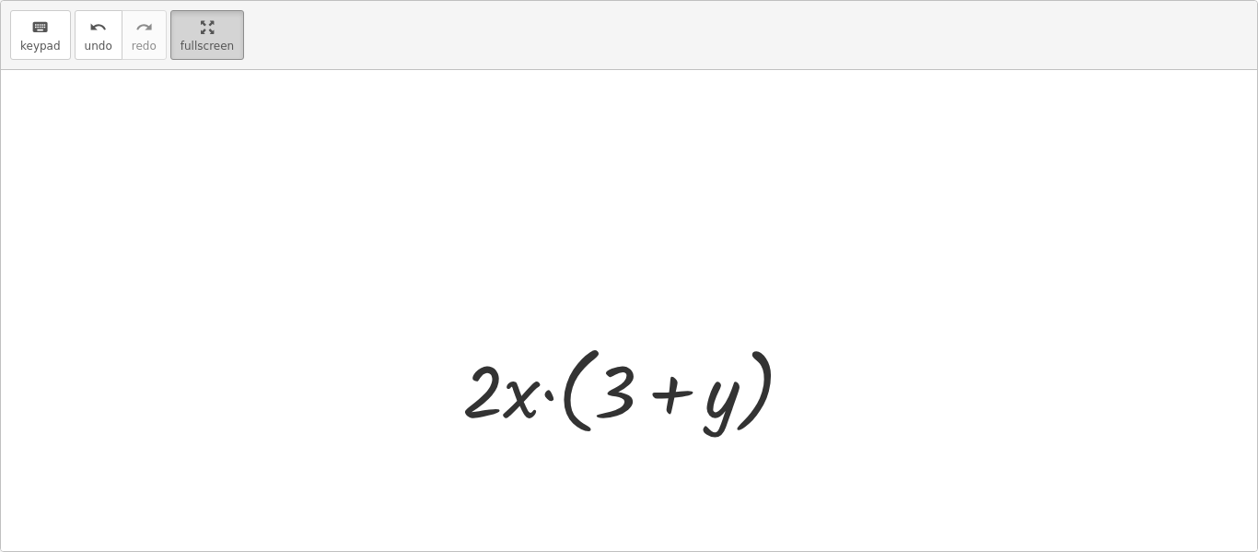
scroll to position [0, 0]
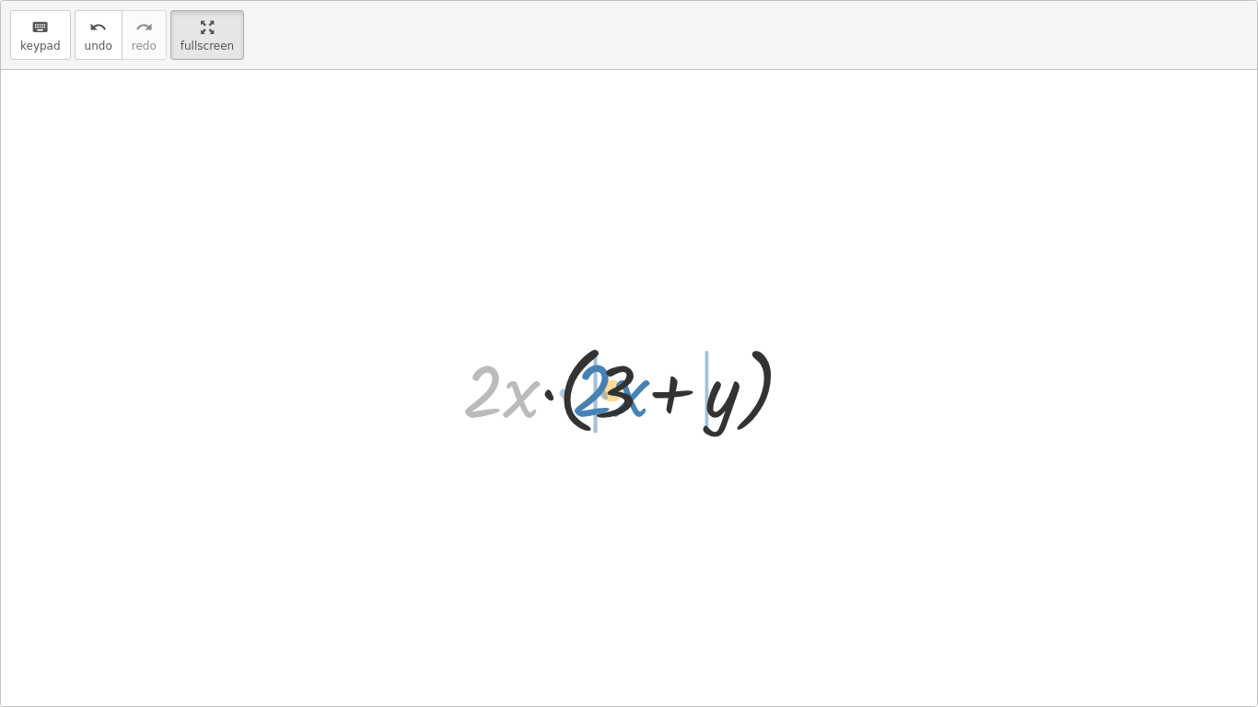
drag, startPoint x: 527, startPoint y: 399, endPoint x: 634, endPoint y: 397, distance: 107.8
click at [634, 397] on div at bounding box center [635, 388] width 365 height 106
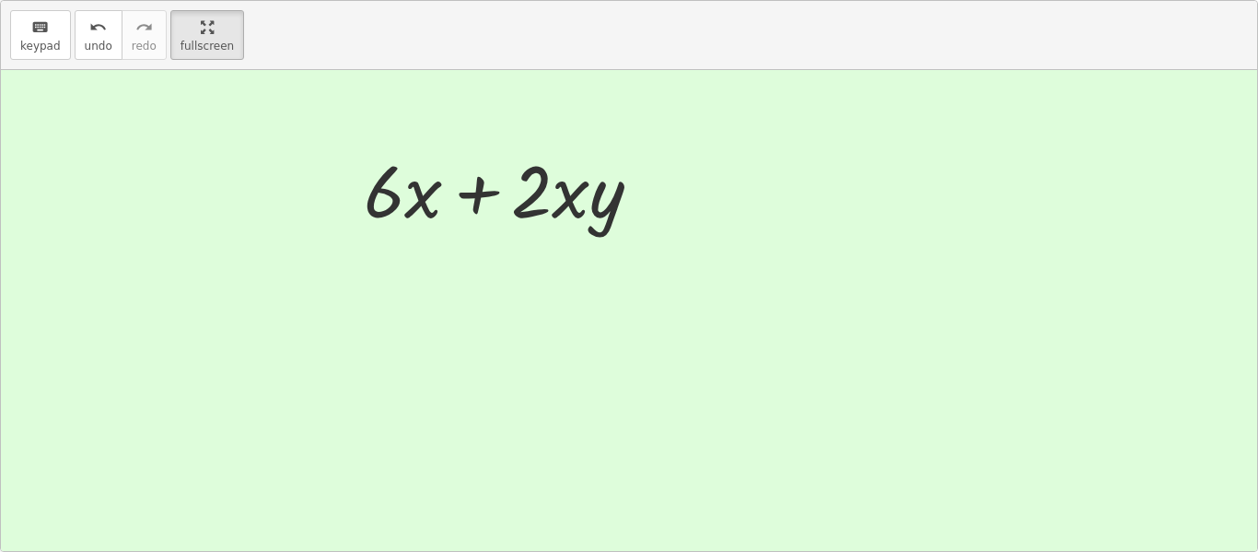
scroll to position [115, 0]
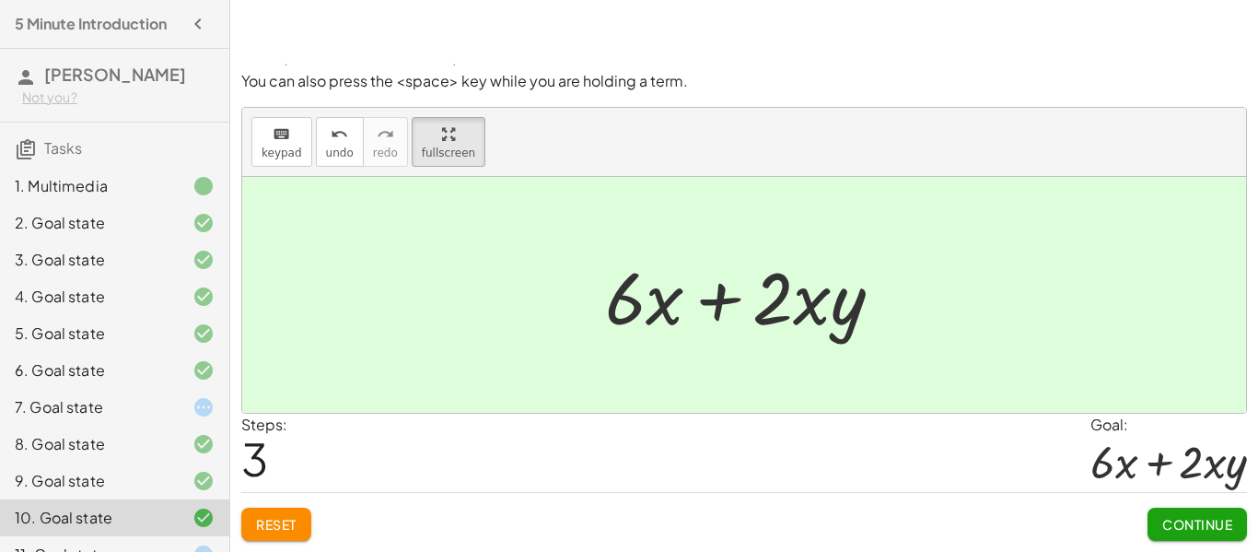
click at [1196, 517] on span "Continue" at bounding box center [1197, 524] width 70 height 17
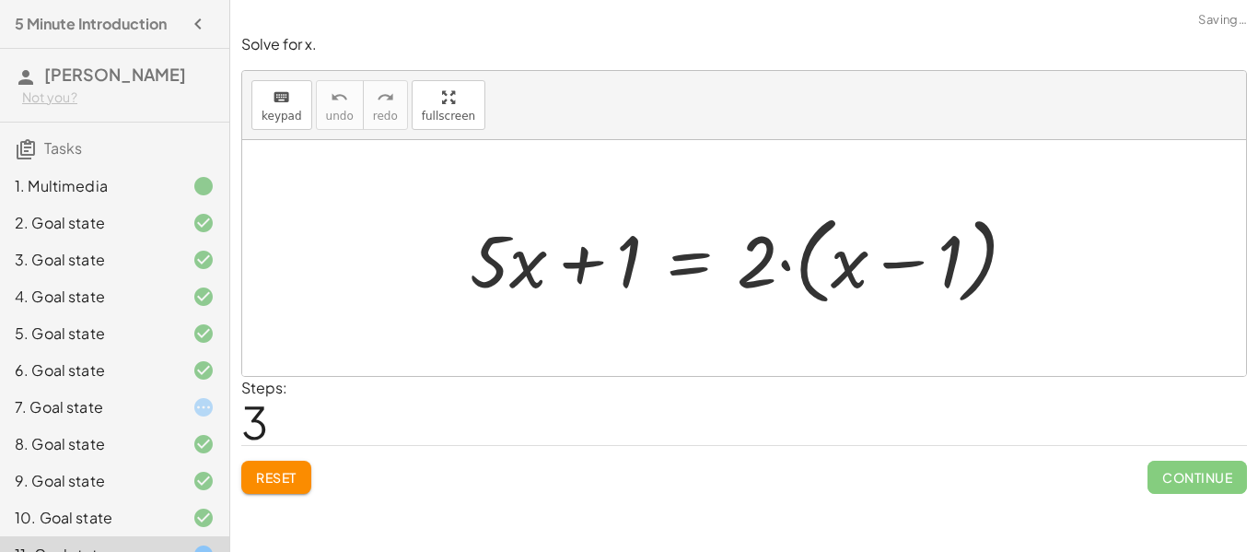
scroll to position [0, 0]
click at [309, 475] on button "Reset" at bounding box center [276, 476] width 70 height 33
click at [181, 409] on div at bounding box center [189, 407] width 52 height 22
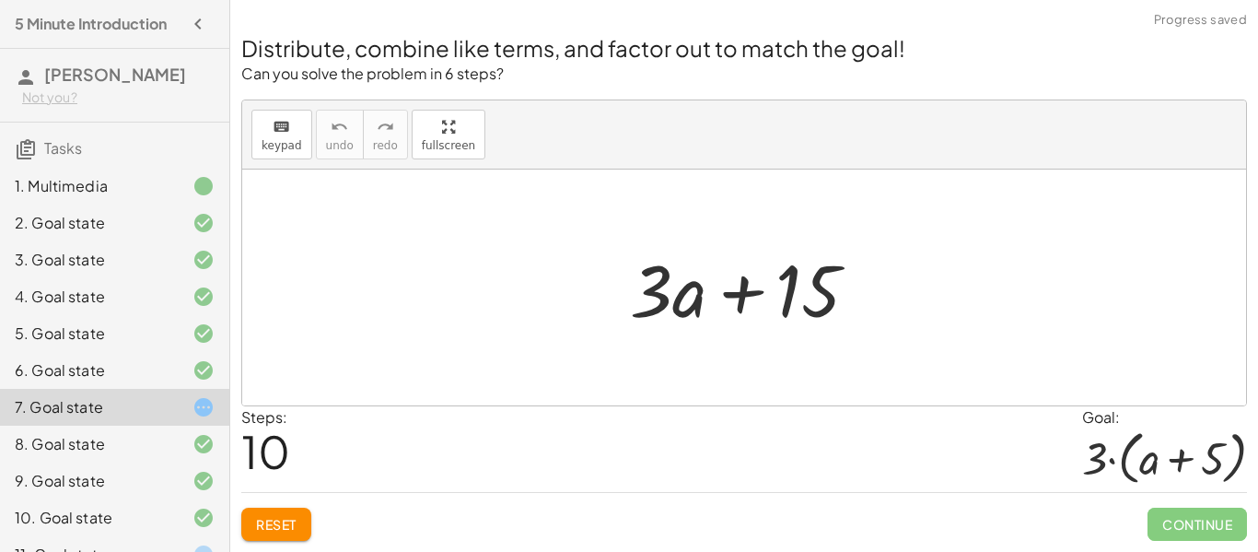
click at [272, 508] on button "Reset" at bounding box center [276, 523] width 70 height 33
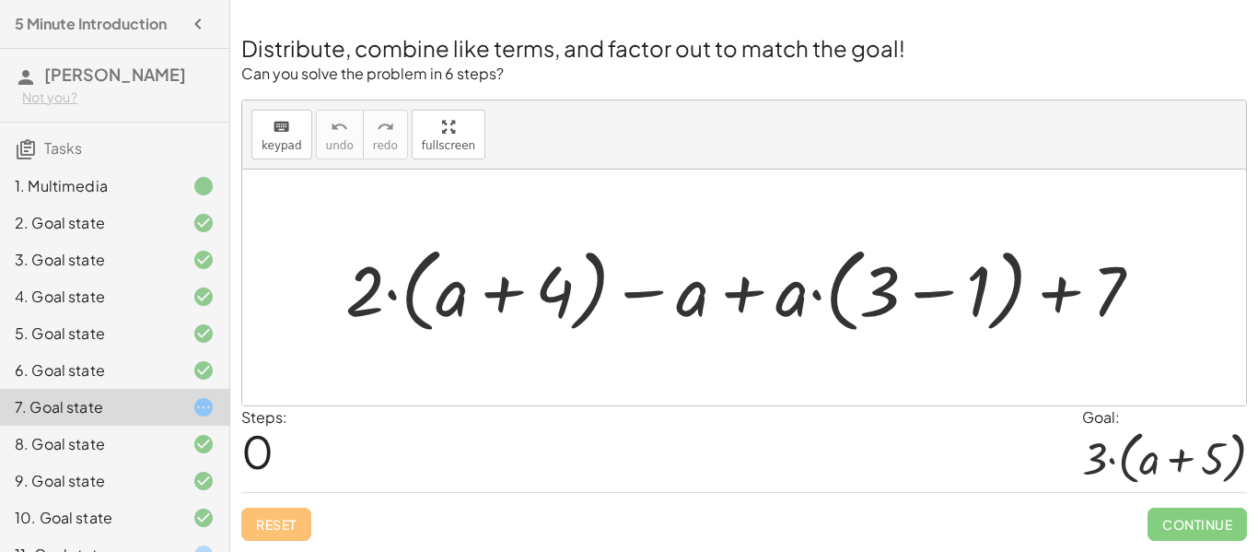
click at [731, 432] on div "Steps: 0 Goal: · 3 · ( + a + 5 )" at bounding box center [744, 449] width 1006 height 86
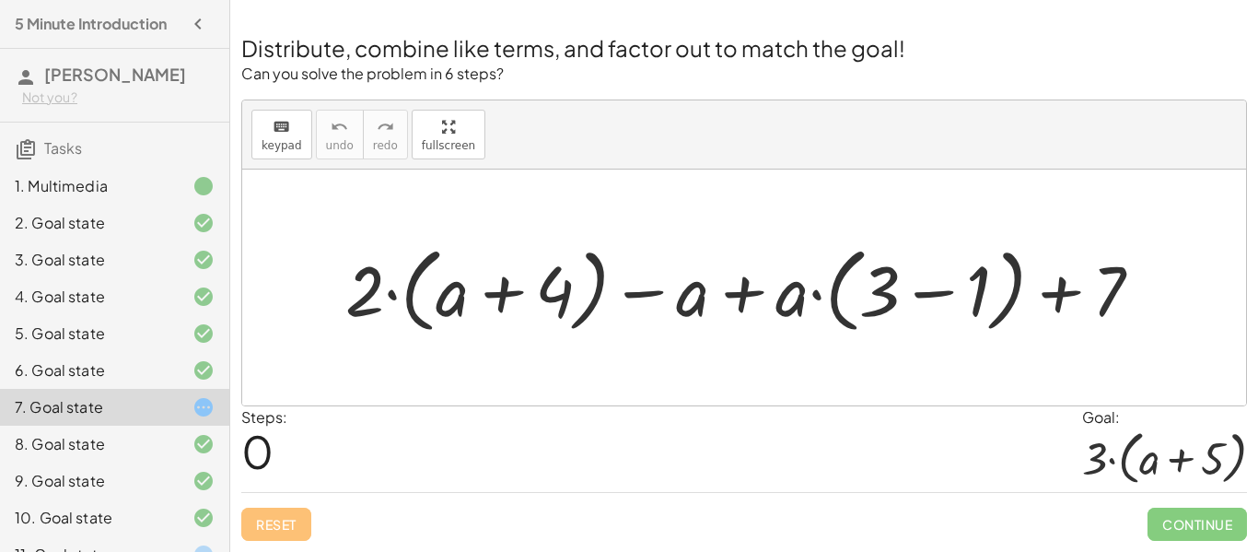
click at [731, 432] on div "Steps: 0 Goal: · 3 · ( + a + 5 )" at bounding box center [744, 449] width 1006 height 86
click at [780, 25] on p at bounding box center [744, 22] width 1006 height 21
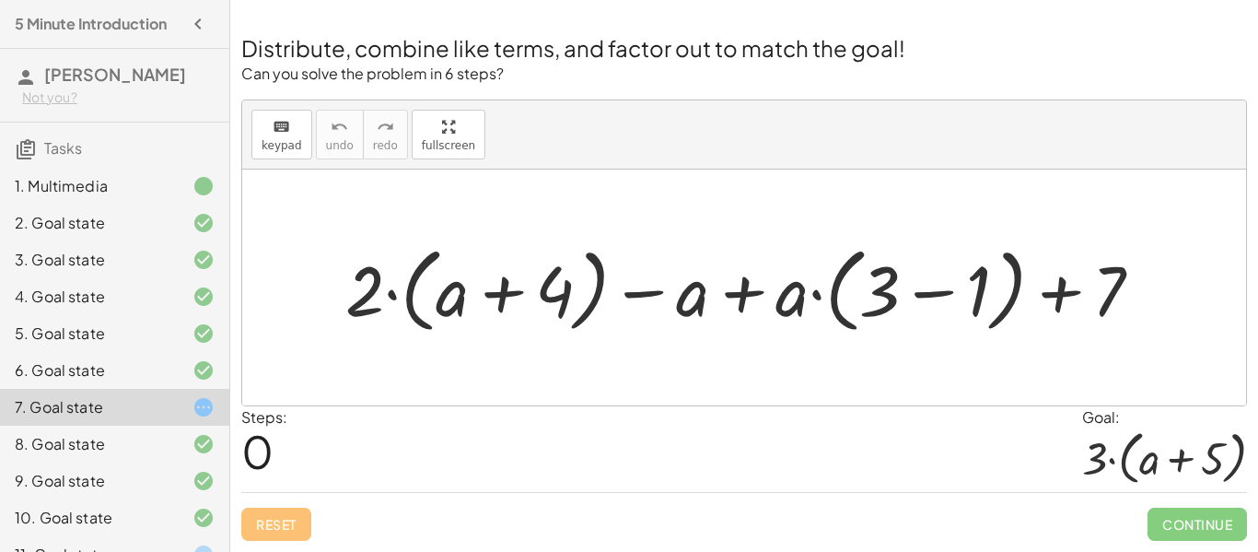
click at [780, 25] on p at bounding box center [744, 22] width 1006 height 21
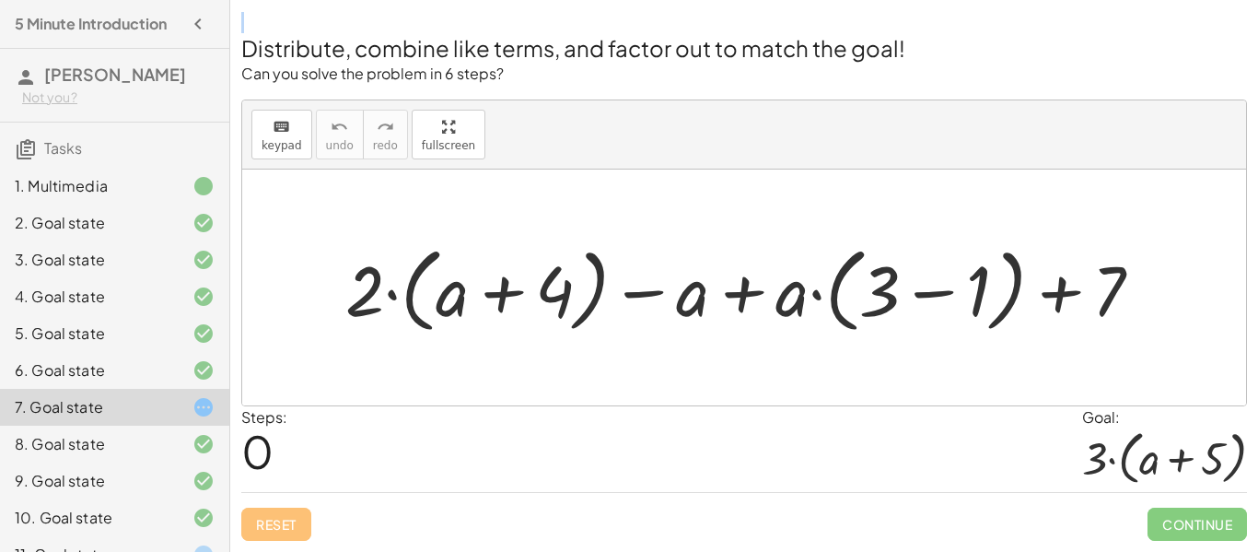
click at [780, 25] on p at bounding box center [744, 22] width 1006 height 21
click at [774, 23] on p at bounding box center [744, 22] width 1006 height 21
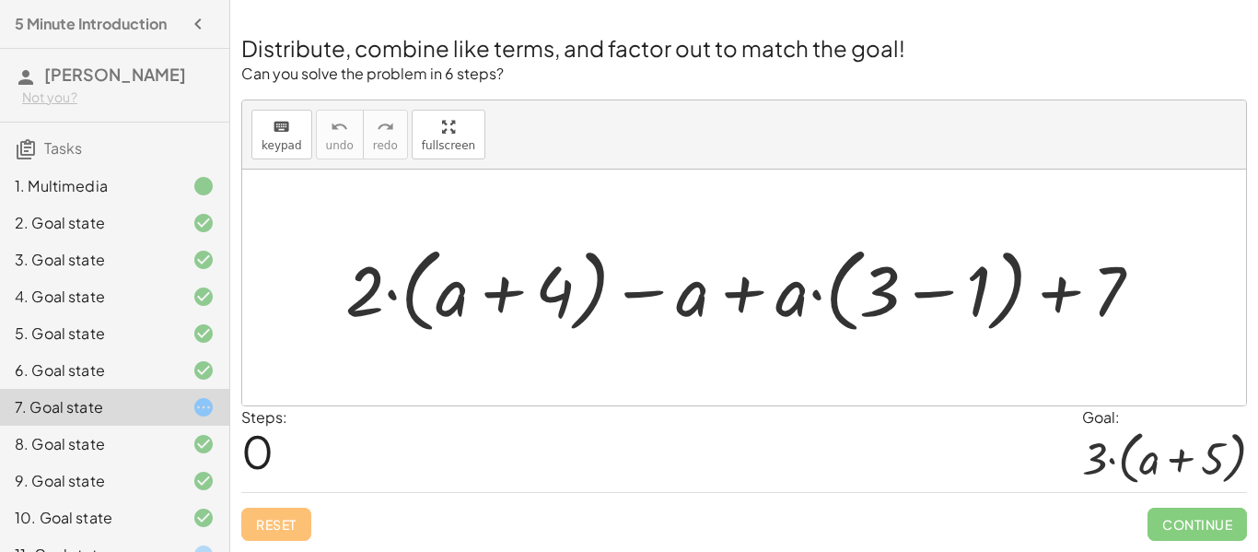
click at [774, 23] on p at bounding box center [744, 22] width 1006 height 21
